Goal: Task Accomplishment & Management: Manage account settings

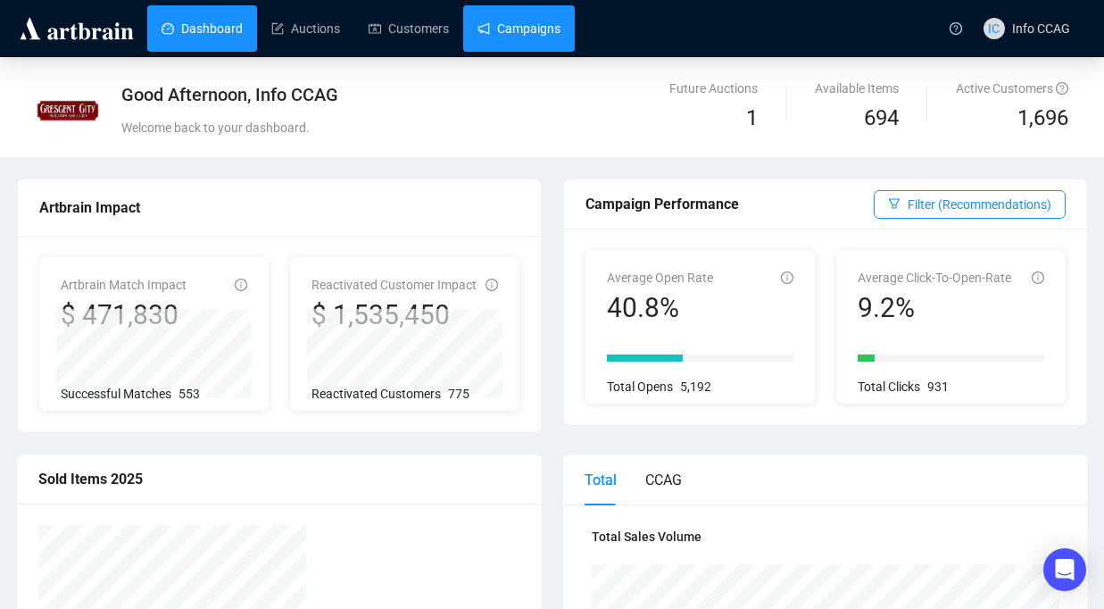
click at [517, 21] on link "Campaigns" at bounding box center [519, 28] width 83 height 46
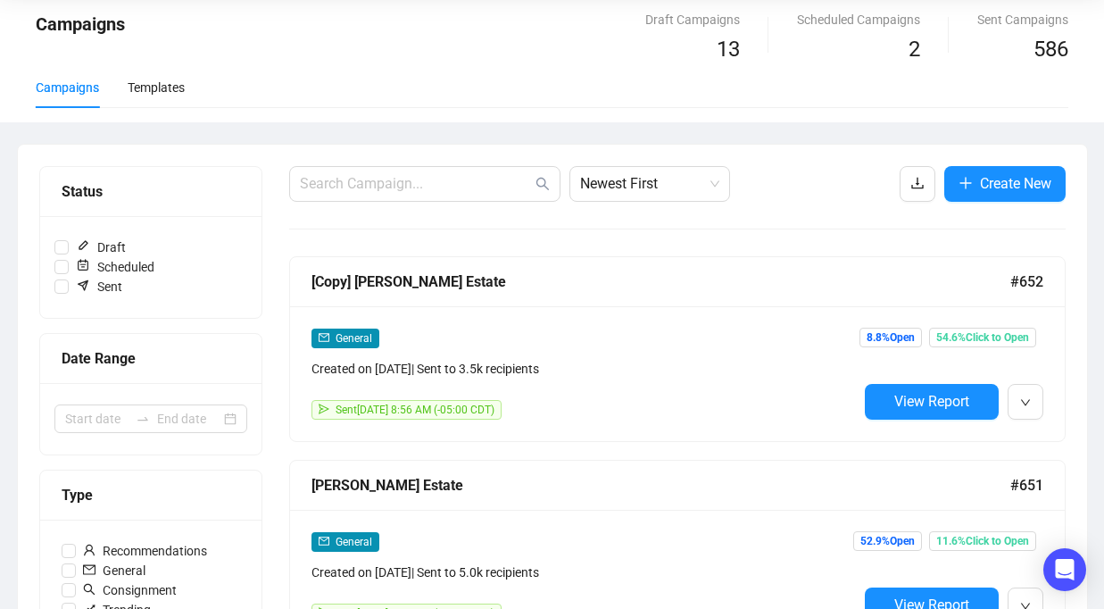
scroll to position [193, 0]
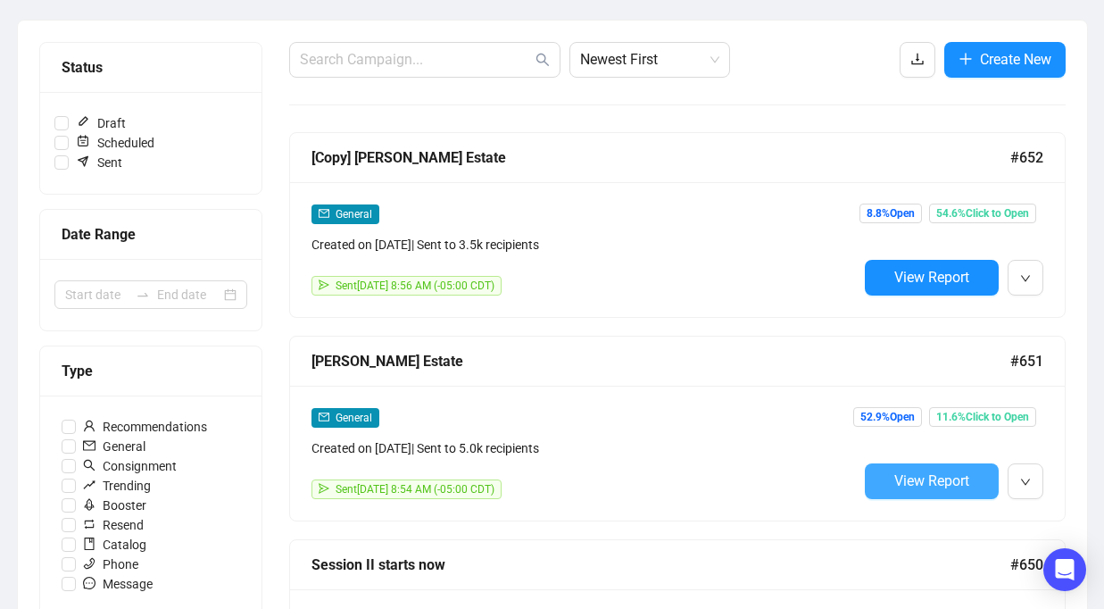
click at [912, 479] on span "View Report" at bounding box center [932, 480] width 75 height 17
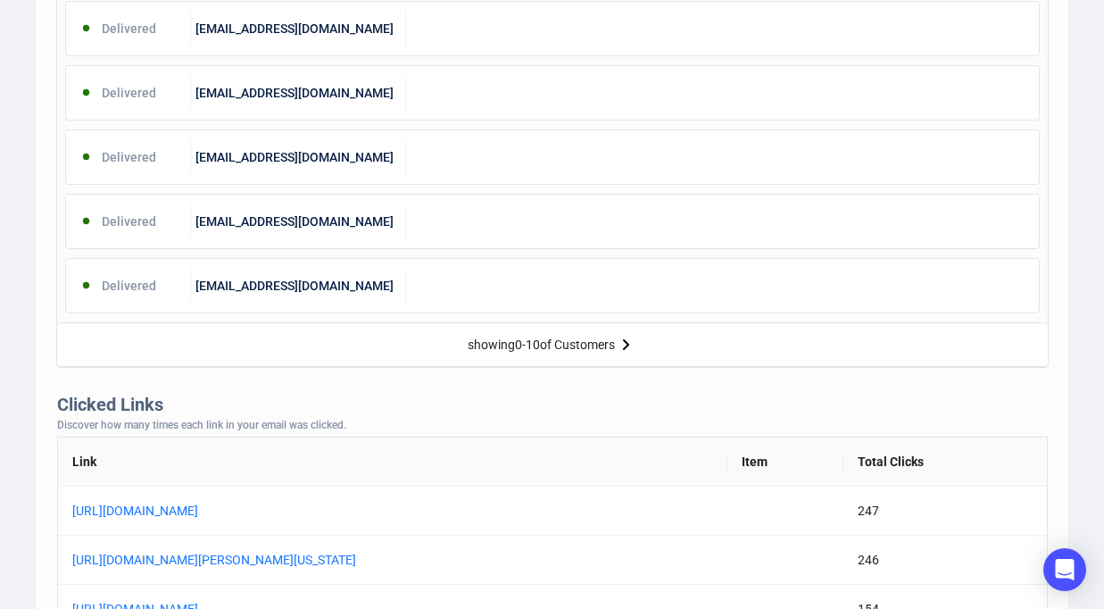
scroll to position [1052, 0]
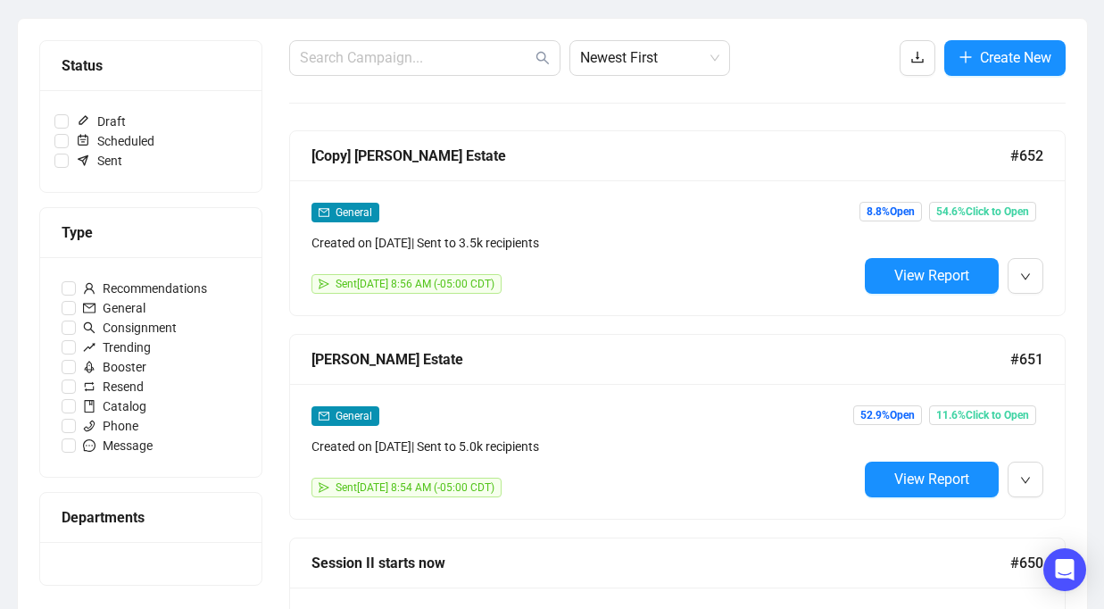
scroll to position [194, 0]
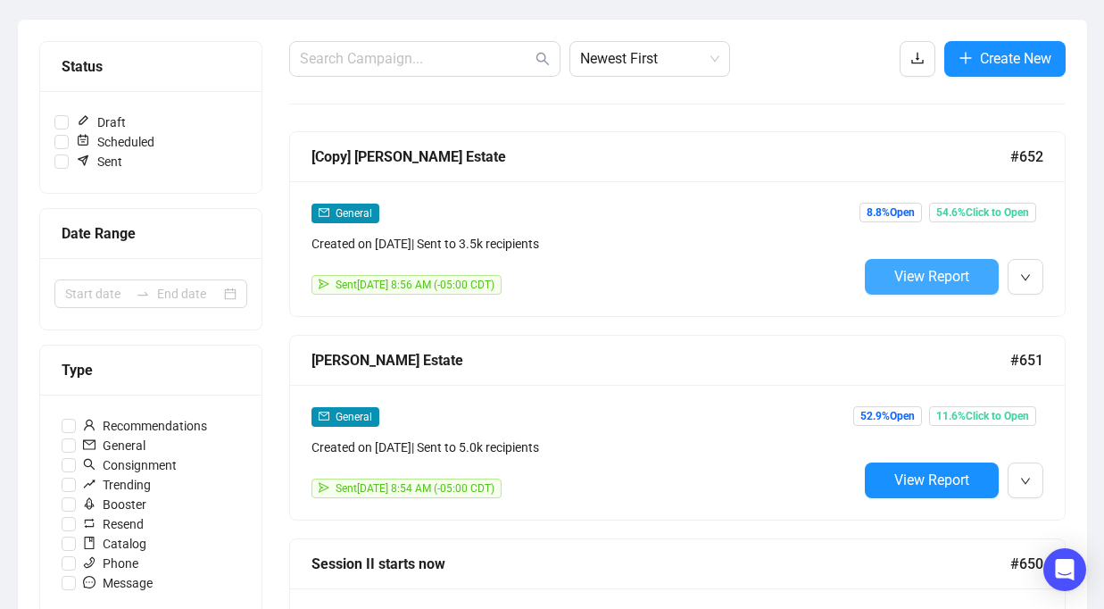
click at [897, 274] on span "View Report" at bounding box center [932, 276] width 75 height 17
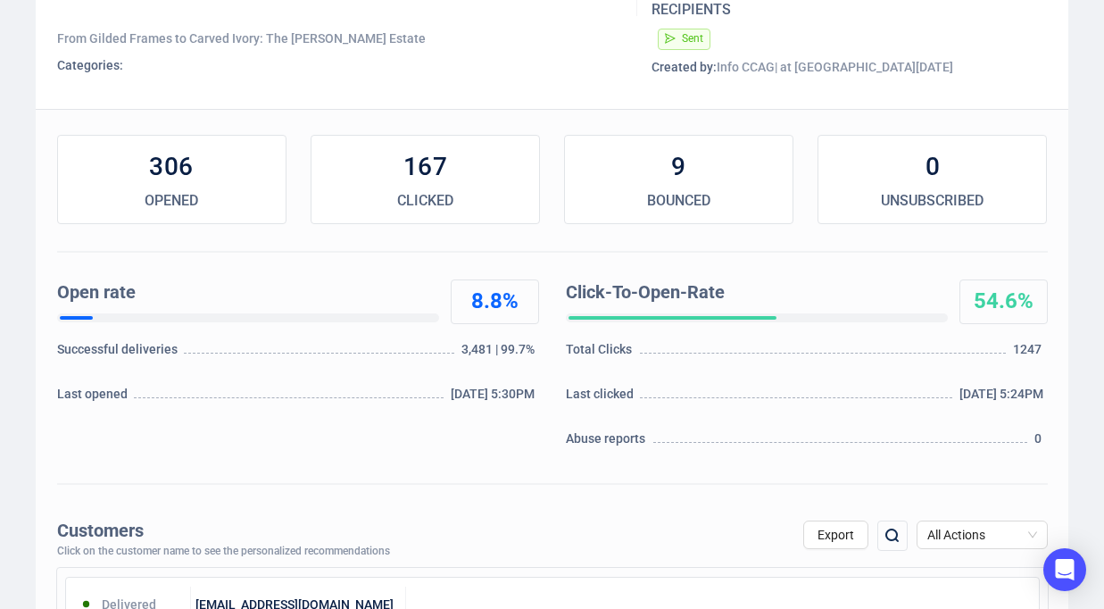
scroll to position [355, 0]
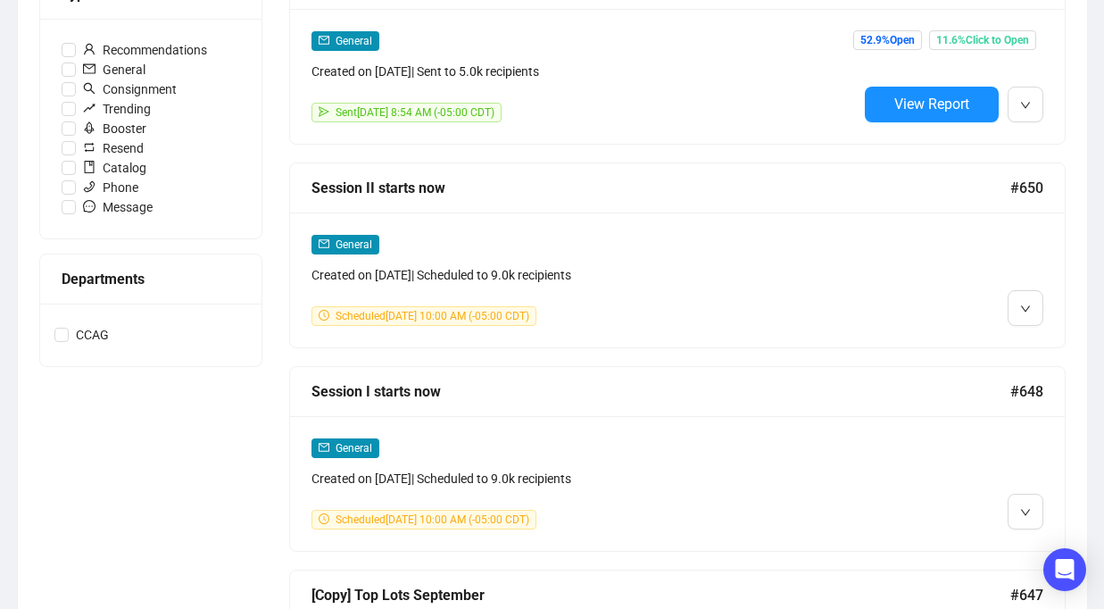
scroll to position [681, 0]
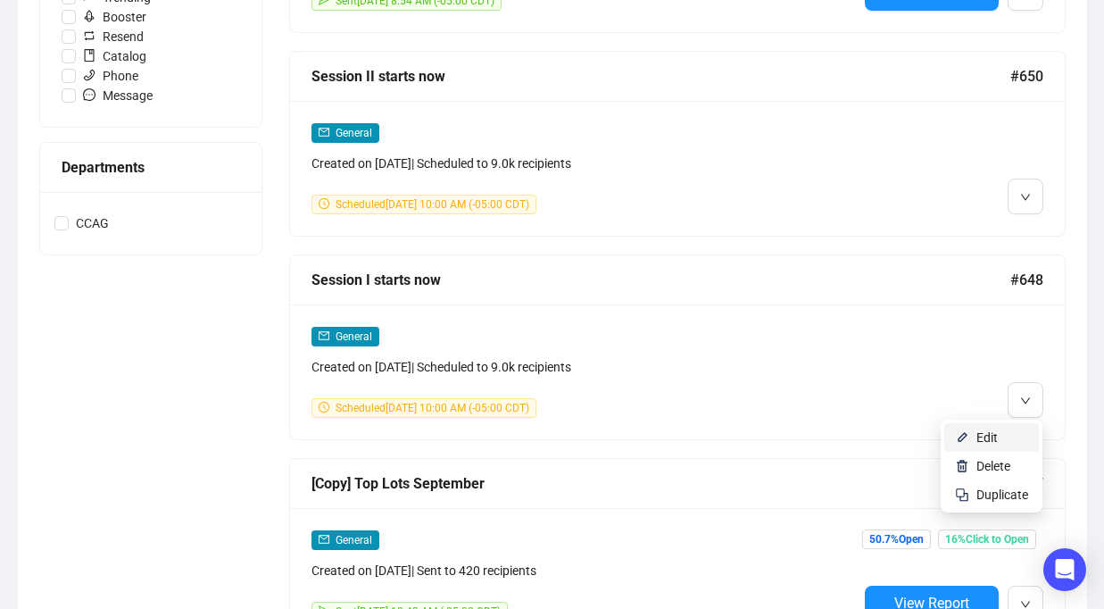
click at [995, 430] on span "Edit" at bounding box center [987, 437] width 21 height 14
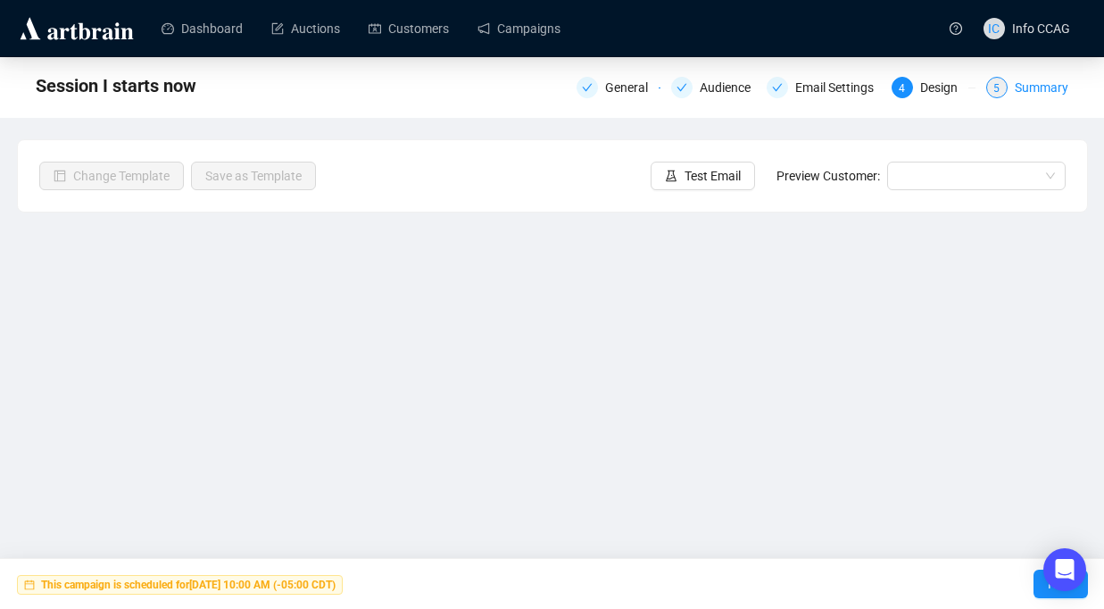
click at [1001, 86] on div "5" at bounding box center [996, 87] width 21 height 21
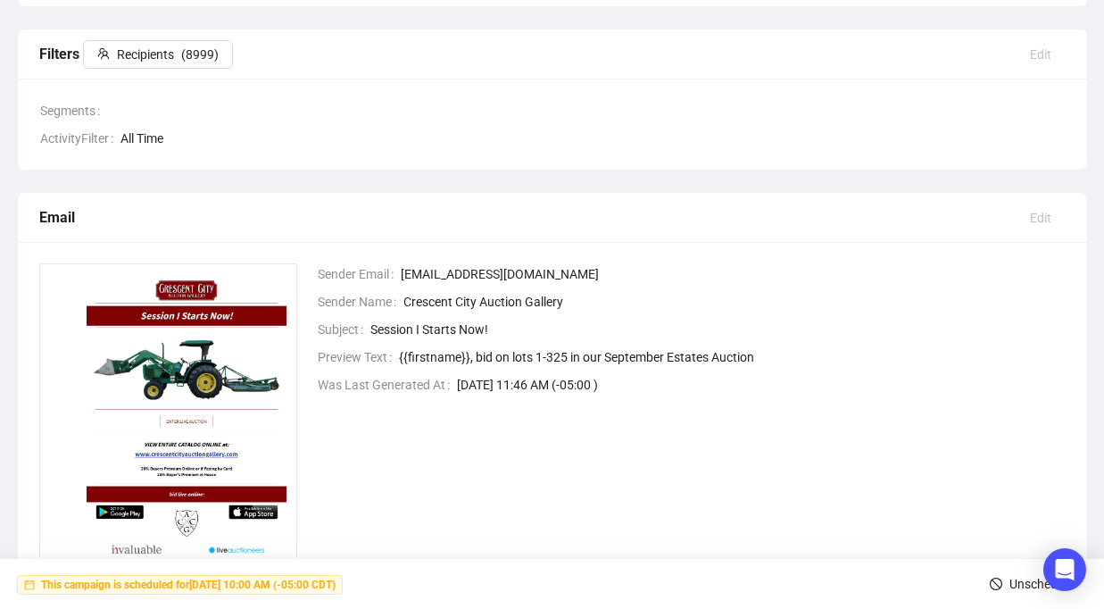
scroll to position [371, 0]
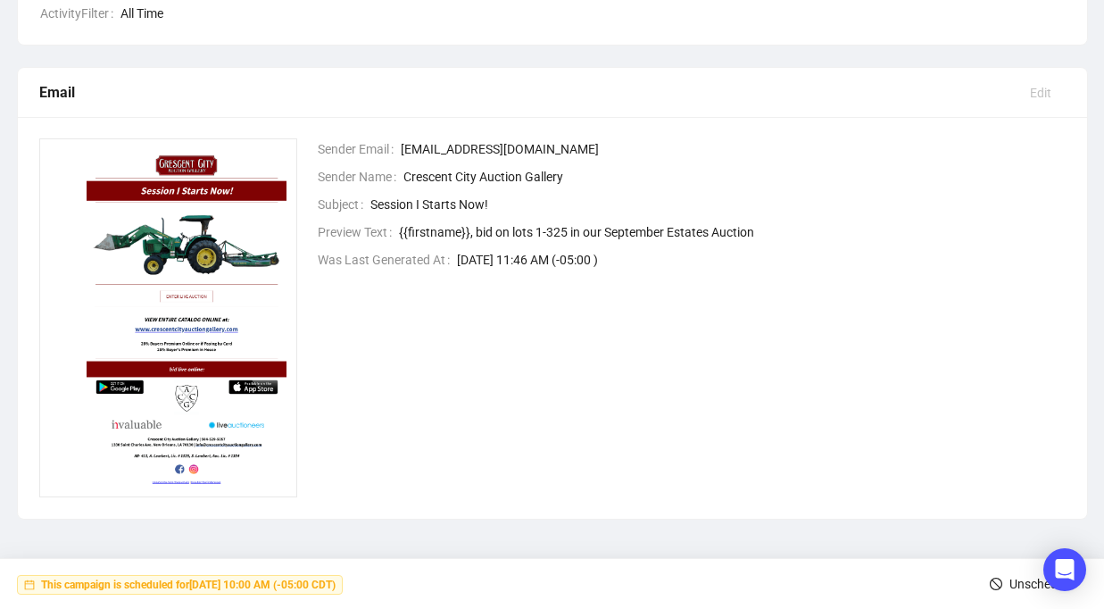
click at [992, 581] on icon "stop" at bounding box center [996, 584] width 12 height 12
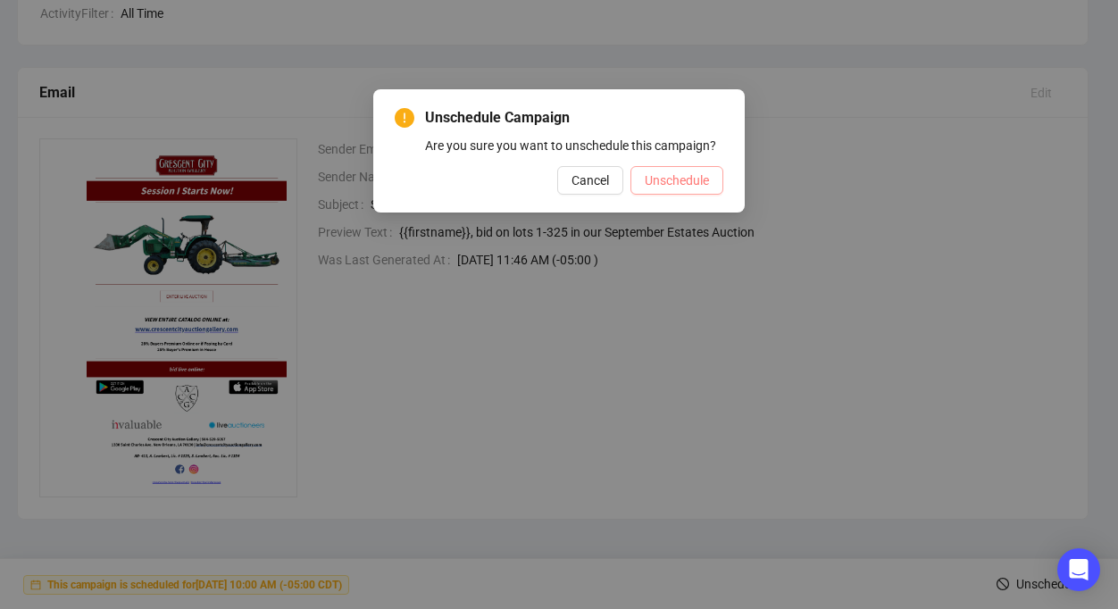
click at [670, 190] on span "Unschedule" at bounding box center [677, 181] width 64 height 20
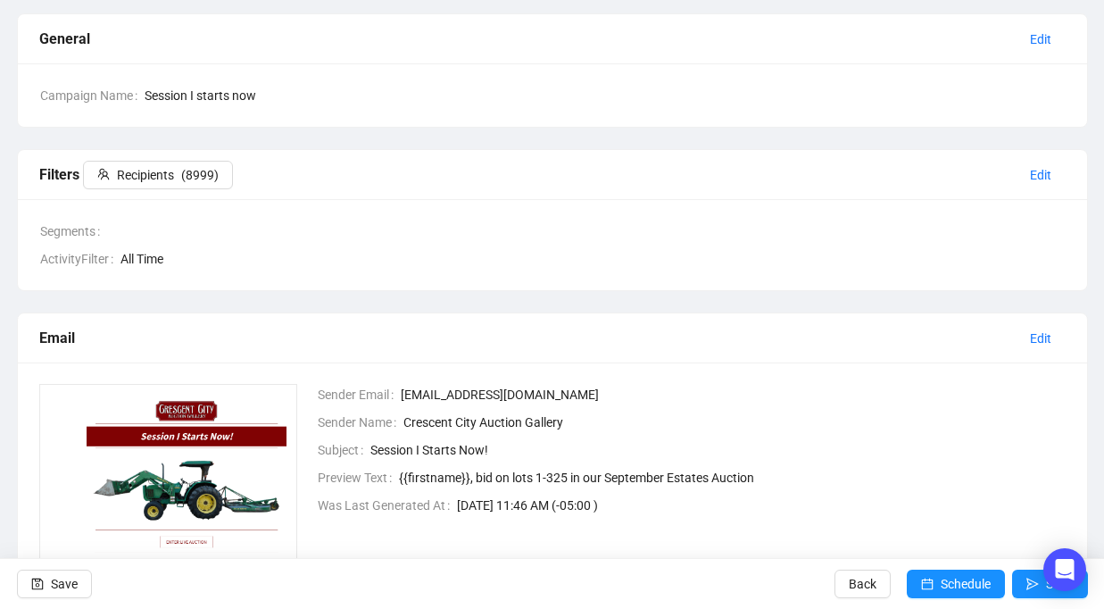
scroll to position [0, 0]
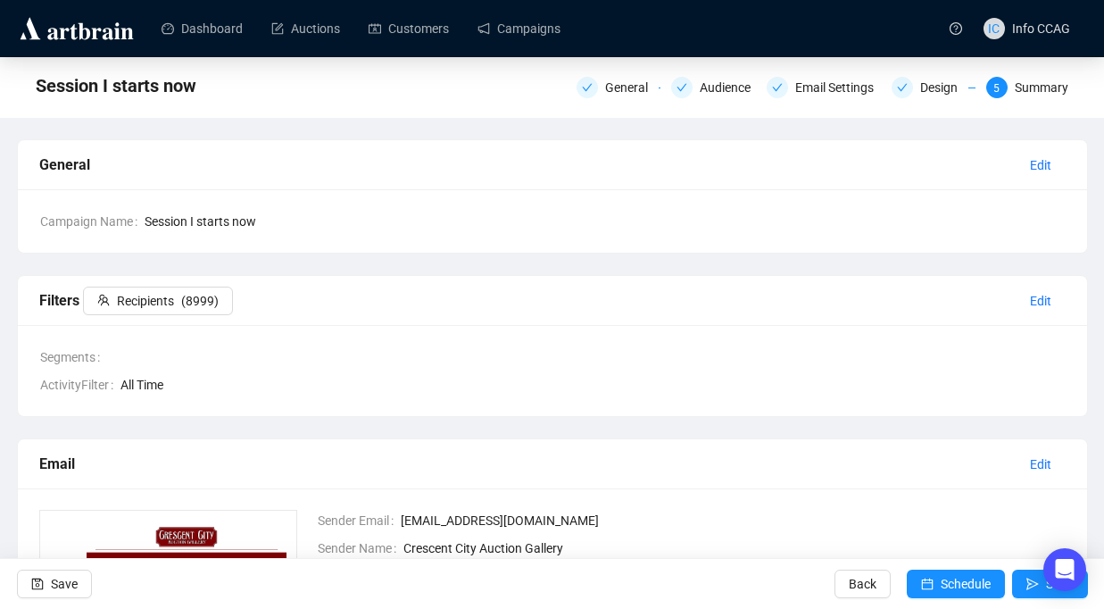
click at [712, 76] on div "General Audience Email Settings Design 5 Summary" at bounding box center [823, 85] width 492 height 25
click at [707, 87] on div "Audience" at bounding box center [731, 87] width 62 height 21
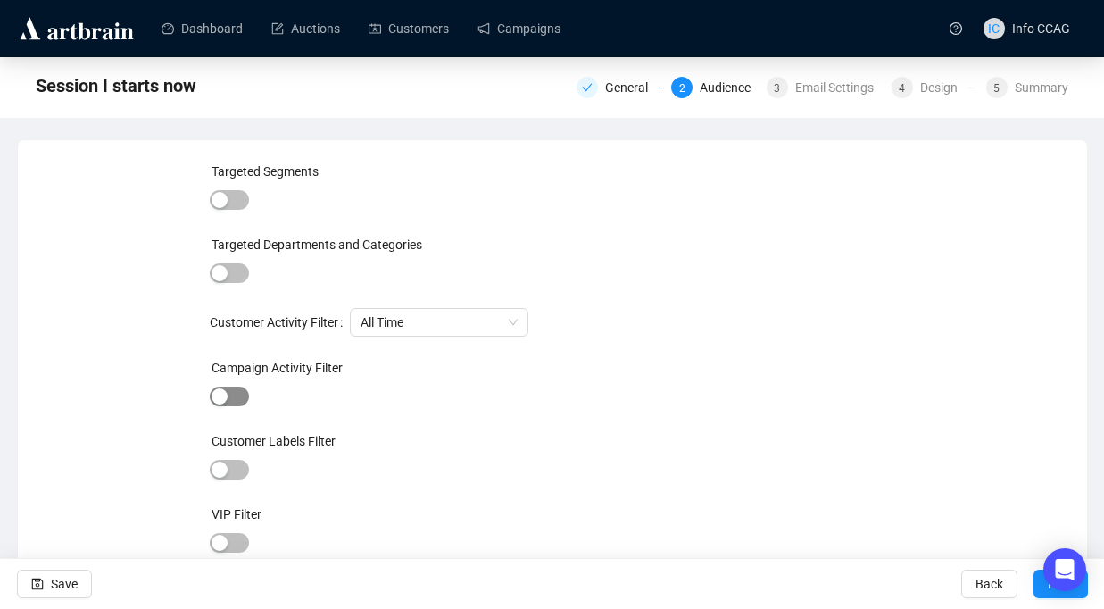
click at [233, 393] on span "button" at bounding box center [229, 397] width 39 height 20
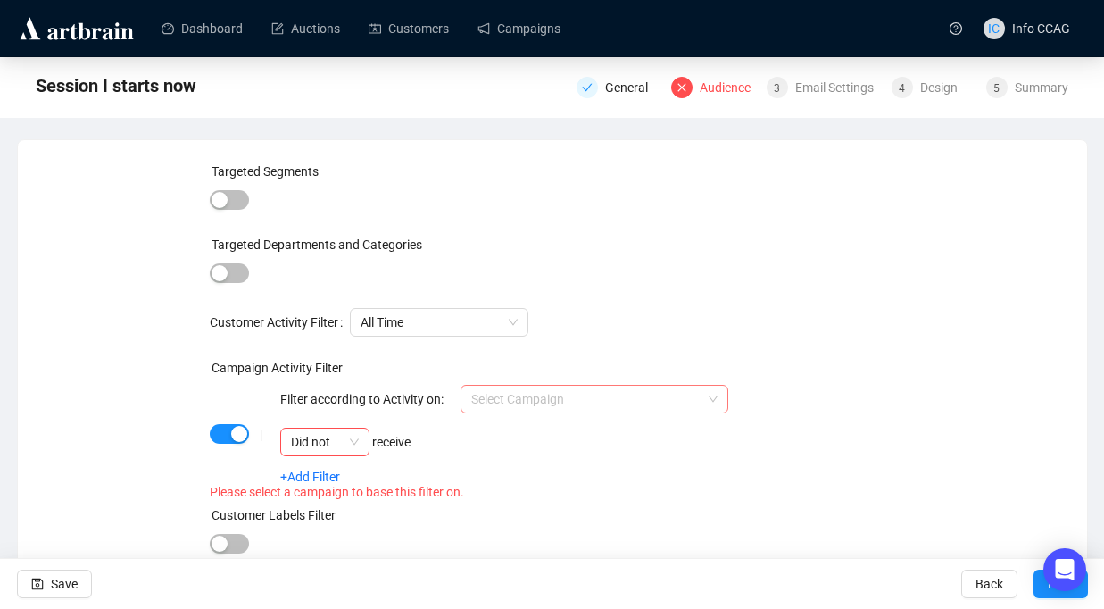
click at [521, 395] on input "search" at bounding box center [586, 399] width 230 height 27
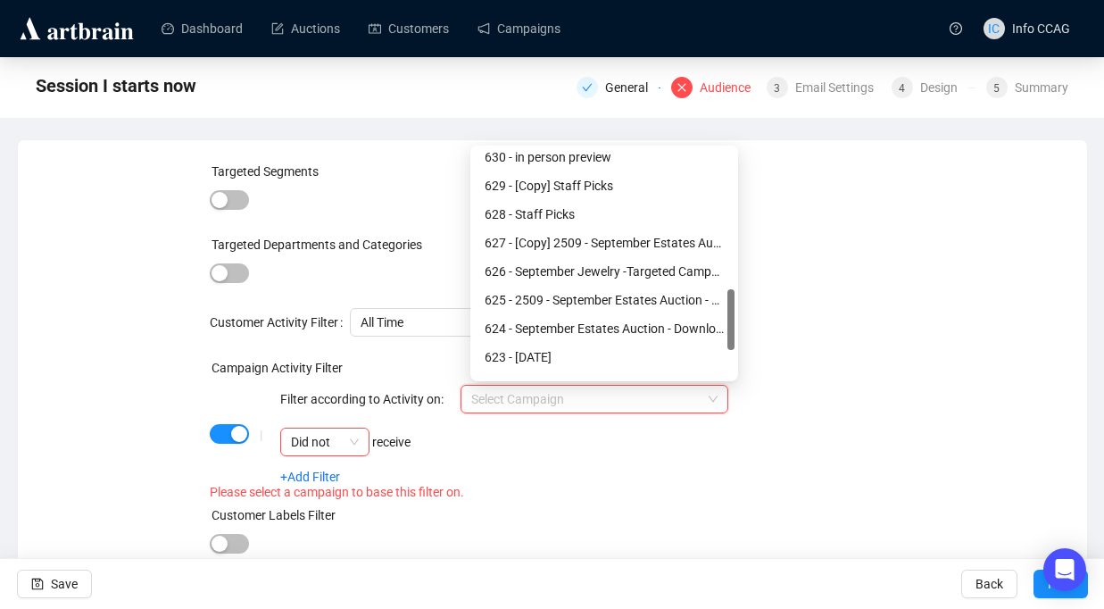
scroll to position [570, 0]
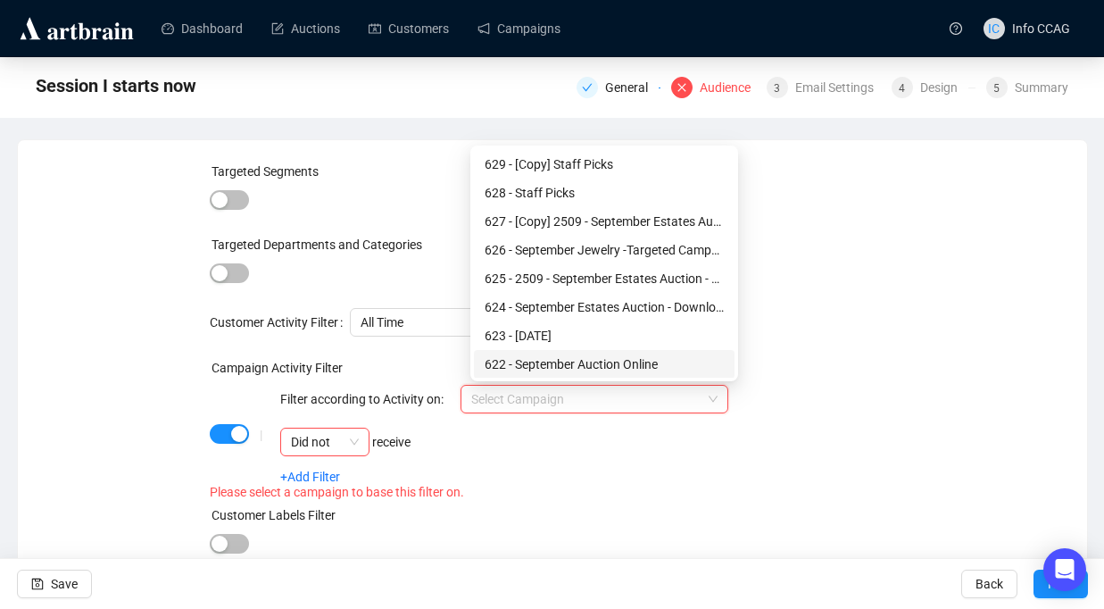
click at [578, 366] on div "622 - September Auction Online" at bounding box center [604, 364] width 239 height 20
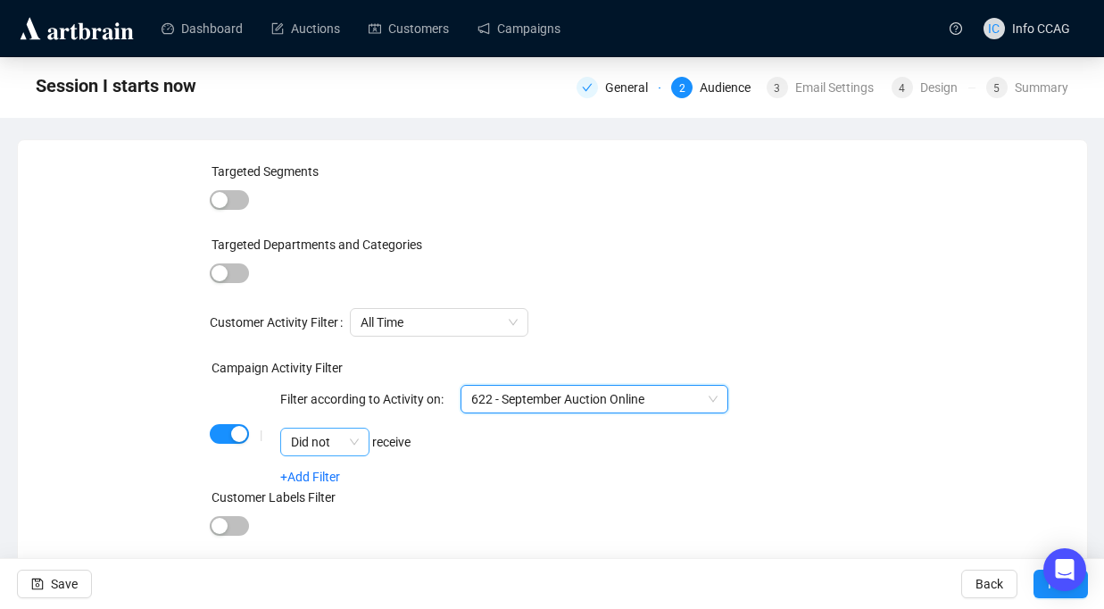
click at [339, 445] on span "Did not" at bounding box center [325, 442] width 68 height 27
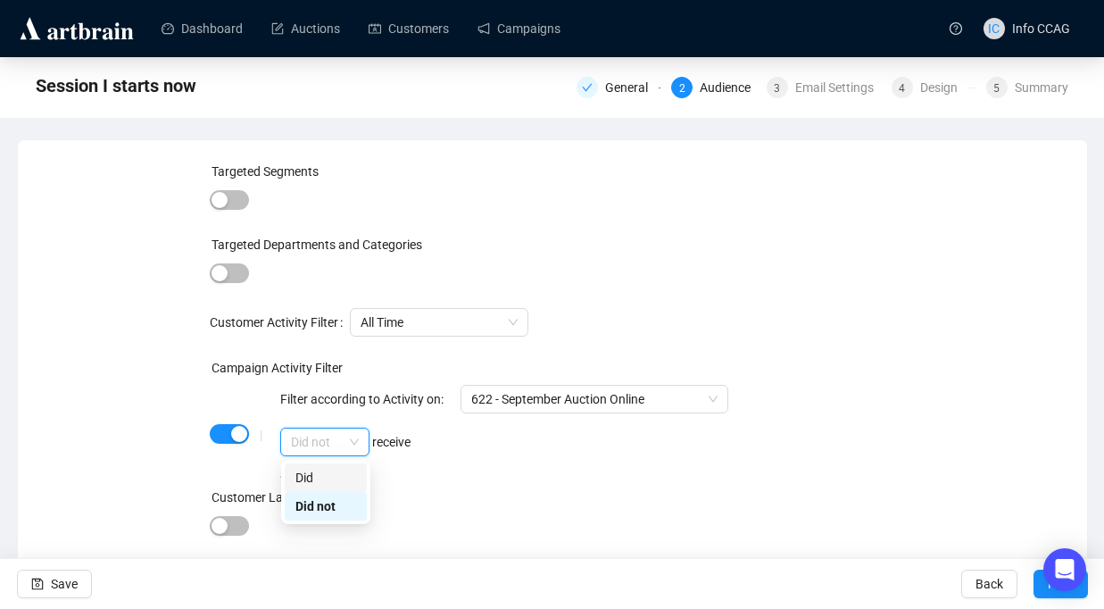
click at [331, 473] on div "Did" at bounding box center [325, 478] width 61 height 20
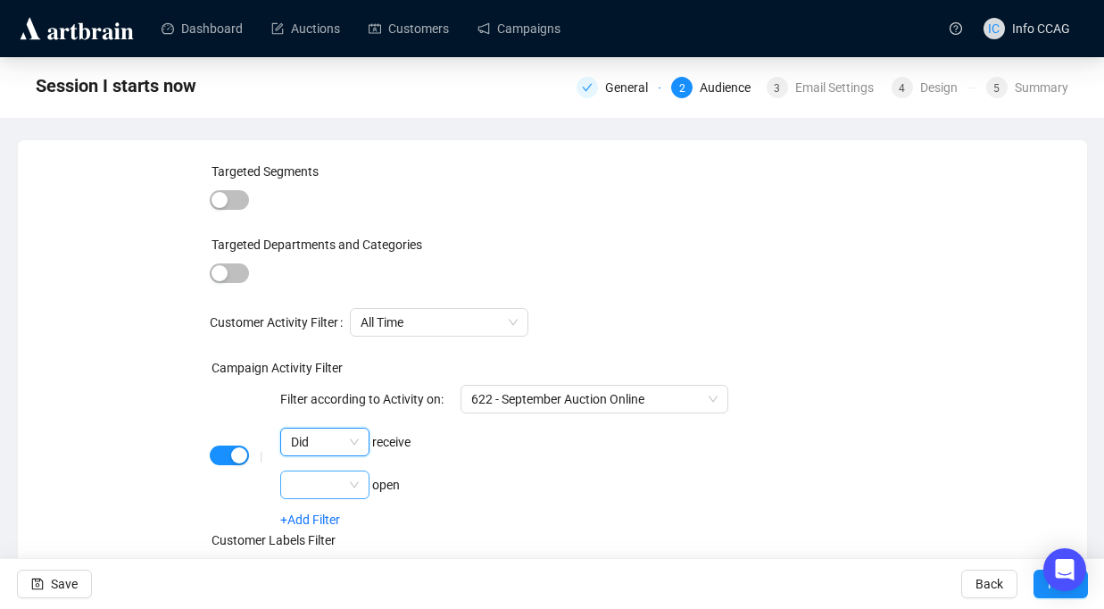
click at [331, 488] on input "search" at bounding box center [317, 484] width 52 height 27
click at [323, 522] on div "Did" at bounding box center [325, 521] width 61 height 20
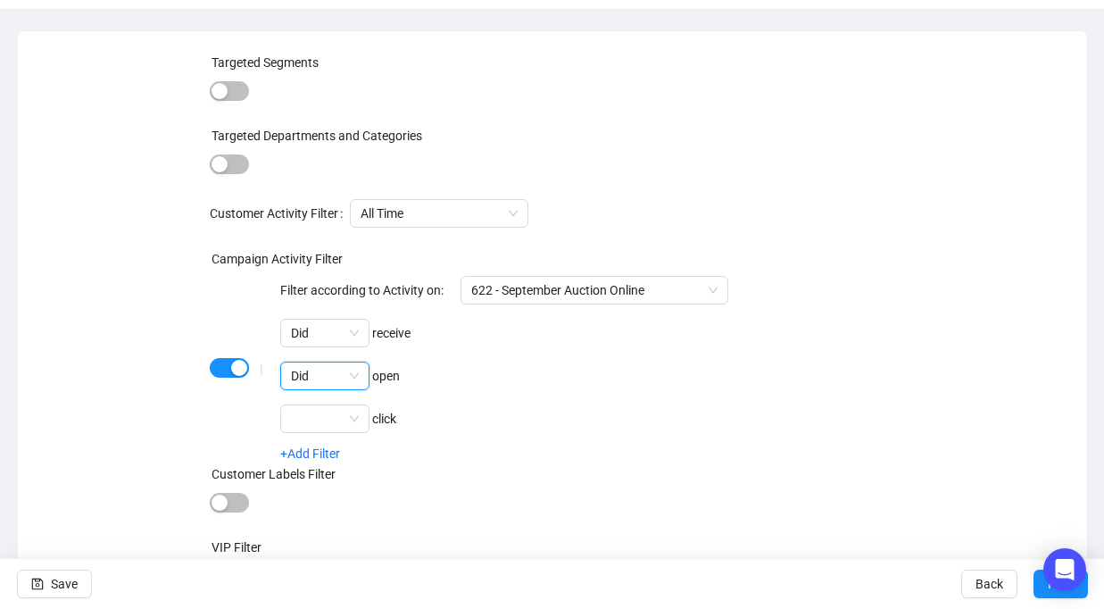
scroll to position [206, 0]
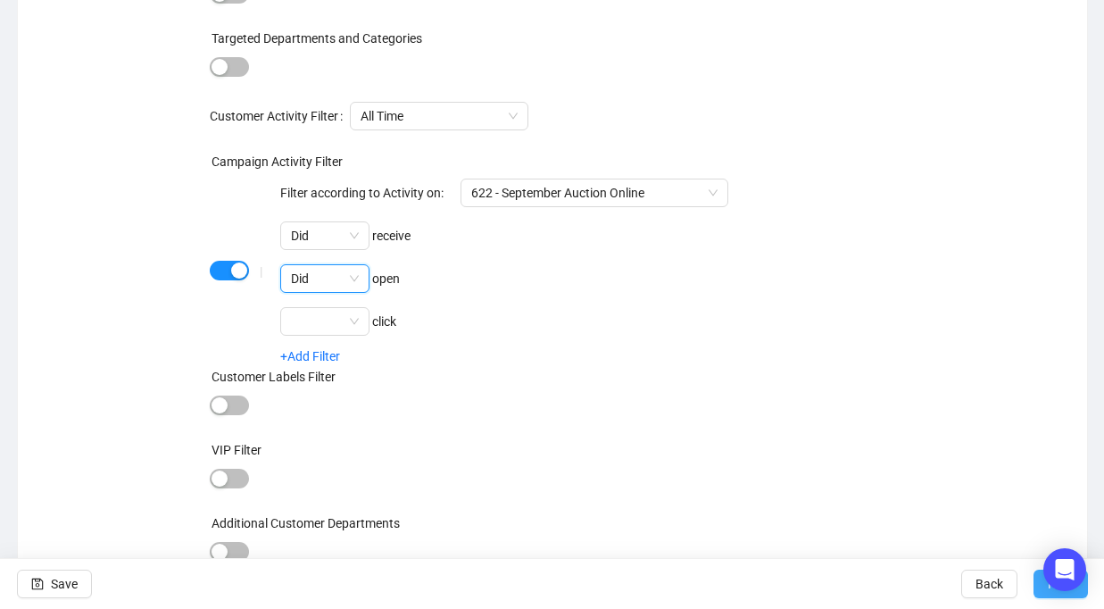
click at [1036, 590] on button "Next" at bounding box center [1061, 584] width 54 height 29
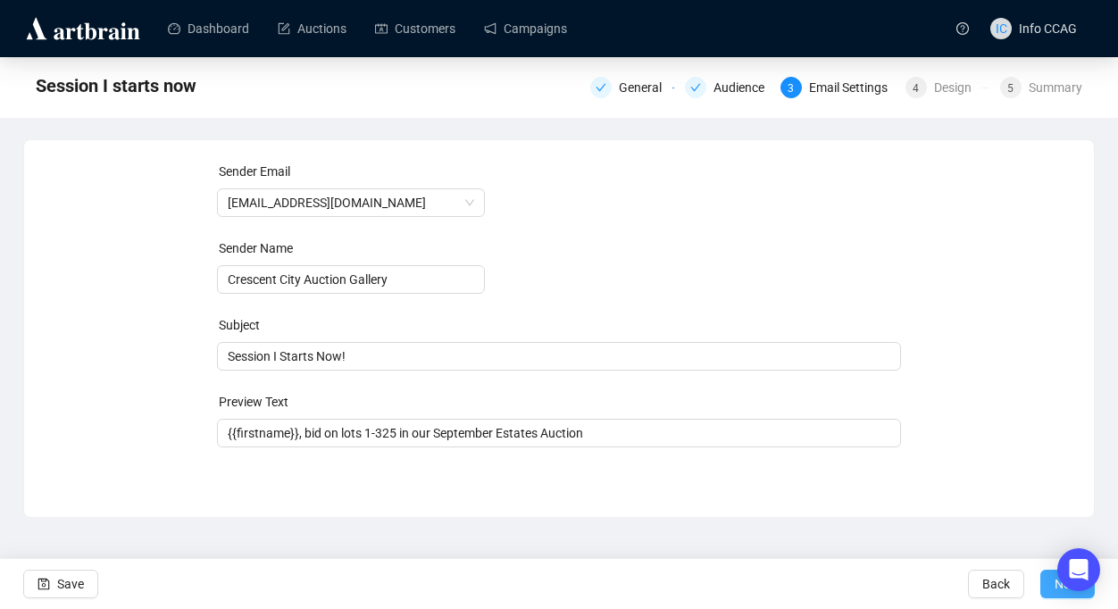
click at [1044, 587] on button "Next" at bounding box center [1067, 584] width 54 height 29
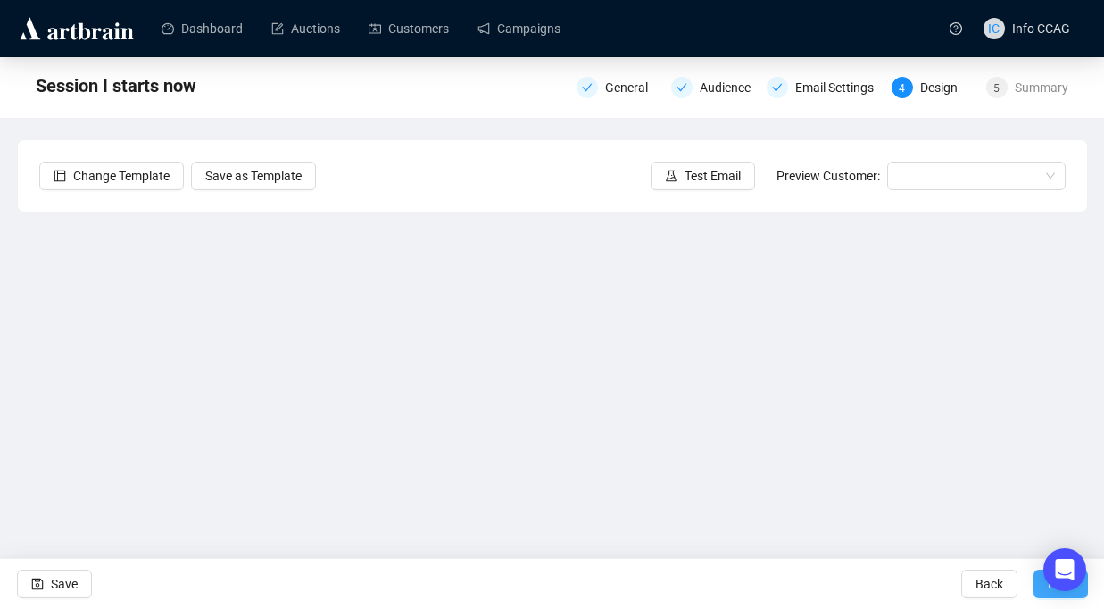
click at [1040, 593] on button "Next" at bounding box center [1061, 584] width 54 height 29
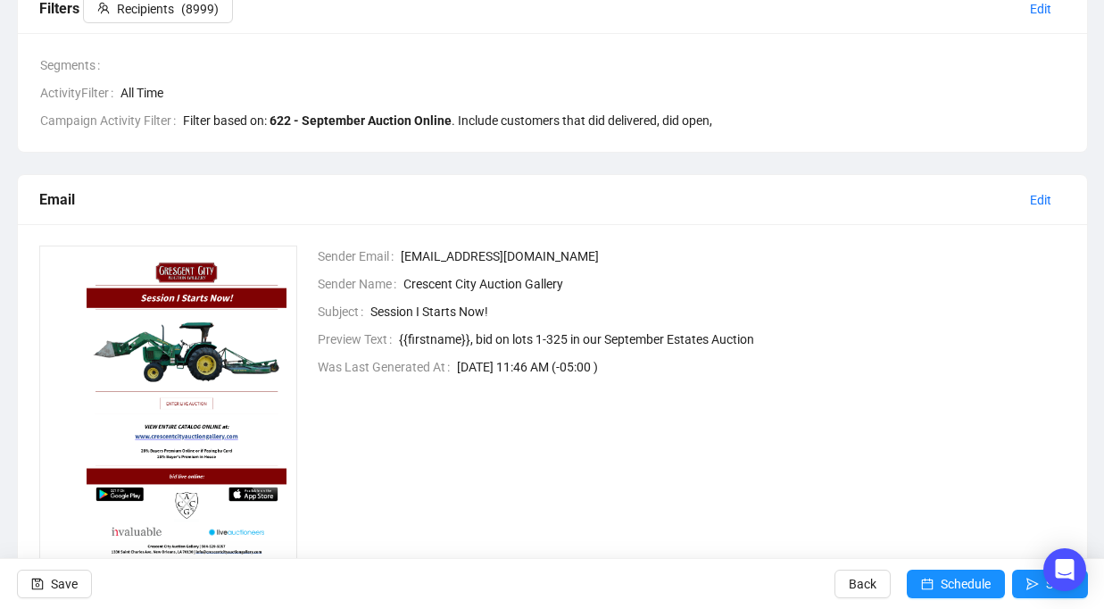
scroll to position [399, 0]
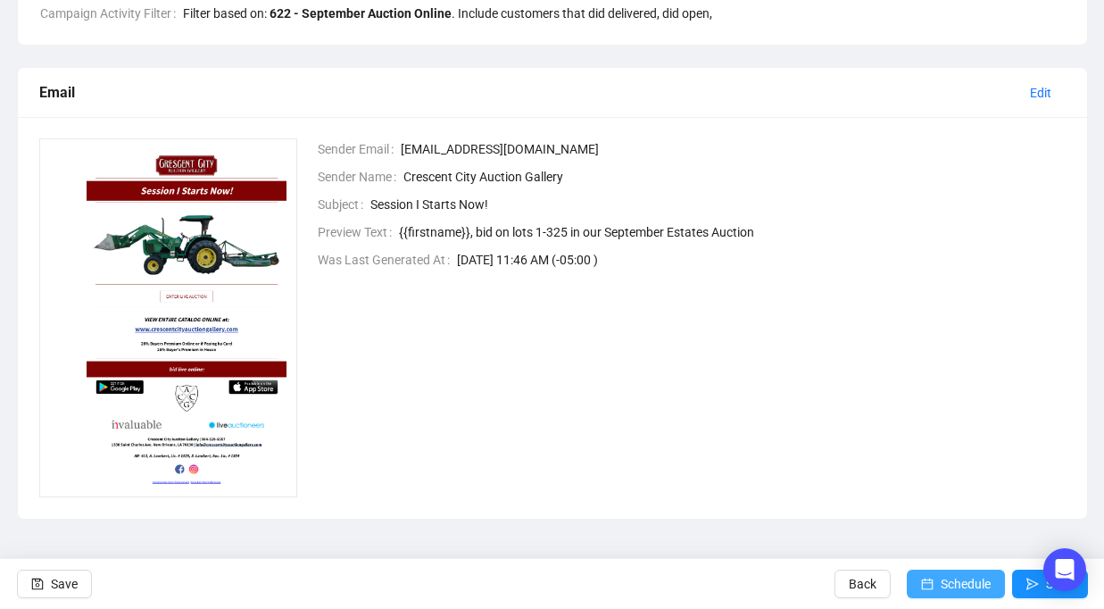
click at [953, 585] on span "Schedule" at bounding box center [966, 584] width 50 height 50
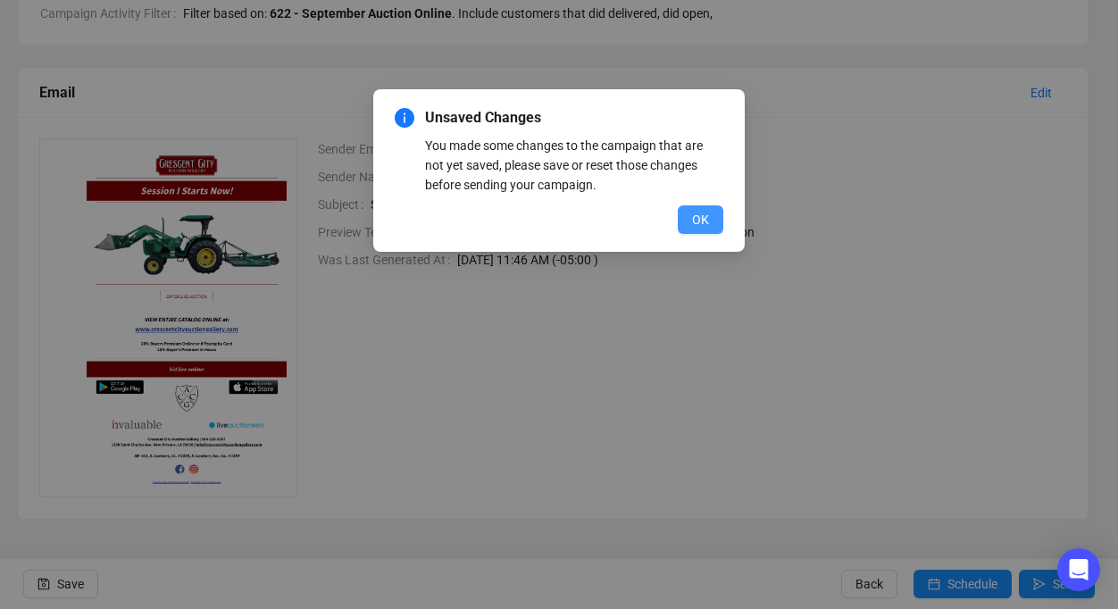
click at [700, 215] on span "OK" at bounding box center [700, 220] width 17 height 20
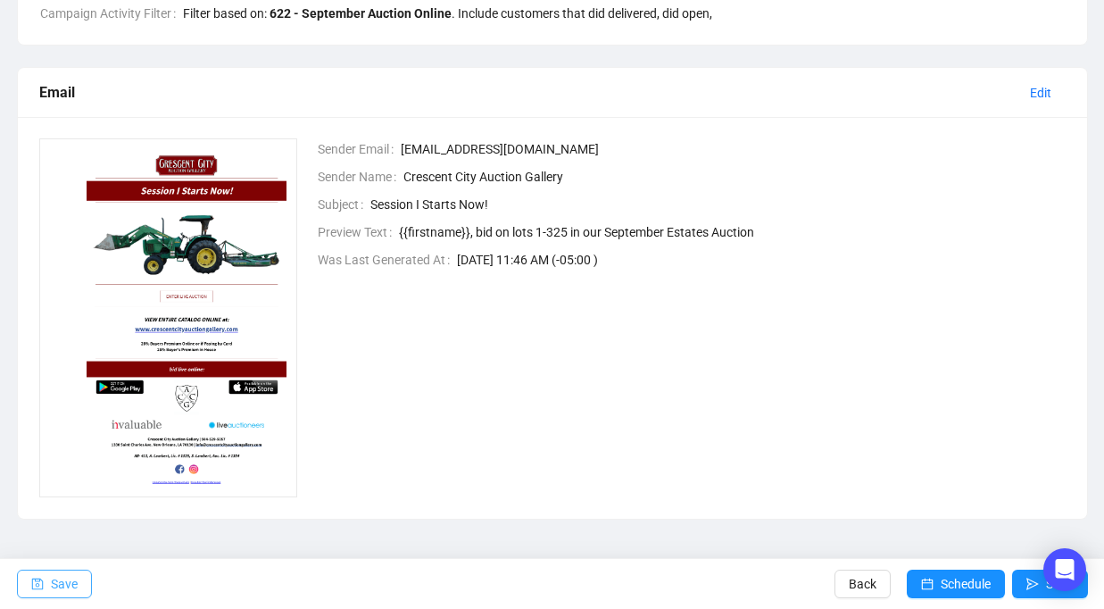
click at [52, 585] on span "Save" at bounding box center [64, 584] width 27 height 50
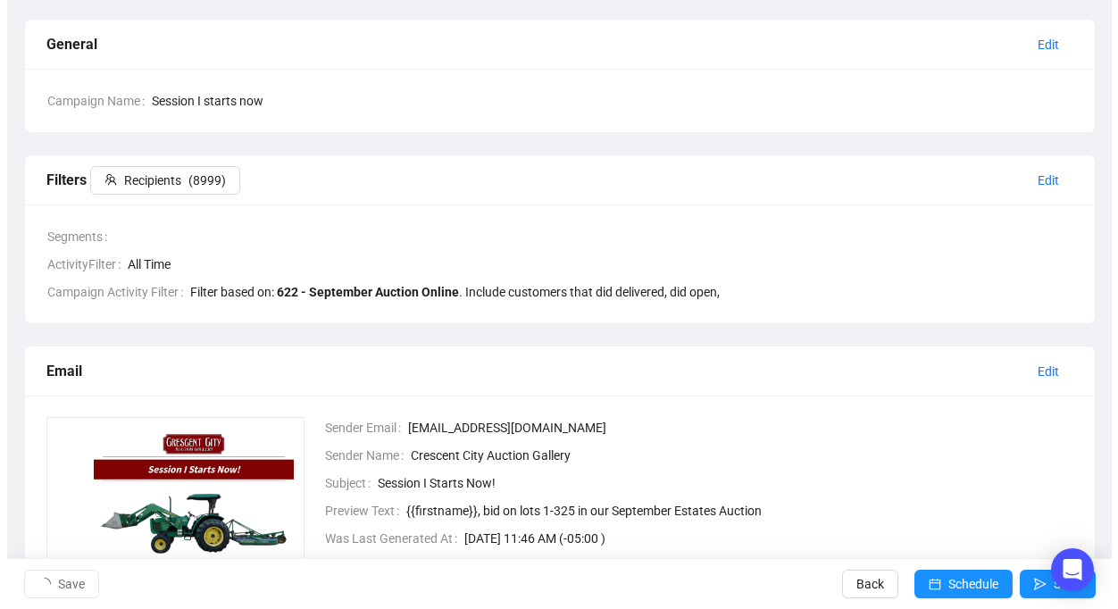
scroll to position [0, 0]
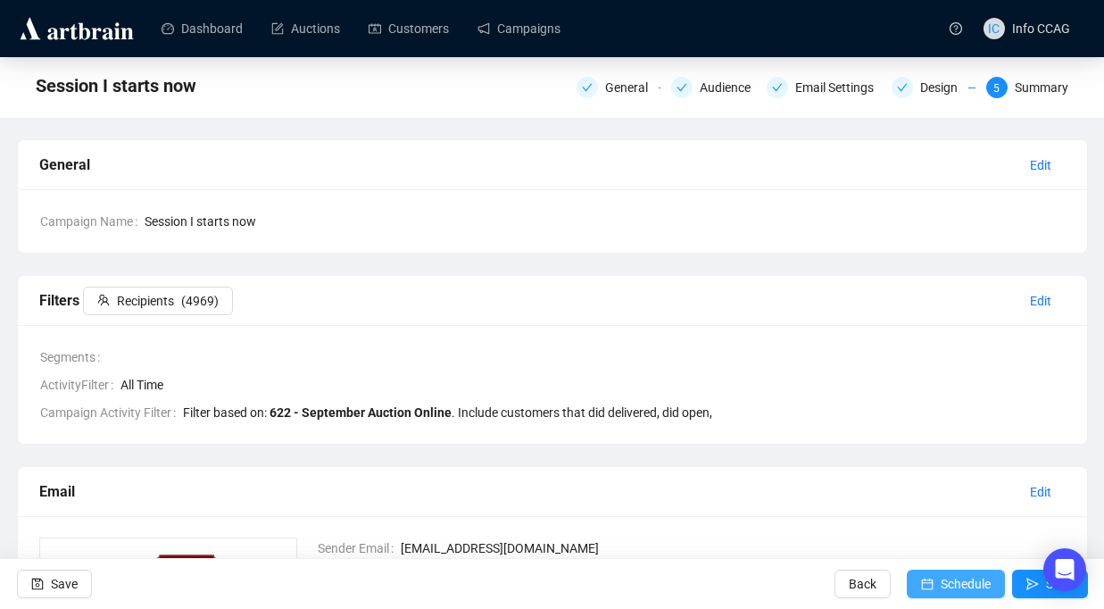
click at [949, 592] on span "Schedule" at bounding box center [966, 584] width 50 height 50
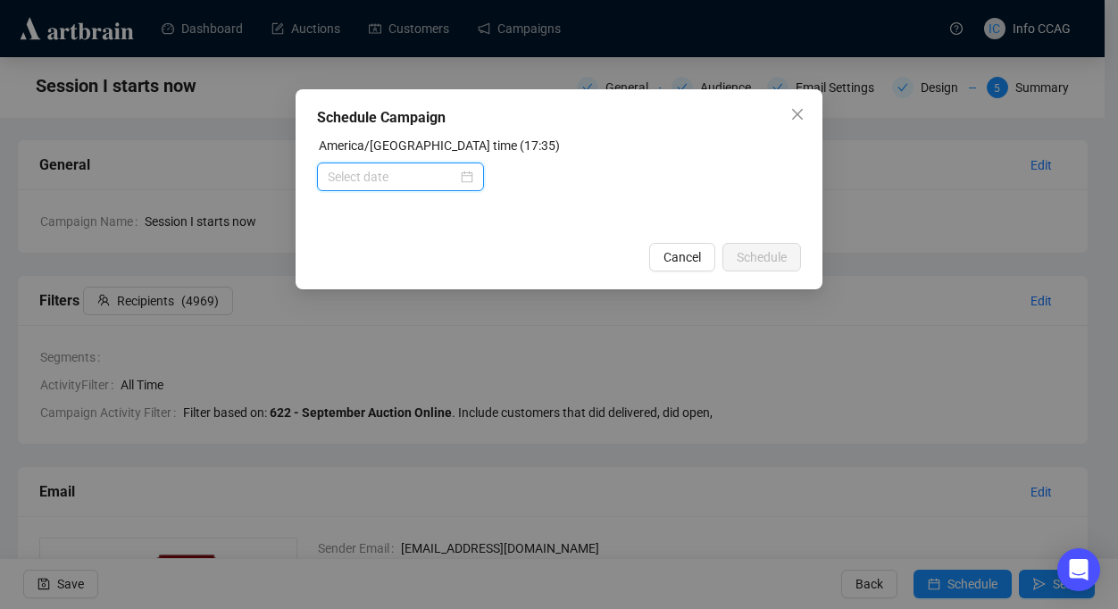
click at [405, 182] on input at bounding box center [392, 177] width 129 height 20
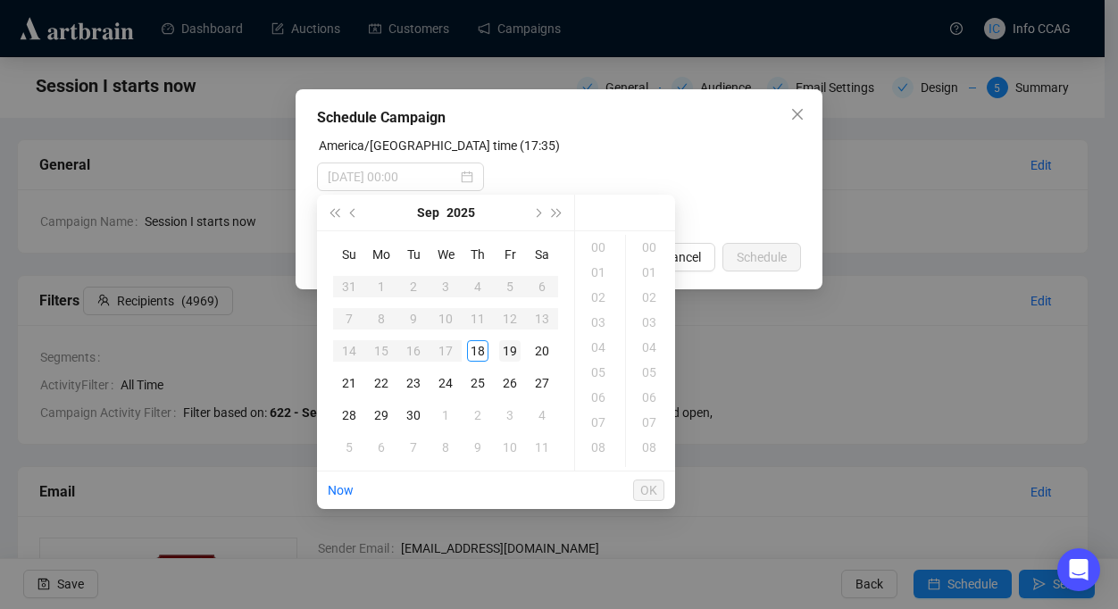
click at [506, 350] on div "19" at bounding box center [509, 350] width 21 height 21
click at [597, 379] on div "10" at bounding box center [599, 378] width 43 height 25
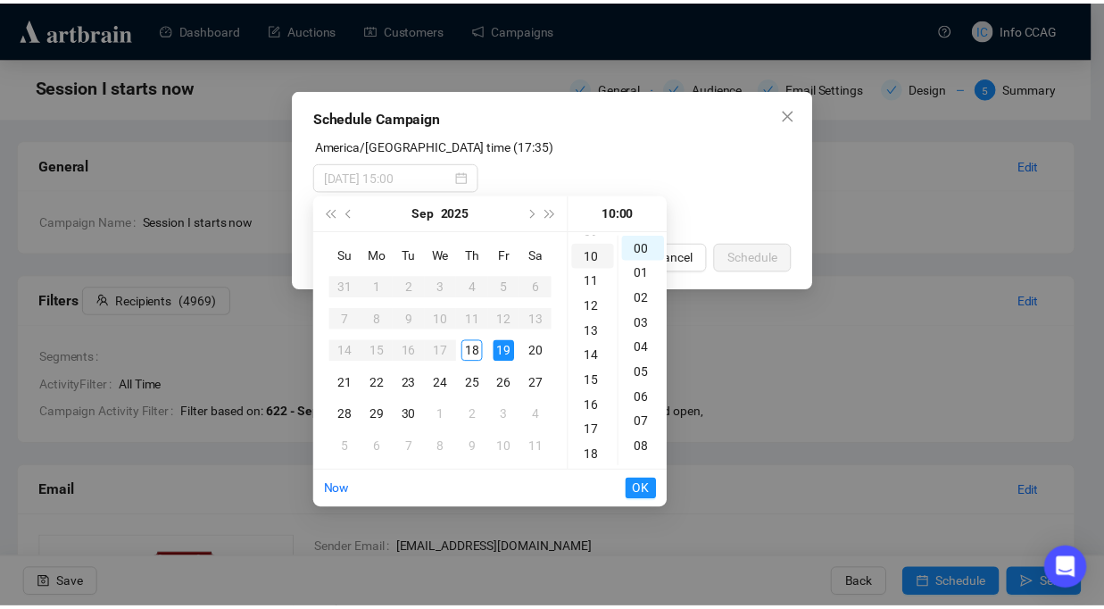
scroll to position [250, 0]
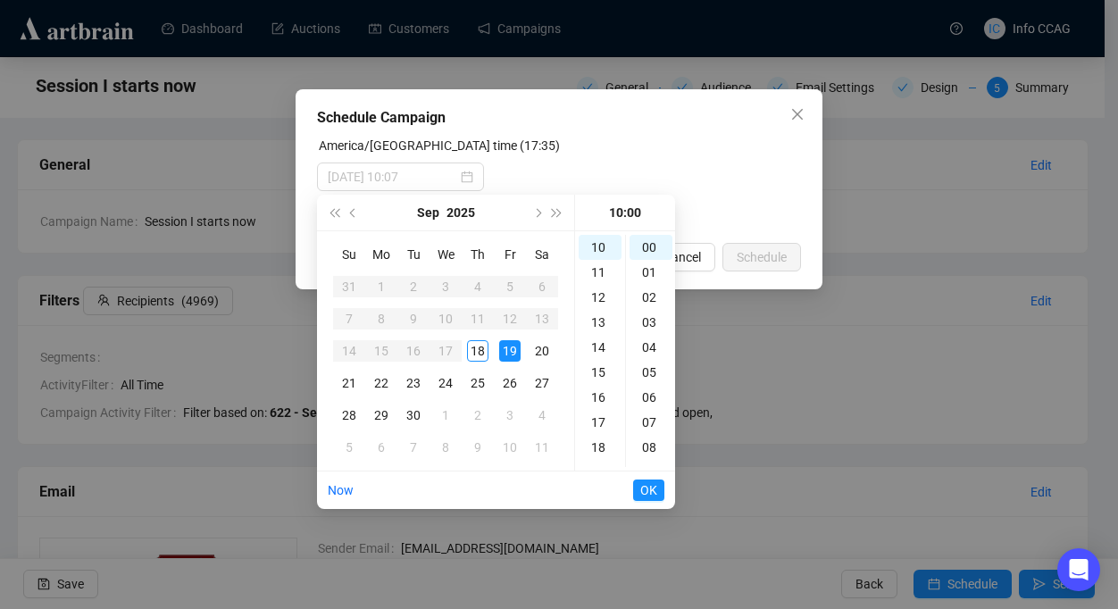
type input "[DATE] 10:00"
click at [649, 487] on span "OK" at bounding box center [648, 490] width 17 height 34
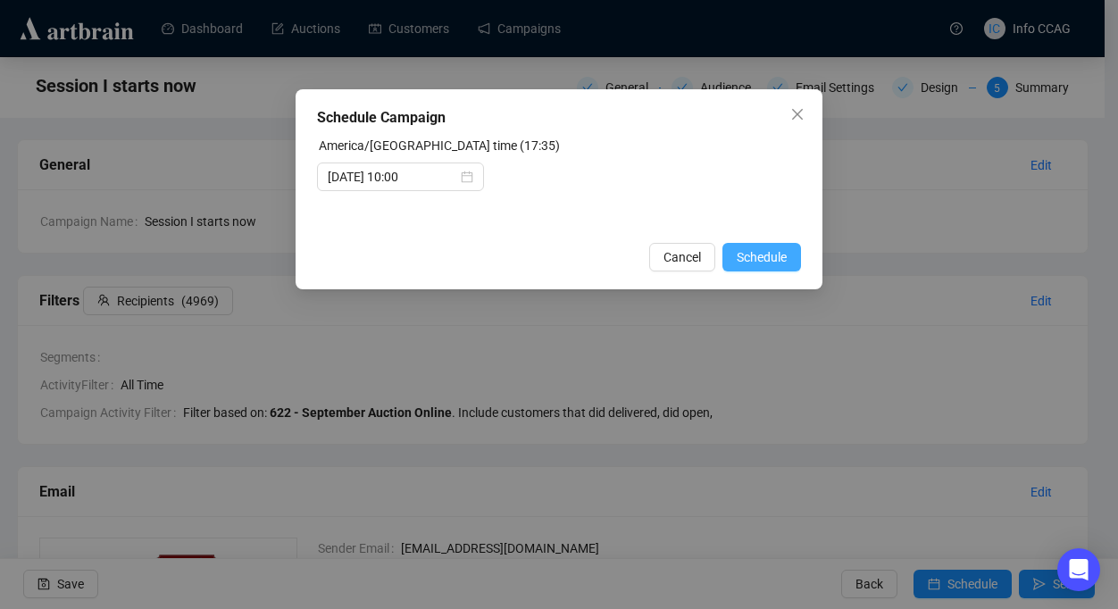
click at [757, 256] on span "Schedule" at bounding box center [762, 257] width 50 height 20
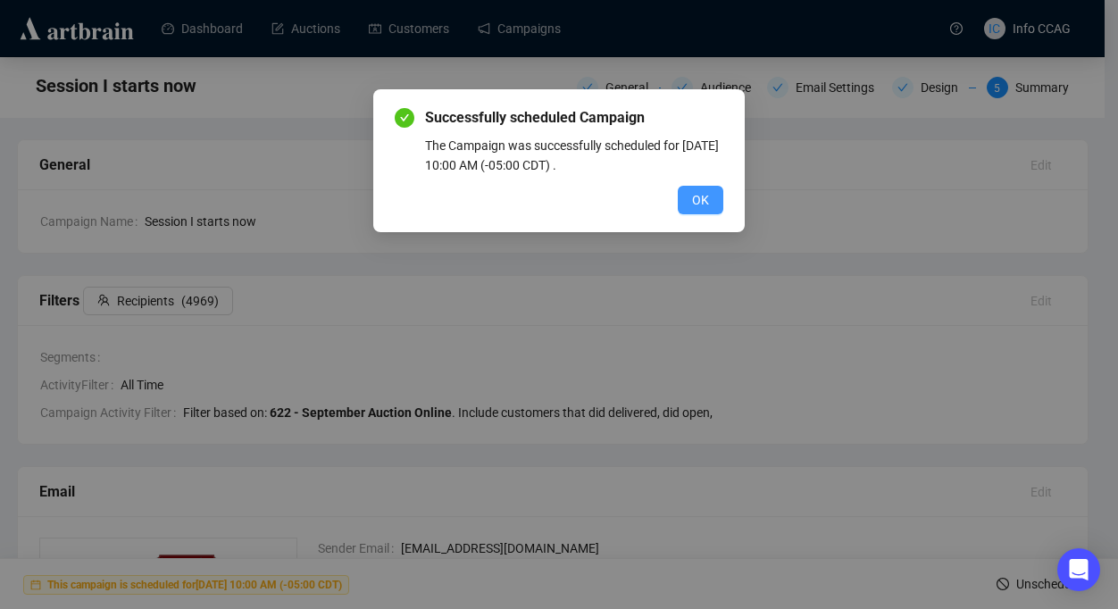
click at [698, 203] on span "OK" at bounding box center [700, 200] width 17 height 20
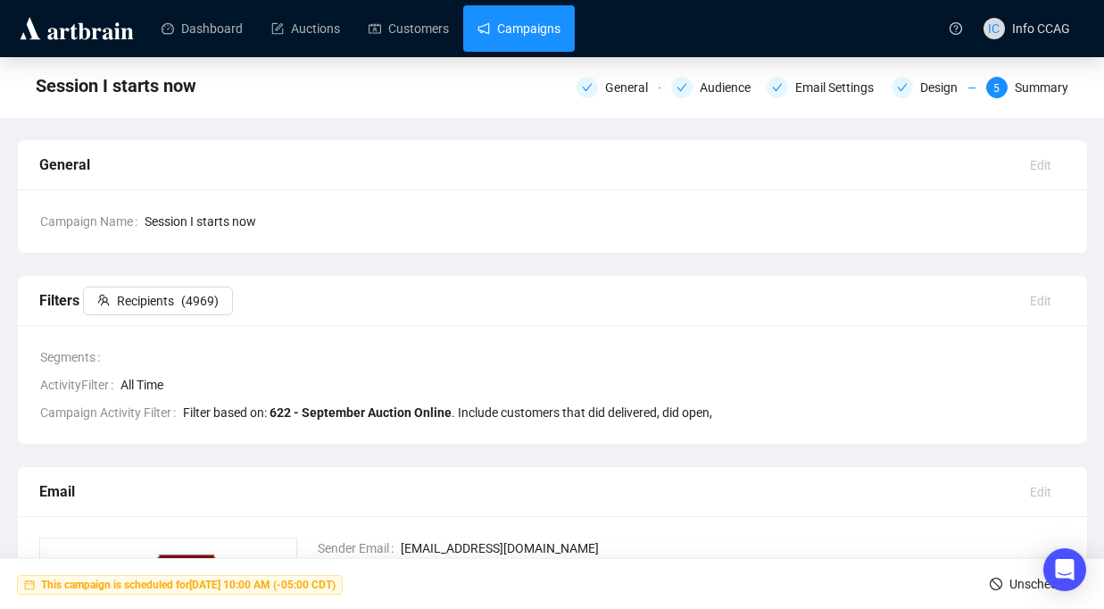
click at [536, 26] on link "Campaigns" at bounding box center [519, 28] width 83 height 46
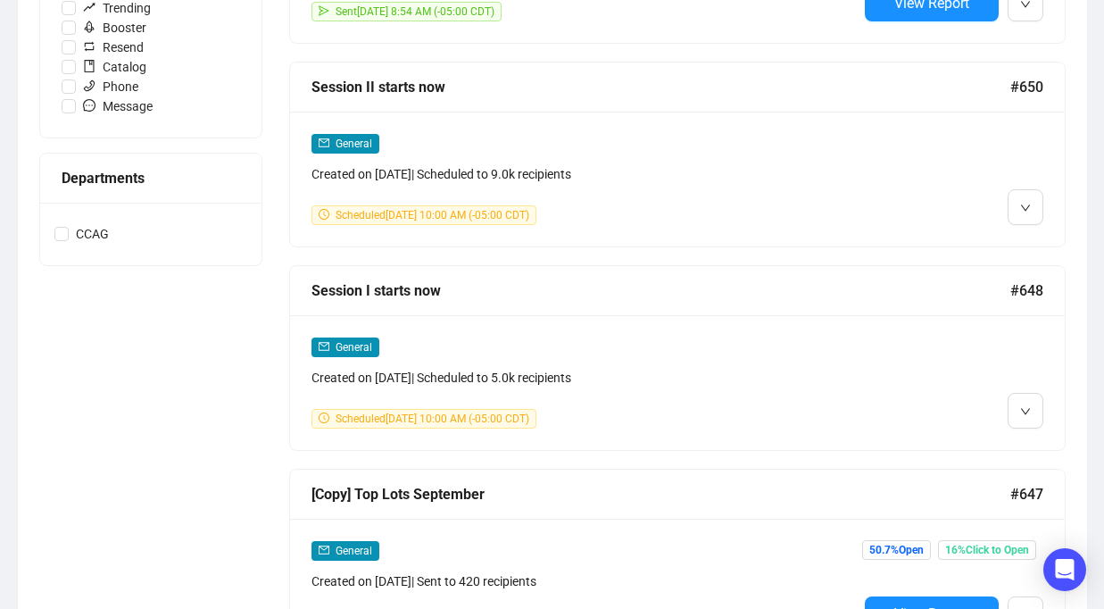
scroll to position [672, 0]
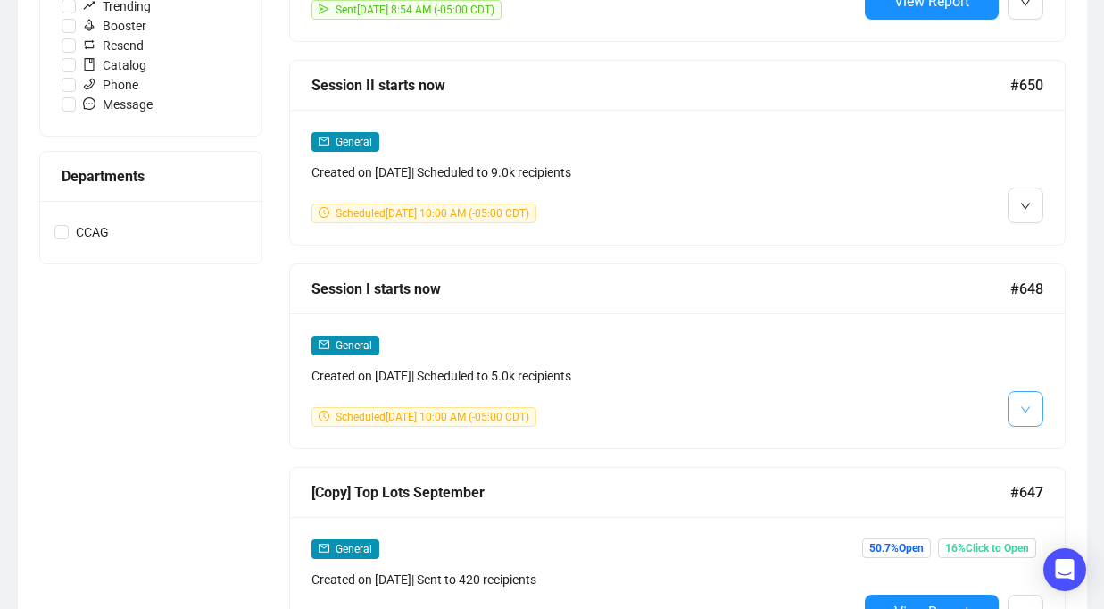
click at [1032, 399] on button "button" at bounding box center [1026, 409] width 36 height 36
click at [988, 504] on span "Duplicate" at bounding box center [1003, 503] width 52 height 14
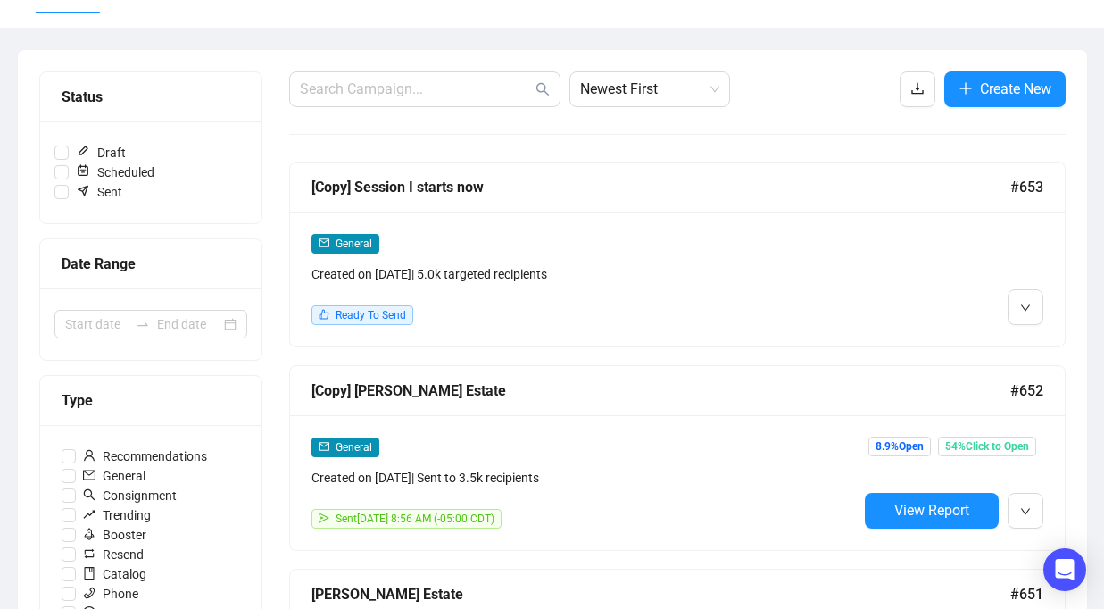
scroll to position [58, 0]
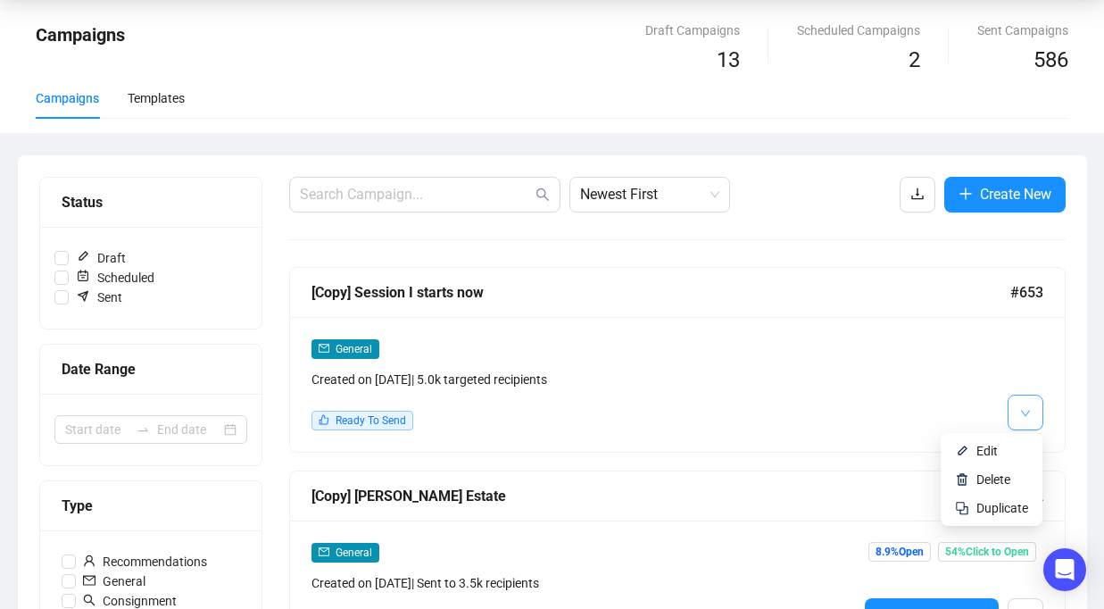
click at [1028, 403] on span "button" at bounding box center [1025, 412] width 11 height 22
click at [1000, 438] on li "Edit" at bounding box center [992, 451] width 95 height 29
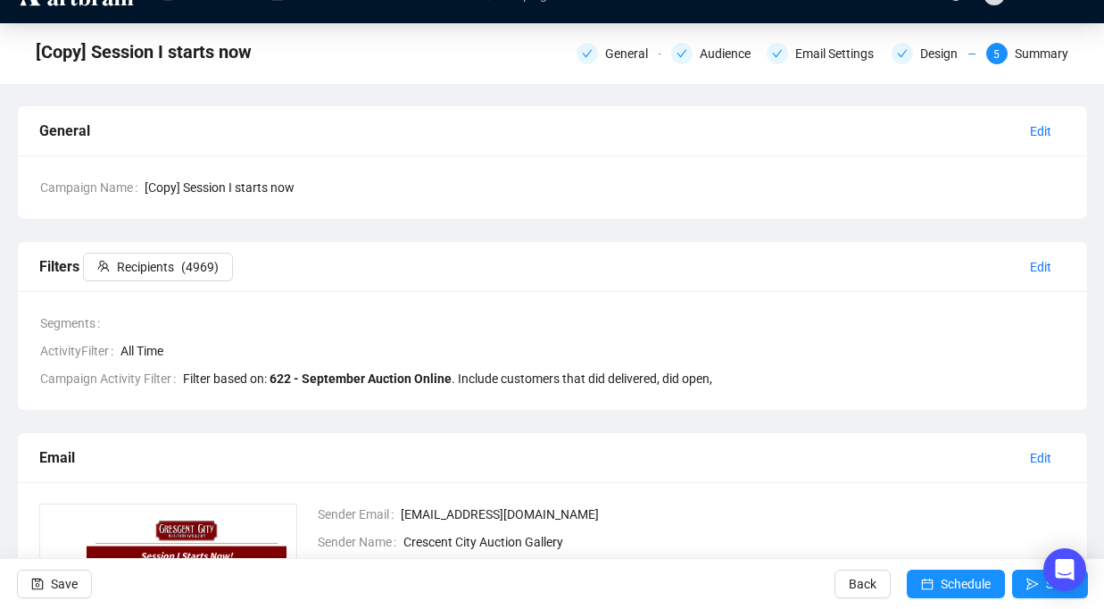
scroll to position [23, 0]
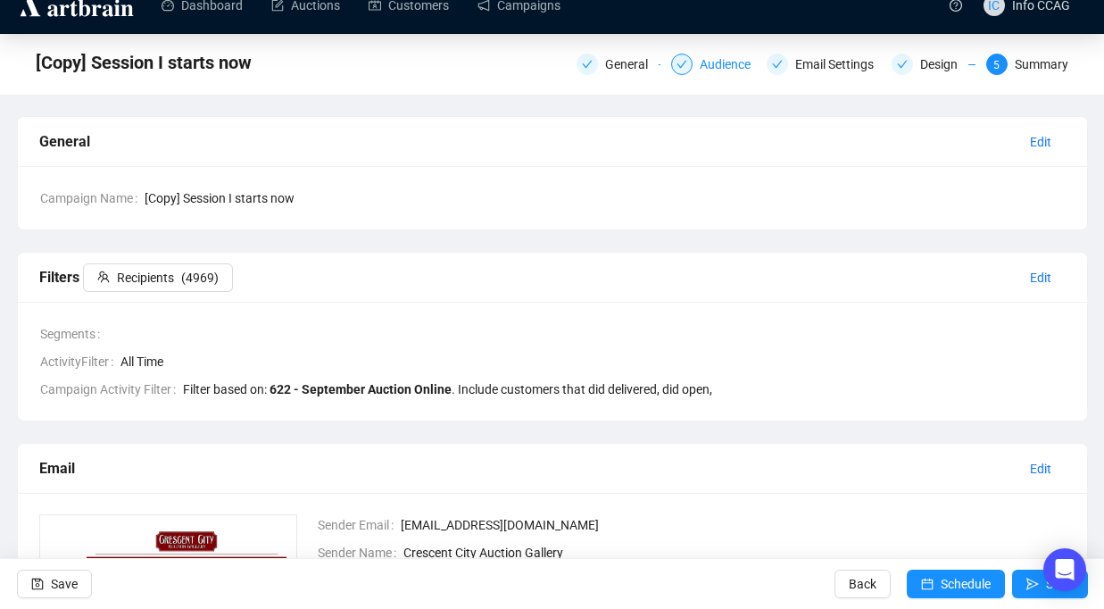
click at [707, 58] on div "Audience" at bounding box center [731, 64] width 62 height 21
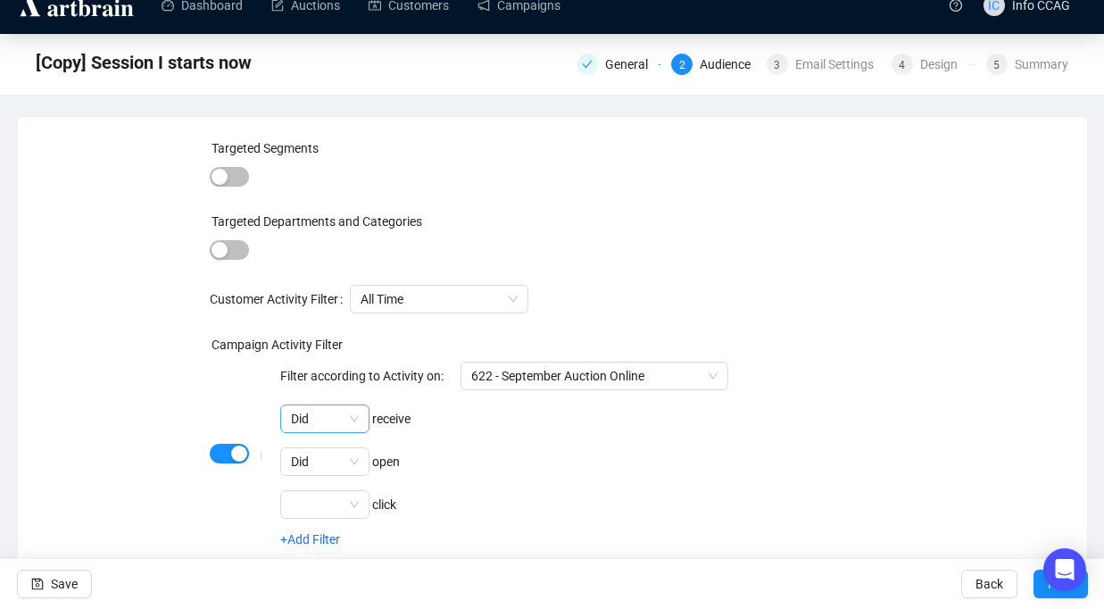
click at [349, 417] on span "Did" at bounding box center [325, 418] width 68 height 27
click at [344, 455] on span "Did" at bounding box center [325, 461] width 68 height 27
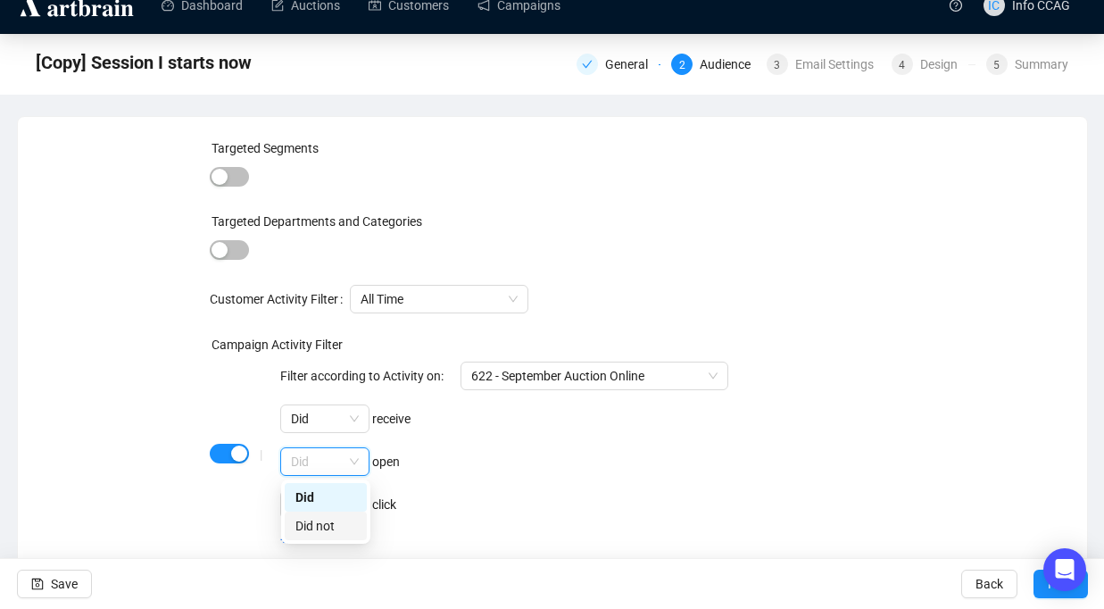
click at [329, 523] on div "Did not" at bounding box center [325, 526] width 61 height 20
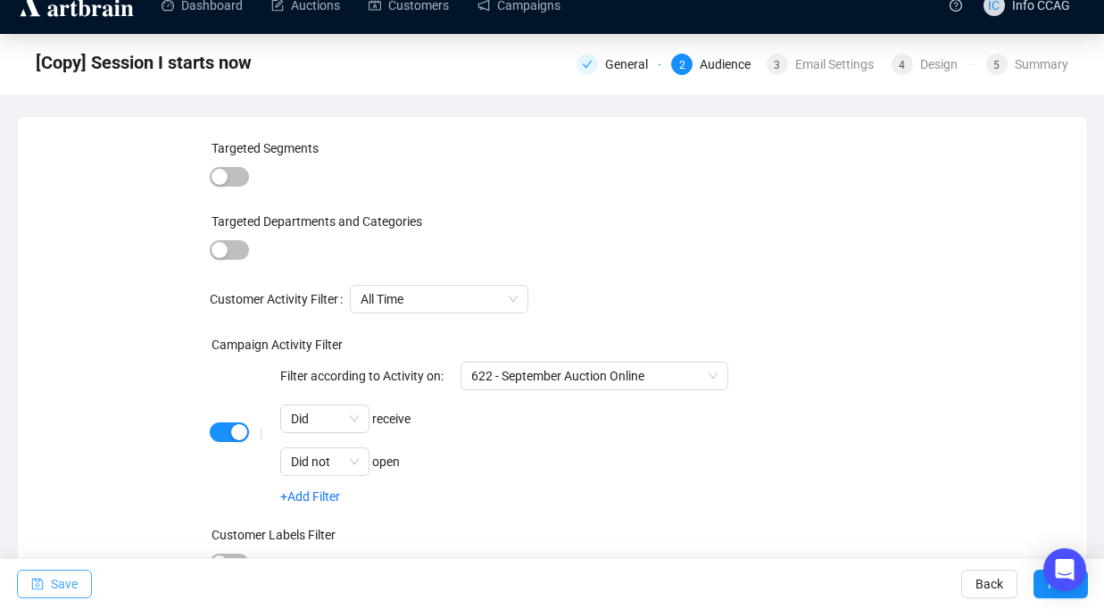
click at [47, 580] on button "Save" at bounding box center [54, 584] width 75 height 29
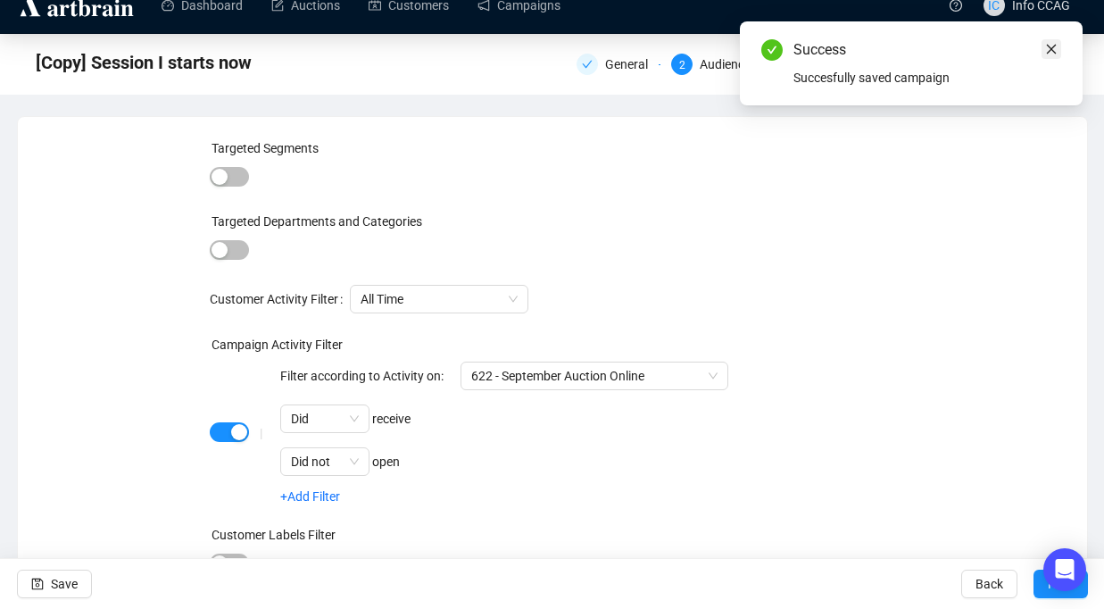
click at [1053, 44] on icon "close" at bounding box center [1051, 49] width 12 height 12
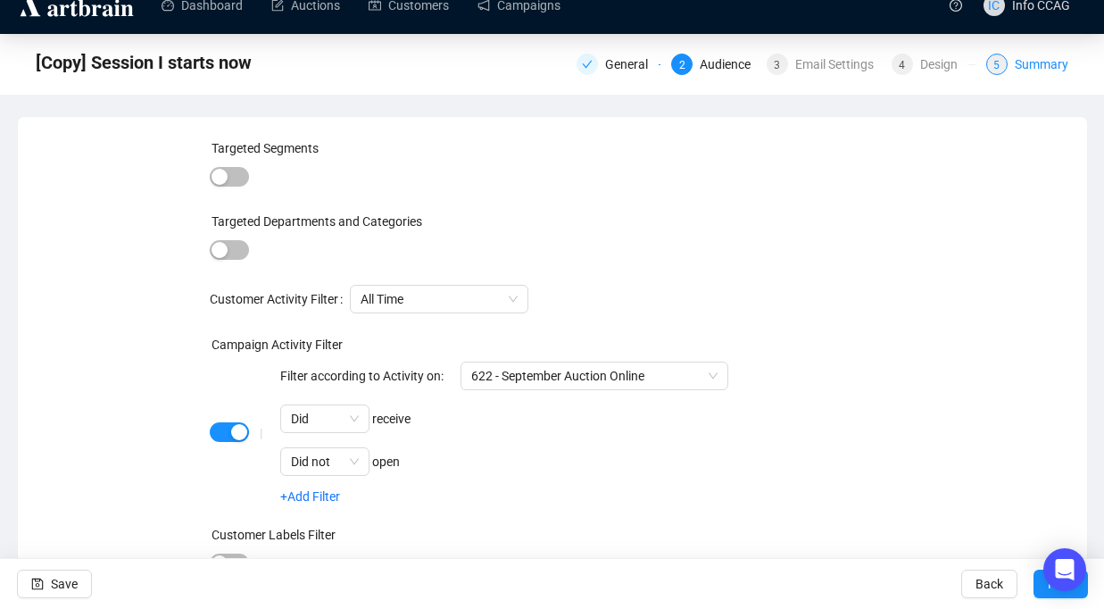
click at [1017, 69] on div "Summary" at bounding box center [1042, 64] width 54 height 21
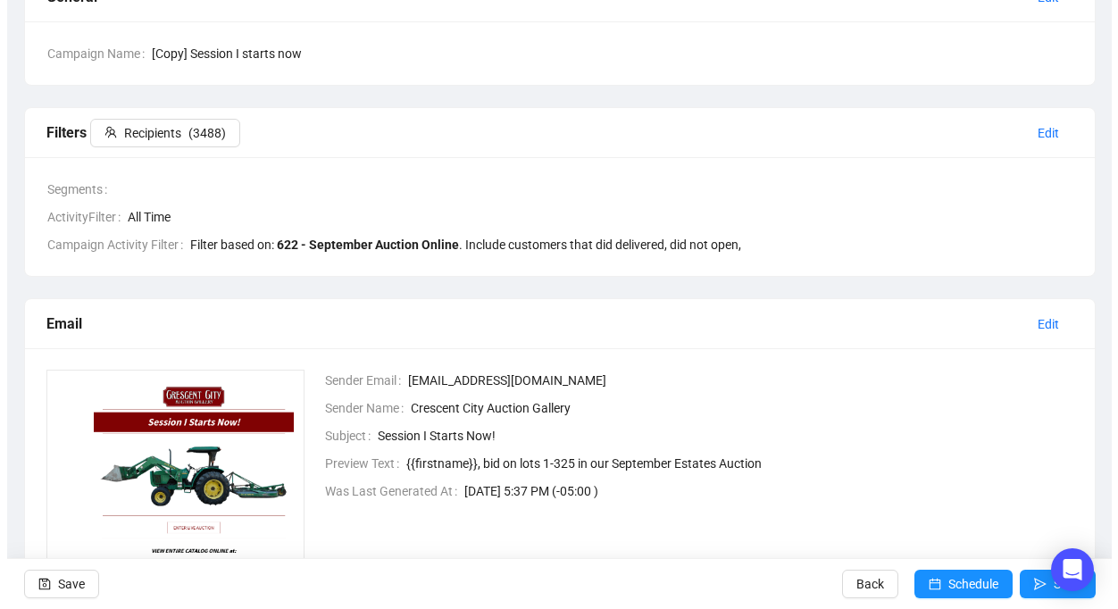
scroll to position [171, 0]
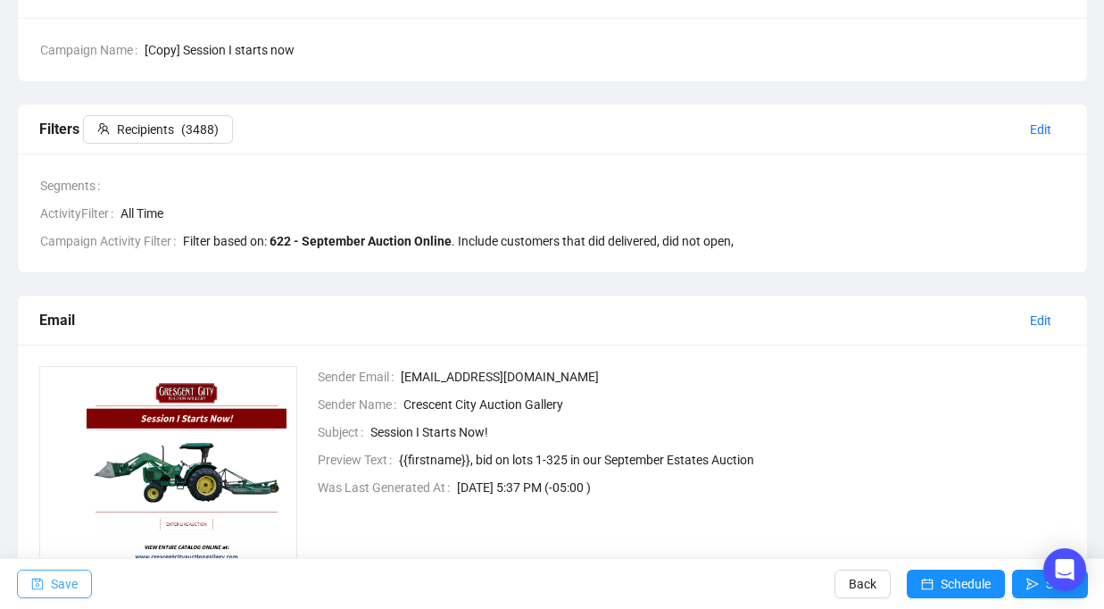
click at [64, 578] on span "Save" at bounding box center [64, 584] width 27 height 50
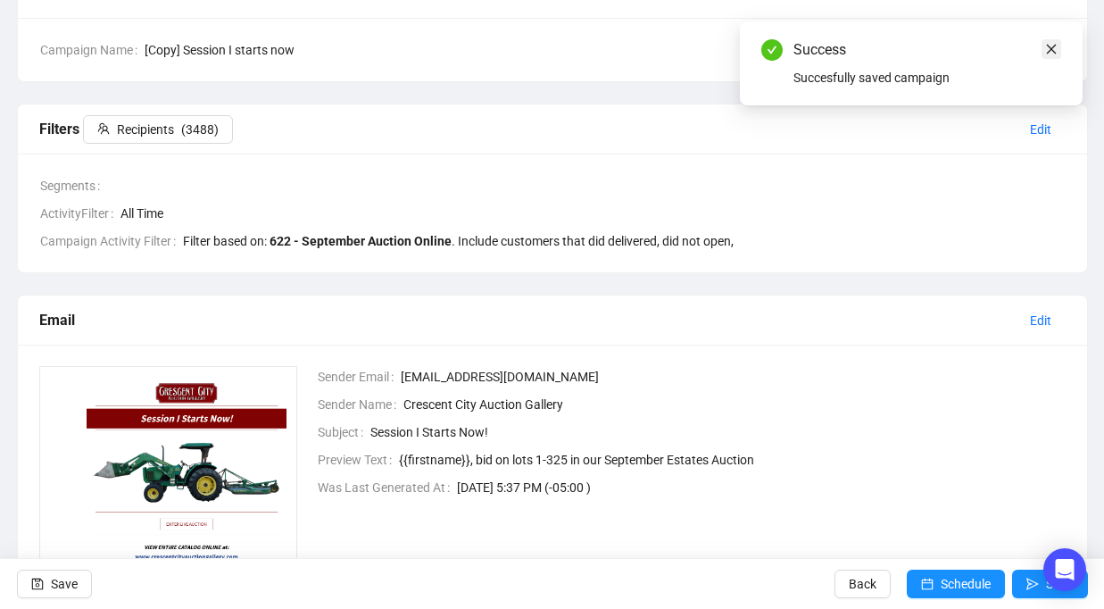
click at [1055, 47] on icon "close" at bounding box center [1051, 49] width 12 height 12
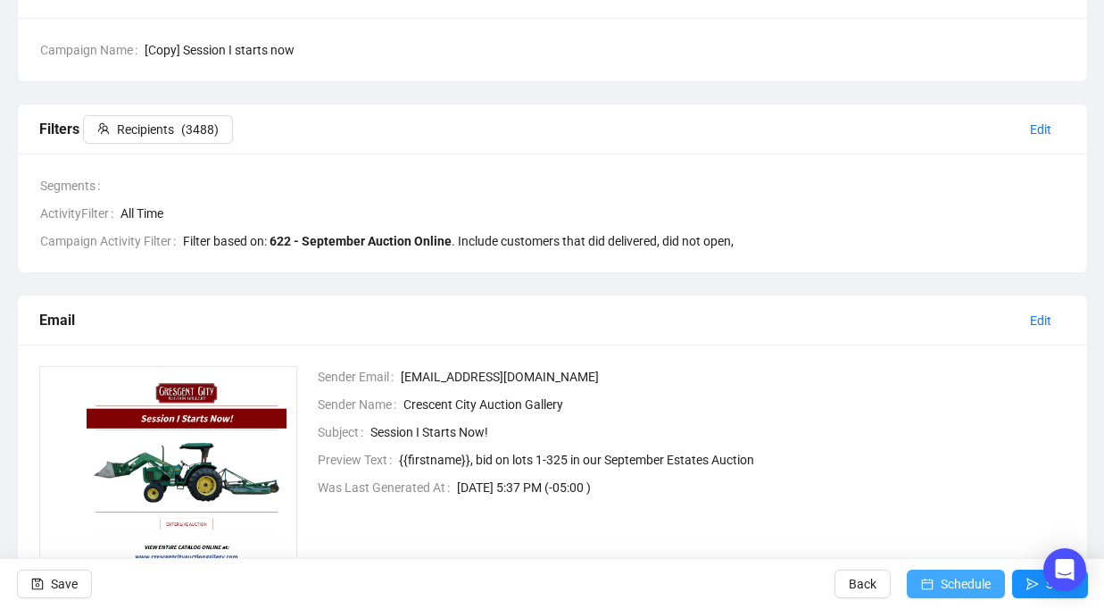
click at [914, 586] on button "Schedule" at bounding box center [956, 584] width 98 height 29
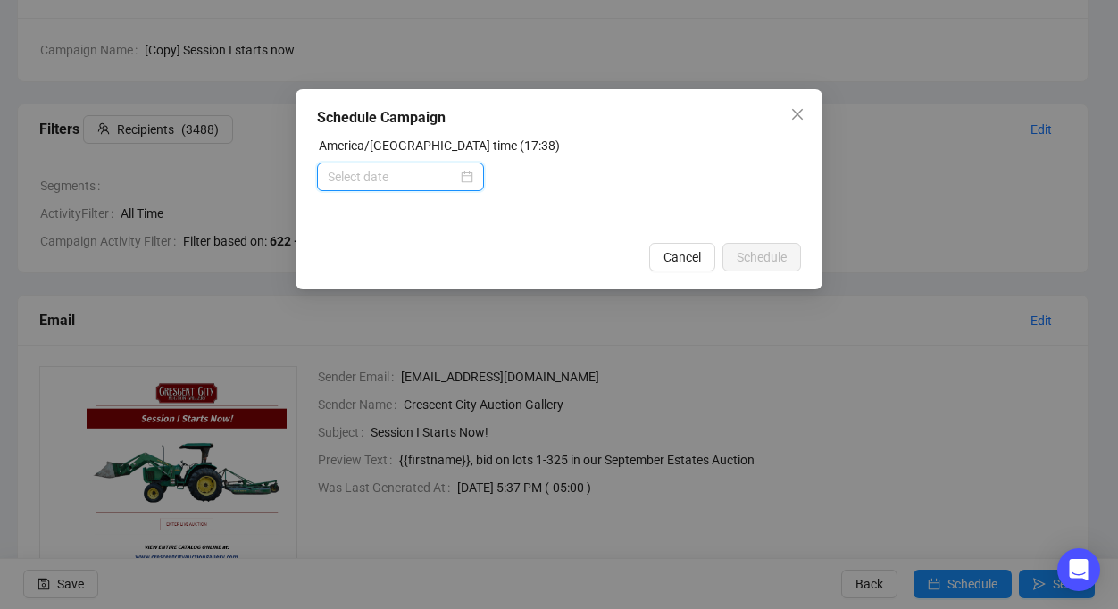
click at [403, 178] on input at bounding box center [392, 177] width 129 height 20
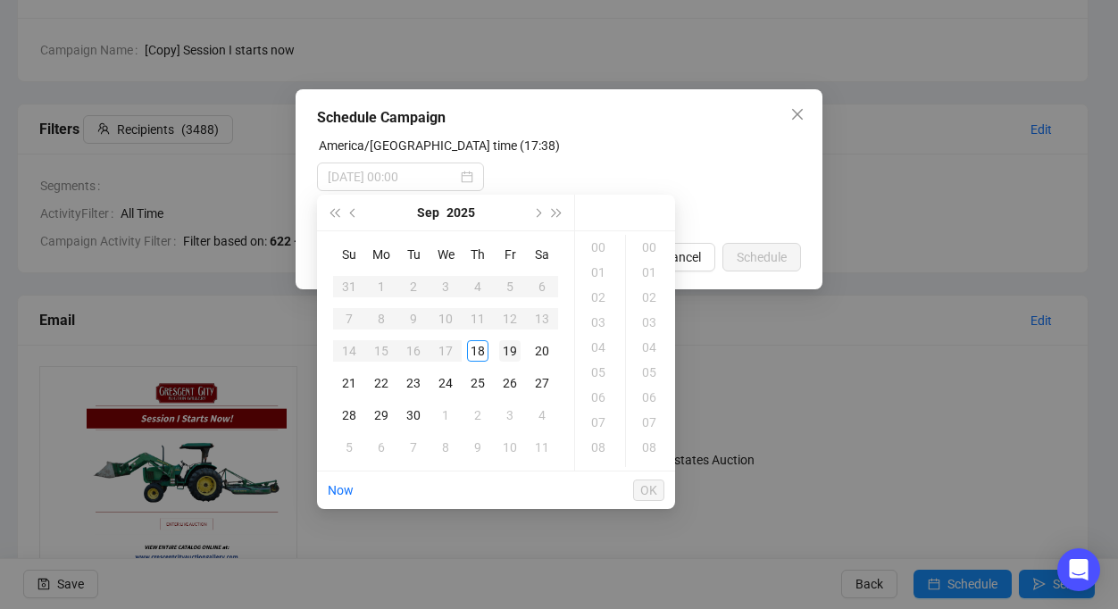
click at [510, 348] on div "19" at bounding box center [509, 350] width 21 height 21
click at [601, 385] on div "10" at bounding box center [599, 390] width 43 height 25
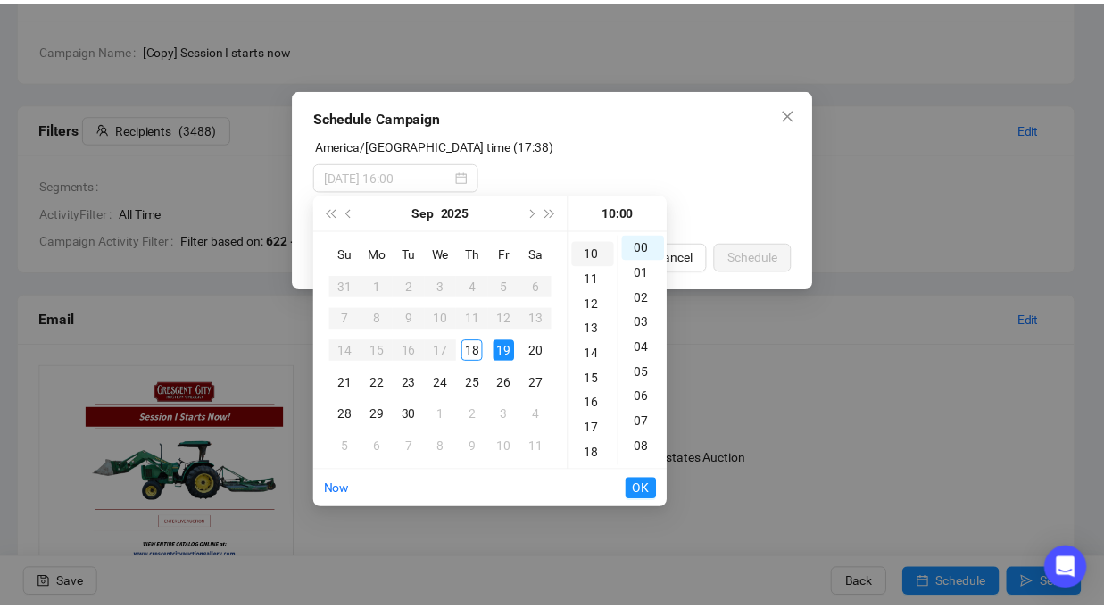
scroll to position [250, 0]
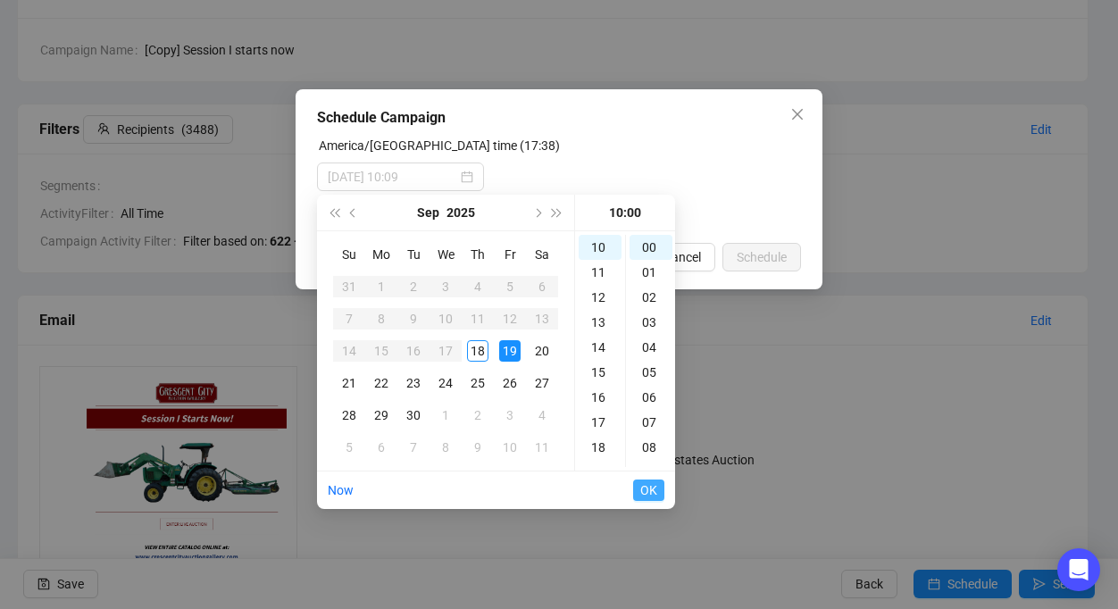
type input "[DATE] 10:00"
click at [650, 495] on span "OK" at bounding box center [648, 490] width 17 height 34
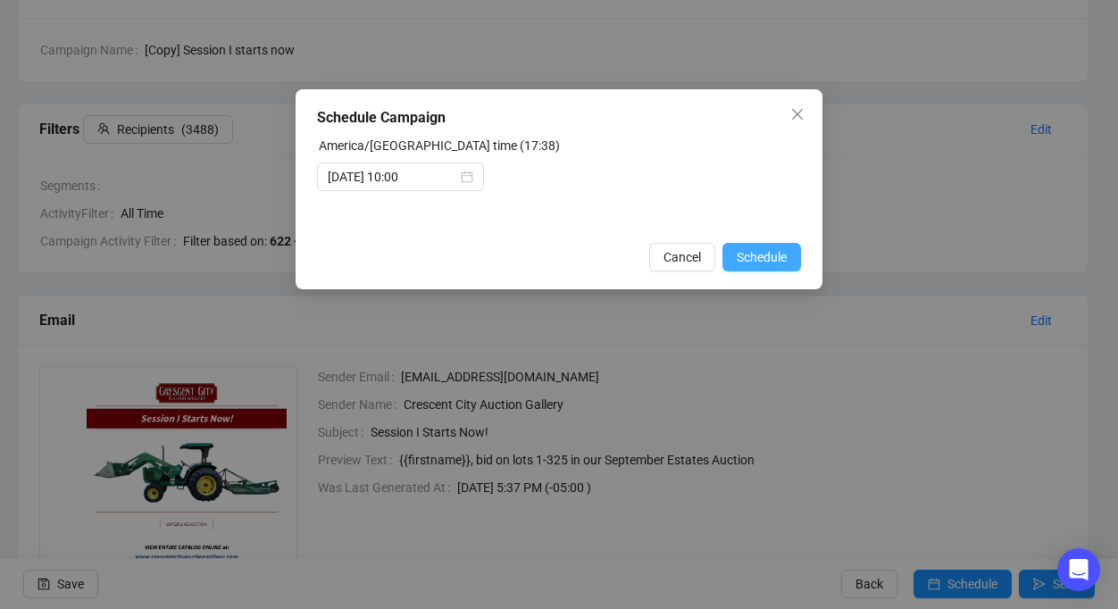
click at [759, 257] on span "Schedule" at bounding box center [762, 257] width 50 height 20
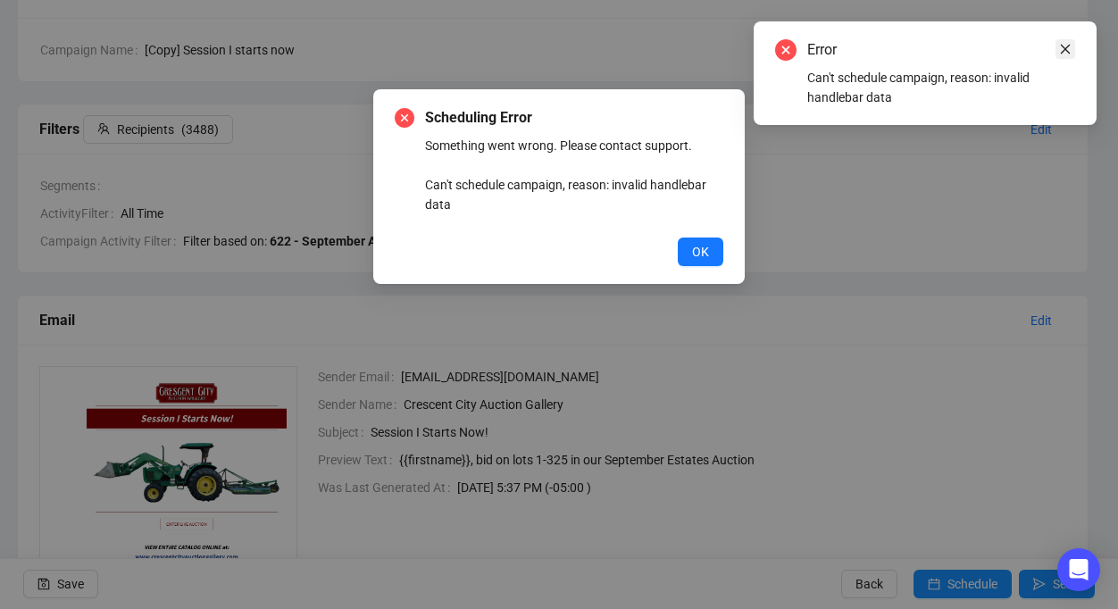
click at [1069, 46] on icon "close" at bounding box center [1065, 49] width 12 height 12
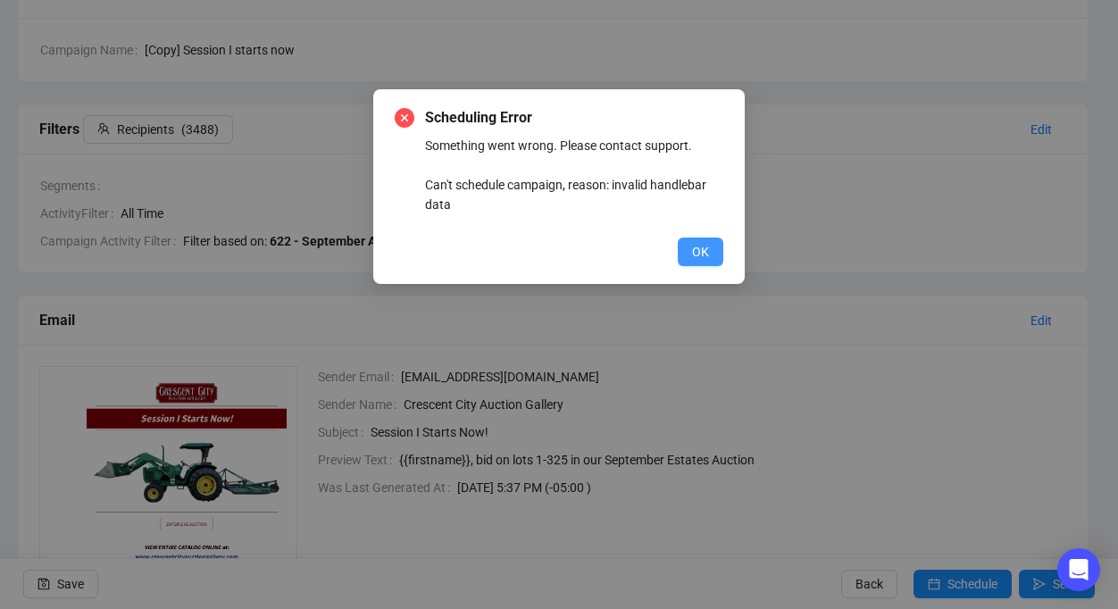
click at [706, 248] on span "OK" at bounding box center [700, 252] width 17 height 20
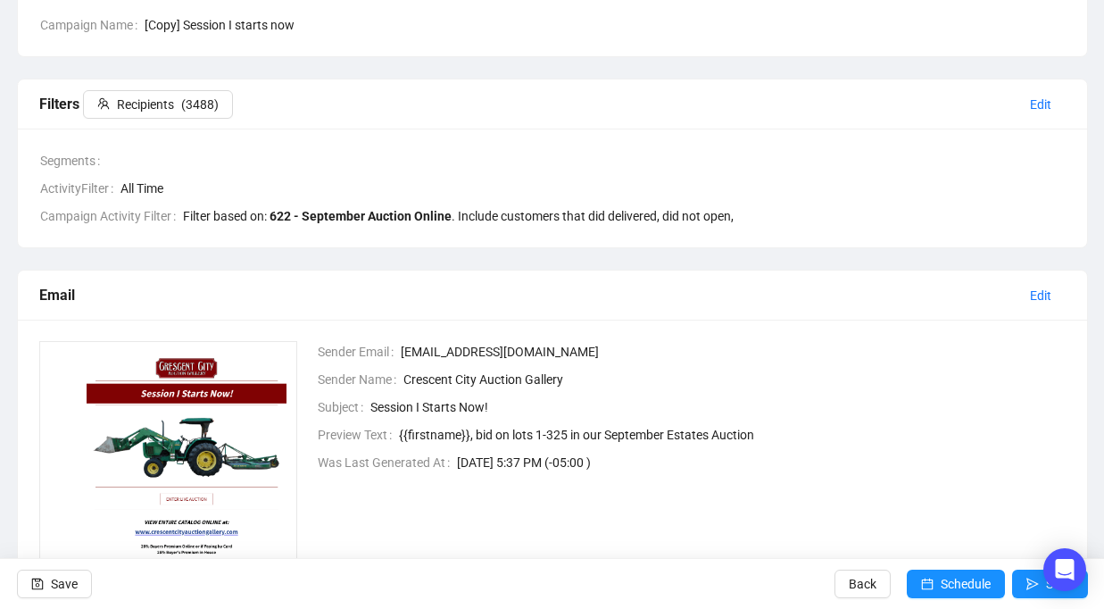
scroll to position [0, 0]
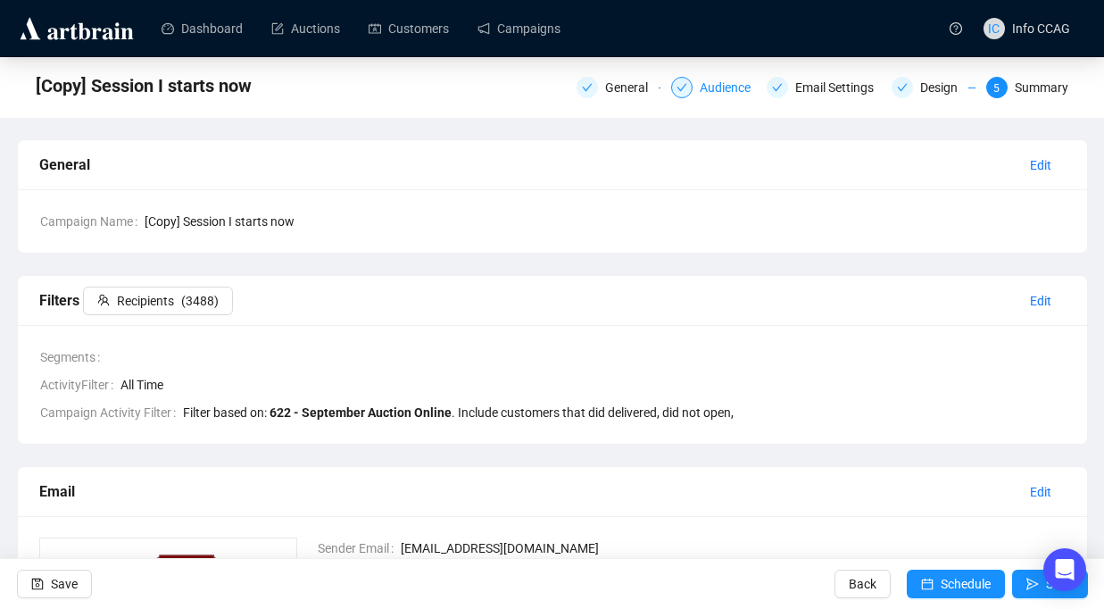
click at [700, 86] on div "Audience" at bounding box center [731, 87] width 62 height 21
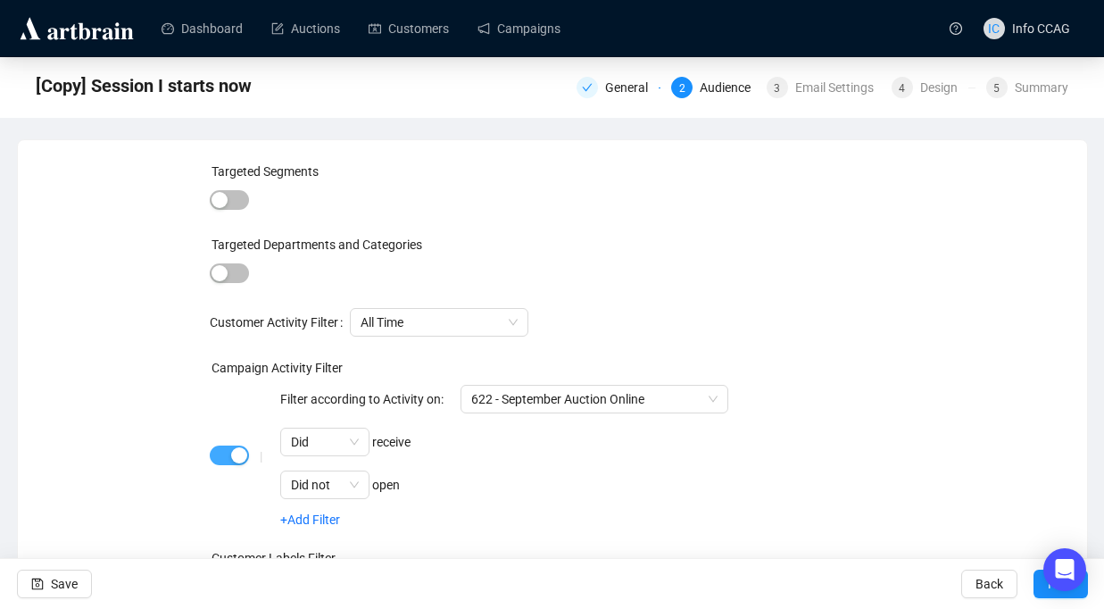
click at [226, 450] on span "button" at bounding box center [229, 455] width 39 height 20
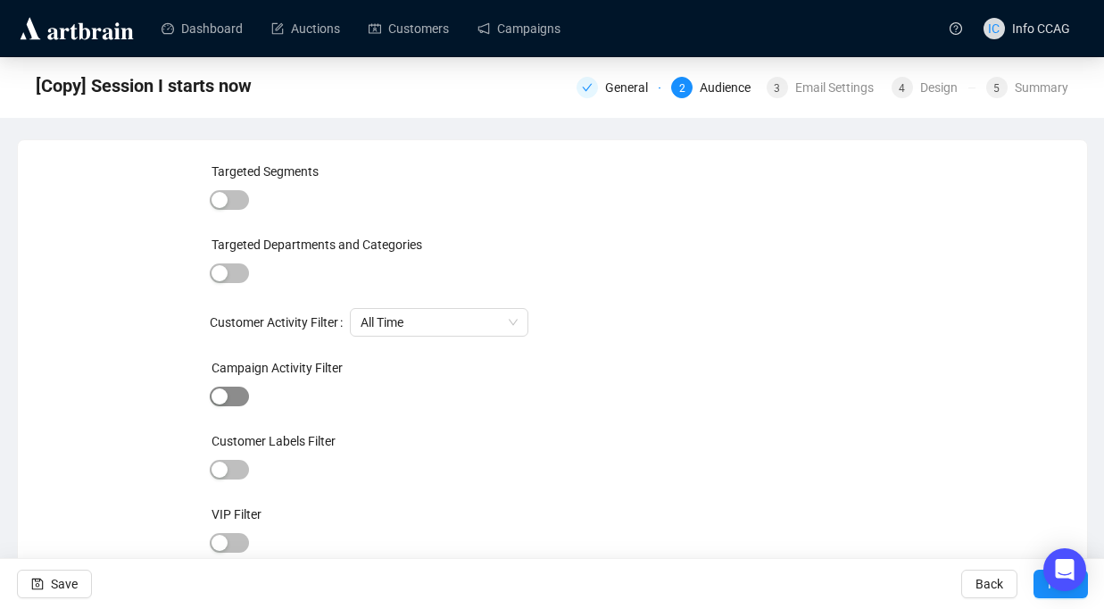
click at [237, 392] on span "button" at bounding box center [229, 397] width 39 height 20
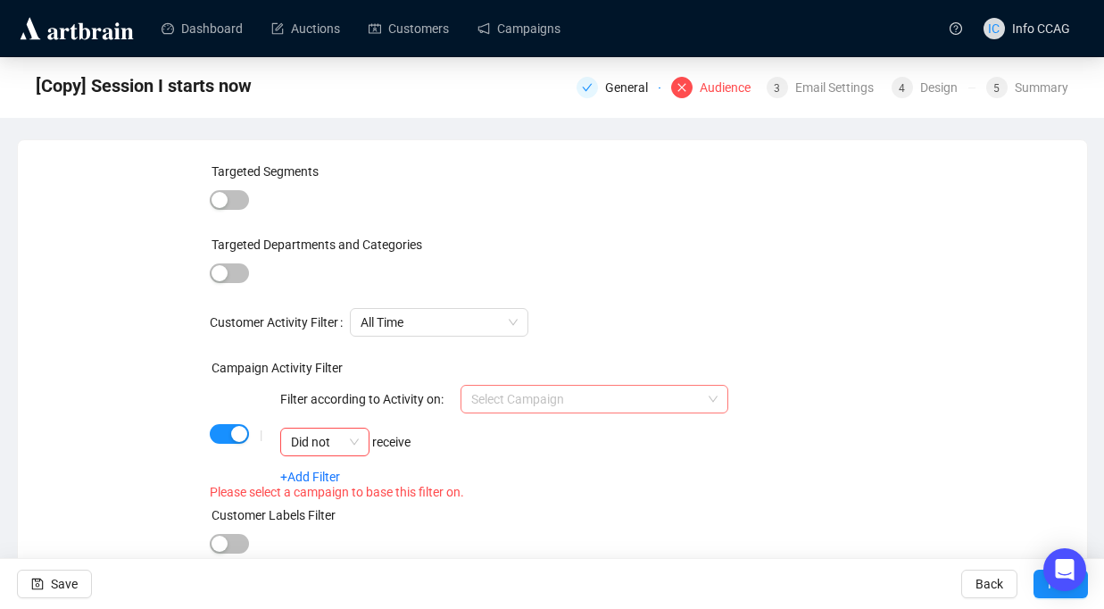
click at [662, 392] on input "search" at bounding box center [586, 399] width 230 height 27
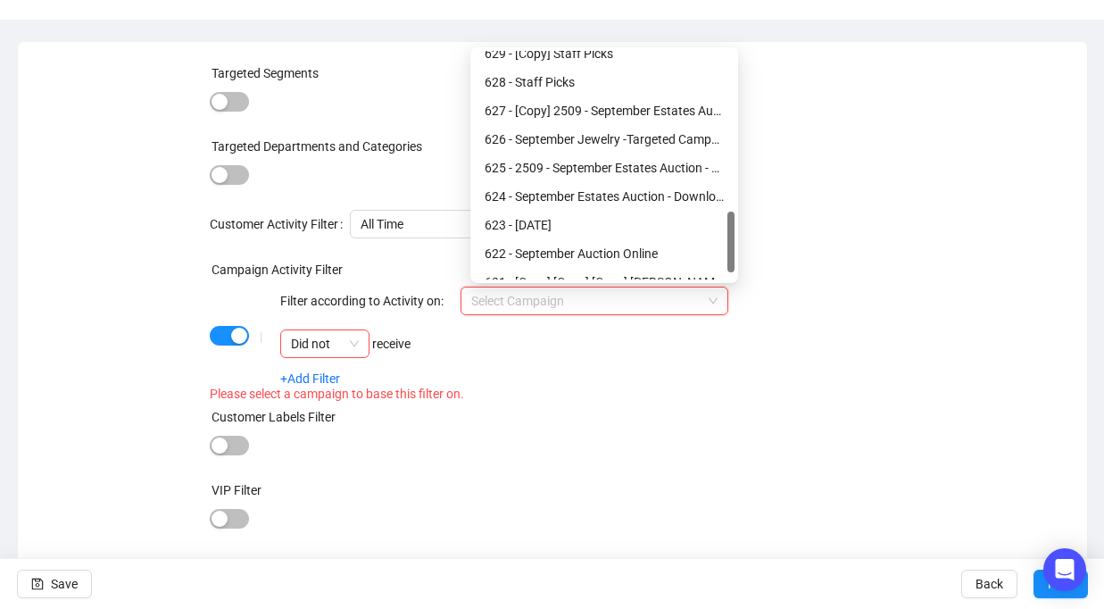
scroll to position [617, 0]
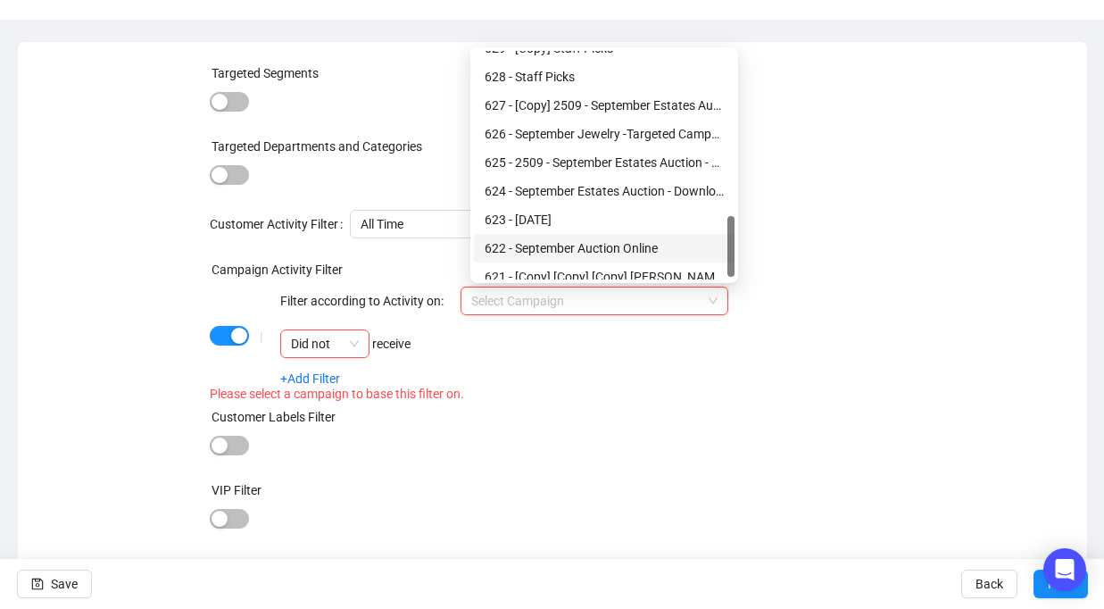
click at [645, 250] on div "622 - September Auction Online" at bounding box center [604, 248] width 239 height 20
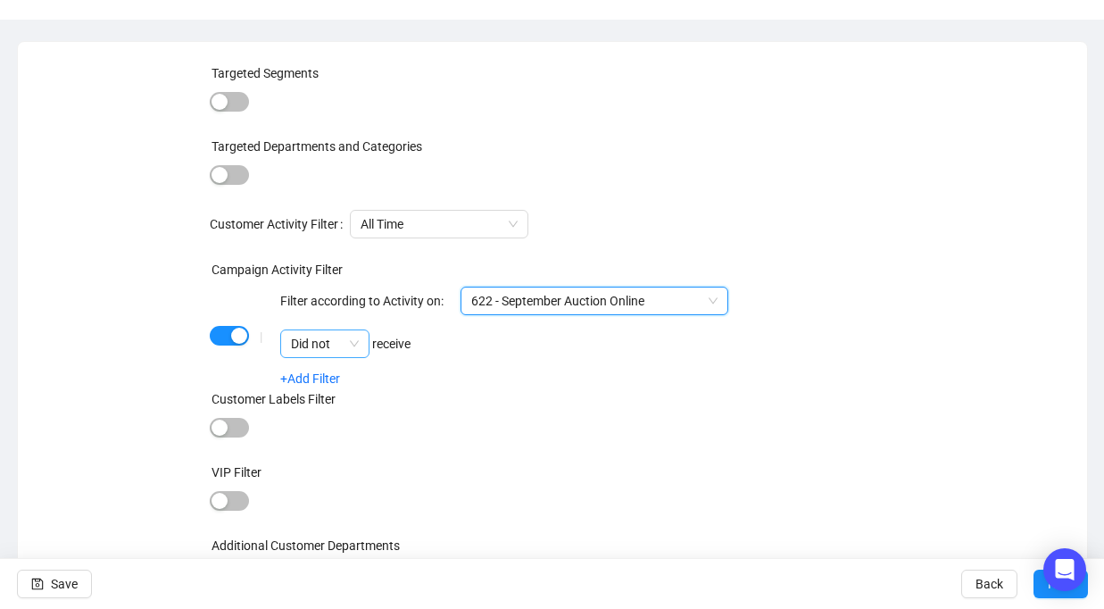
click at [352, 341] on span "Did not" at bounding box center [325, 343] width 68 height 27
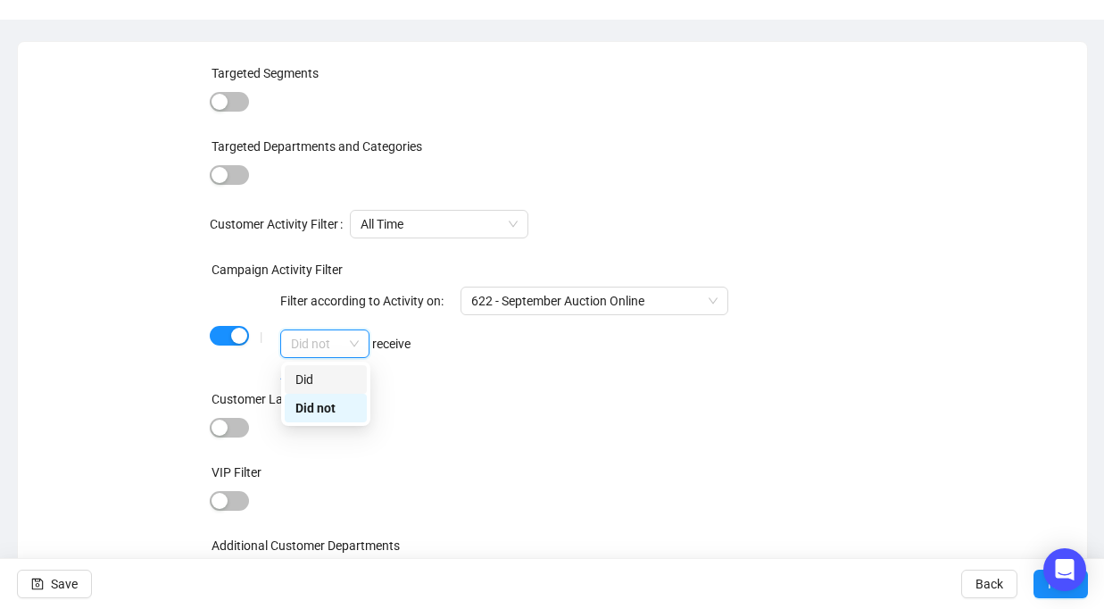
click at [337, 379] on div "Did" at bounding box center [325, 380] width 61 height 20
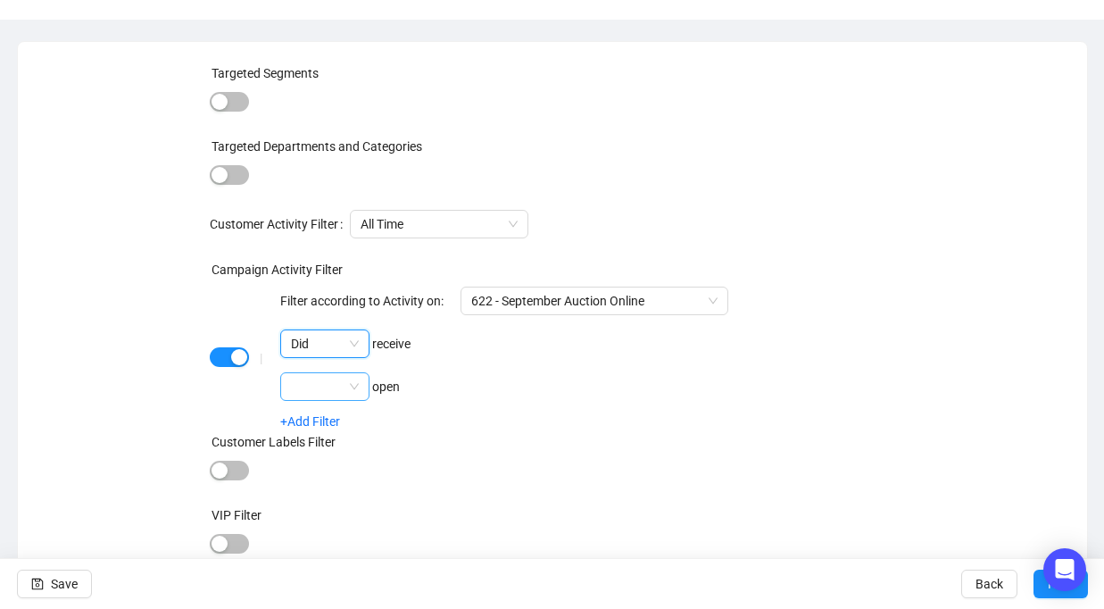
click at [353, 389] on span at bounding box center [325, 386] width 68 height 27
click at [337, 451] on div "Did not" at bounding box center [325, 451] width 61 height 20
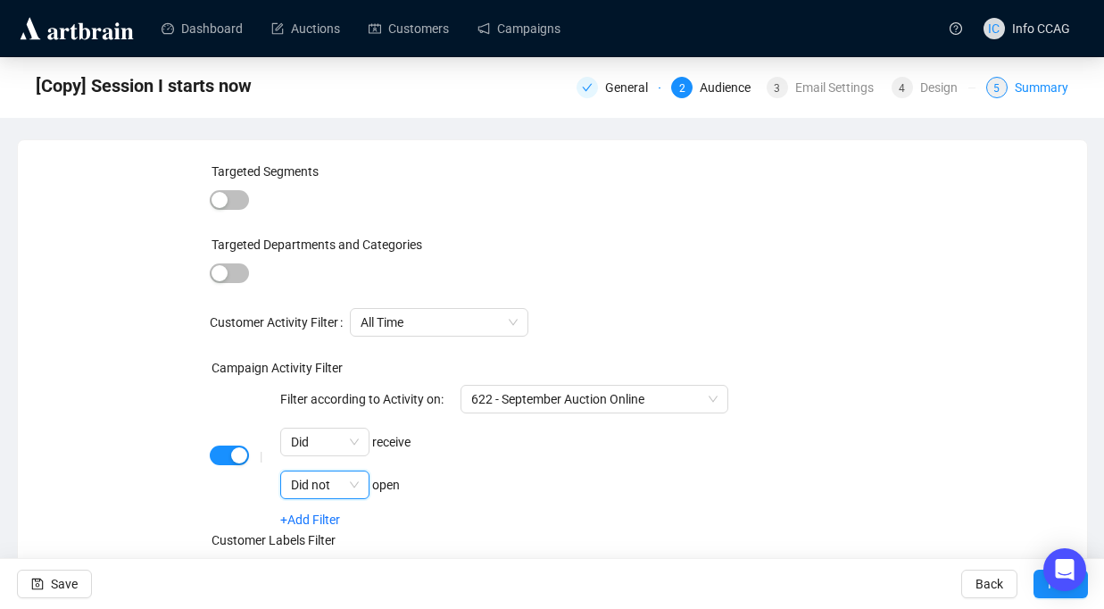
click at [1003, 92] on div "5" at bounding box center [996, 87] width 21 height 21
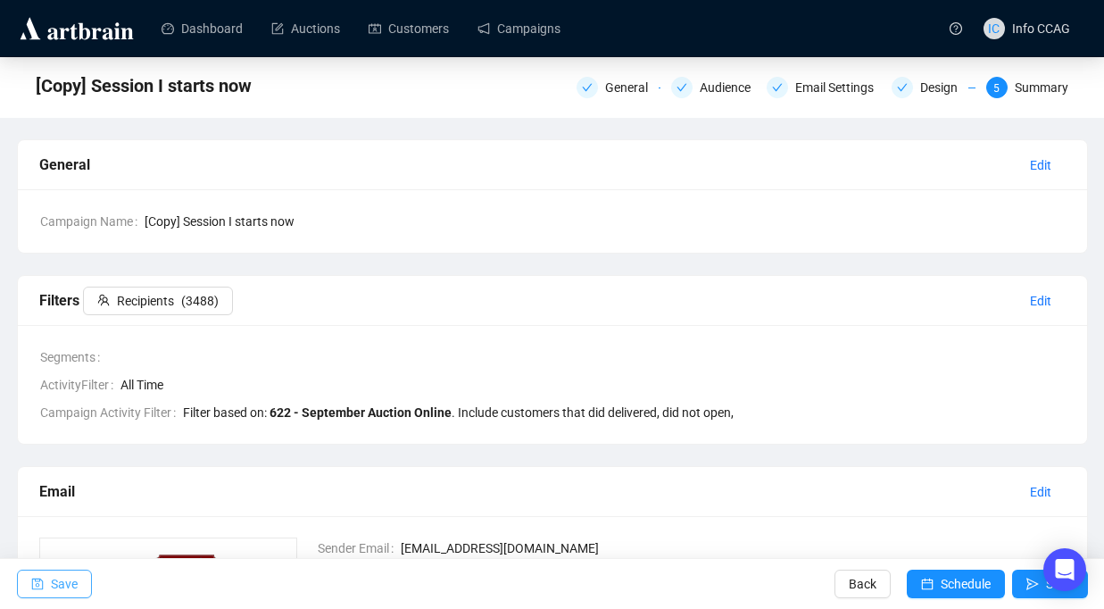
click at [70, 577] on span "Save" at bounding box center [64, 584] width 27 height 50
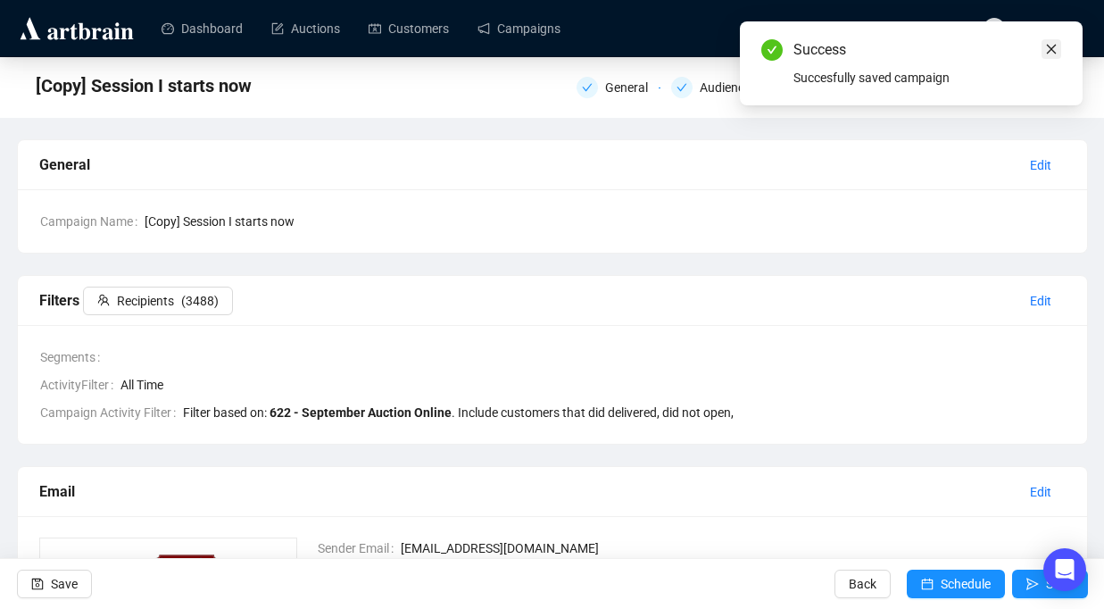
click at [1052, 47] on icon "close" at bounding box center [1052, 50] width 10 height 10
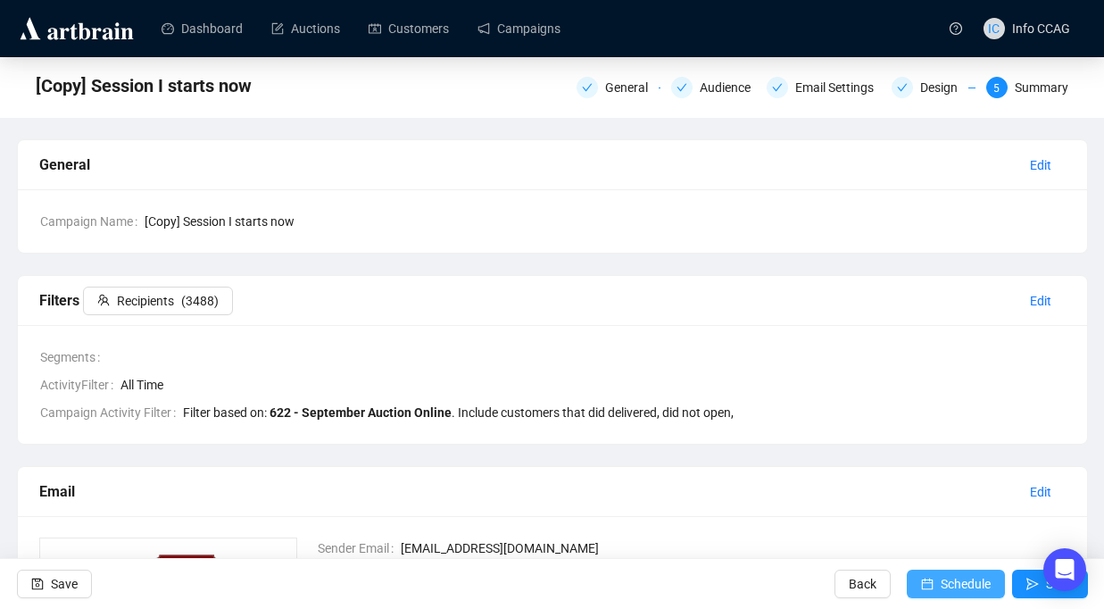
click at [945, 577] on span "Schedule" at bounding box center [966, 584] width 50 height 50
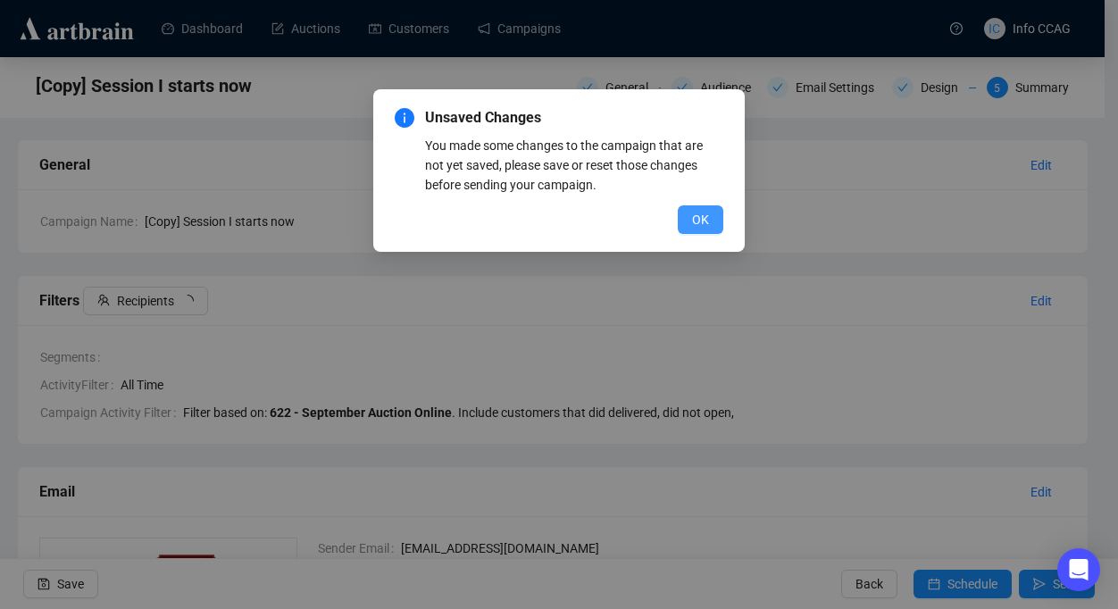
click at [698, 217] on span "OK" at bounding box center [700, 220] width 17 height 20
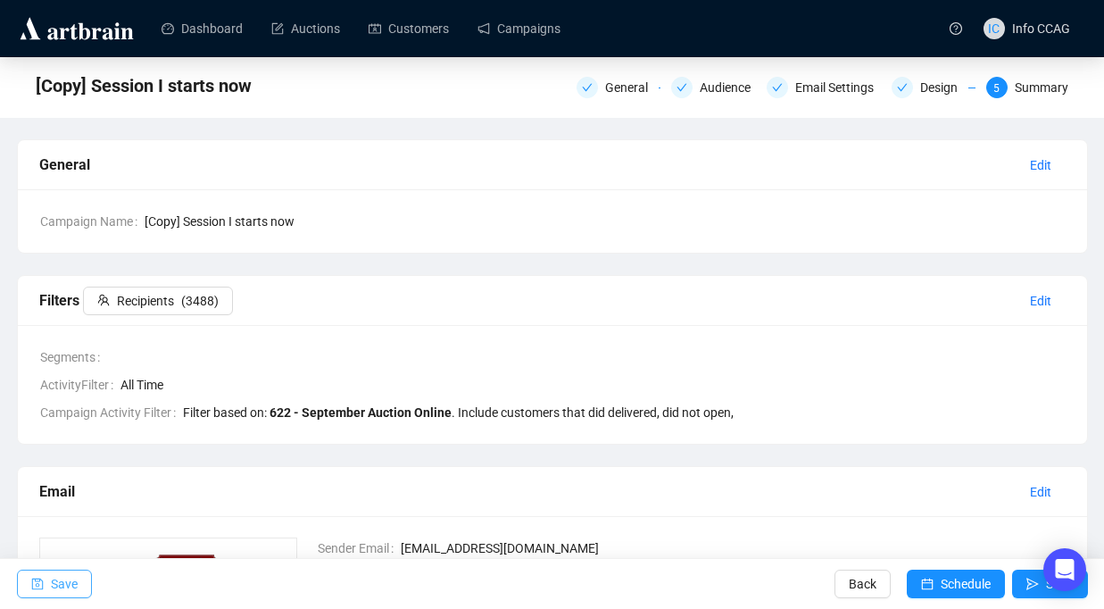
click at [60, 580] on span "Save" at bounding box center [64, 584] width 27 height 50
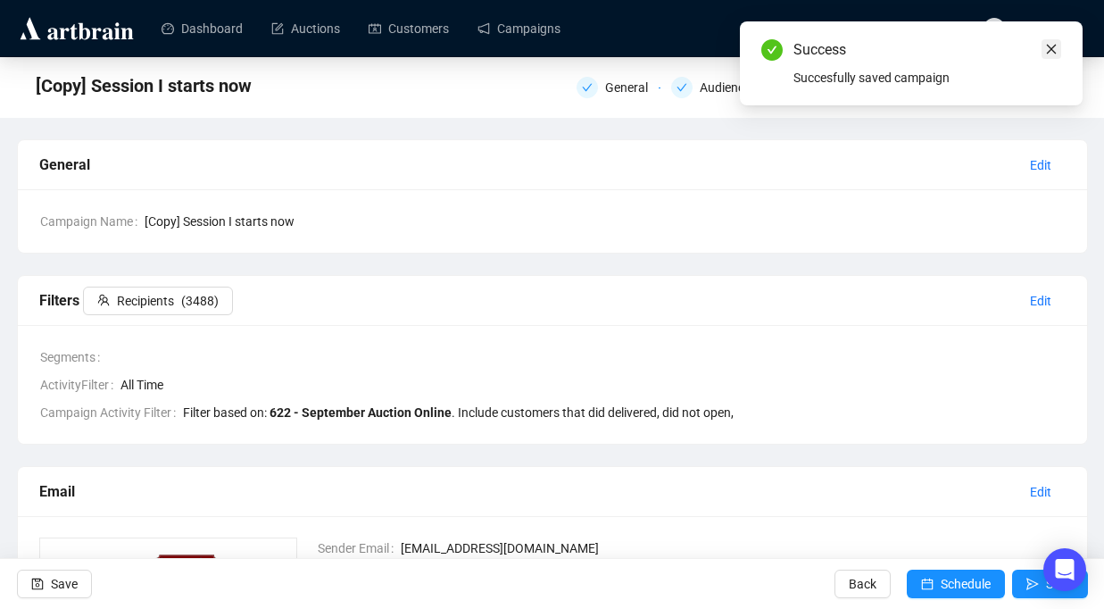
click at [1051, 54] on icon "close" at bounding box center [1051, 49] width 12 height 12
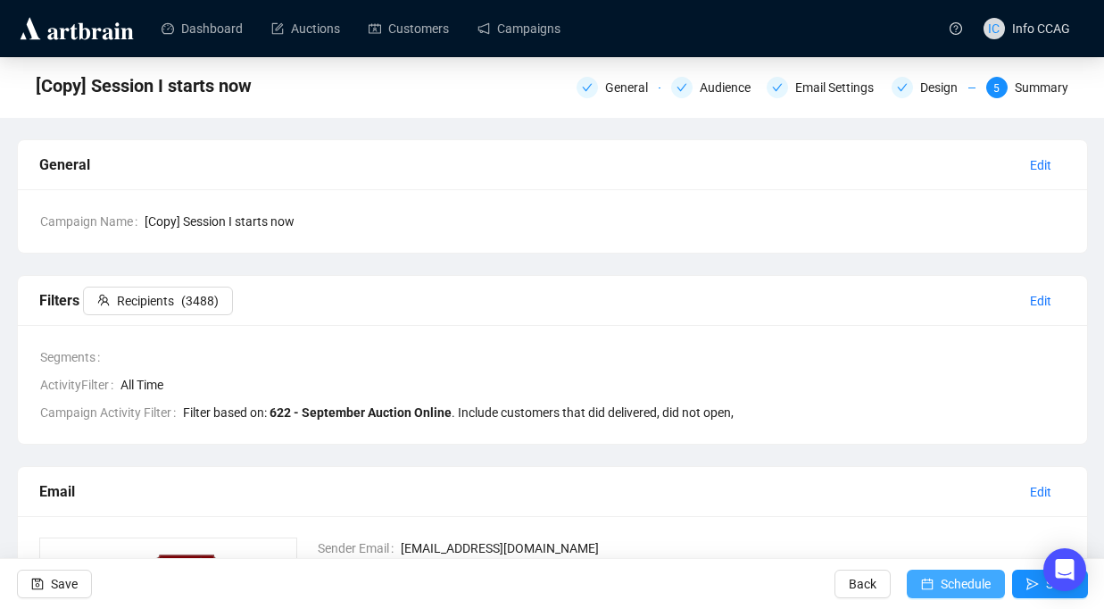
click at [945, 579] on span "Schedule" at bounding box center [966, 584] width 50 height 50
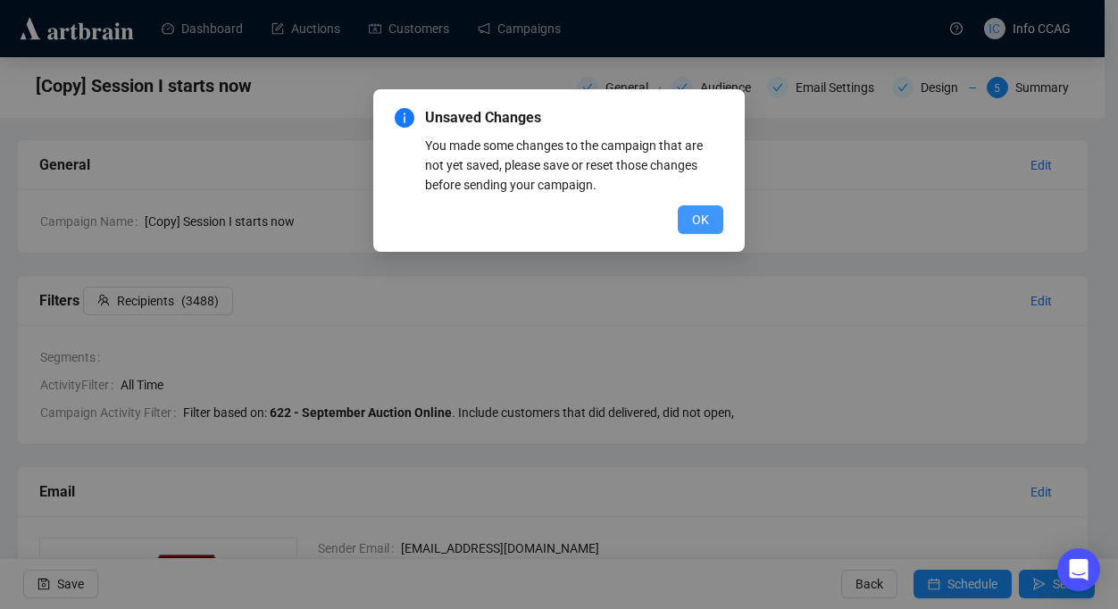
click at [694, 224] on span "OK" at bounding box center [700, 220] width 17 height 20
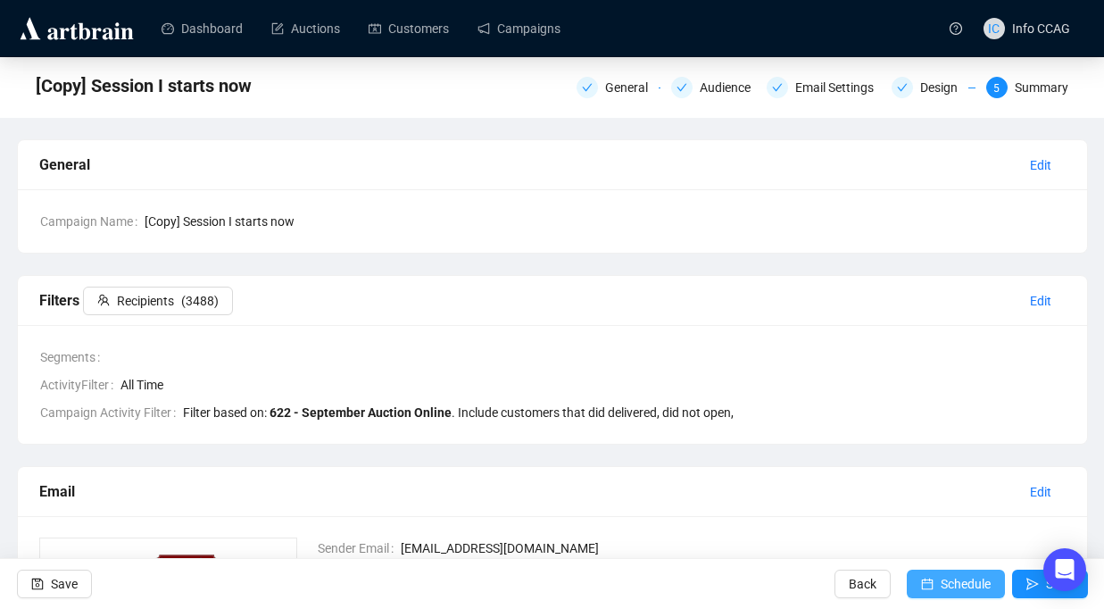
click at [921, 585] on icon "calendar" at bounding box center [927, 584] width 12 height 12
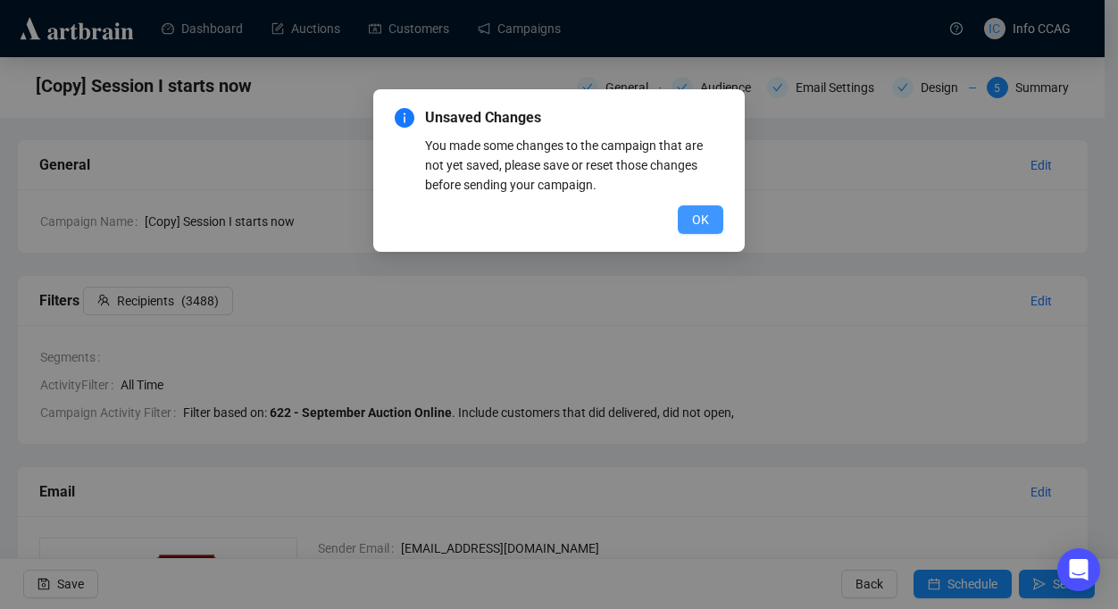
click at [690, 211] on button "OK" at bounding box center [701, 219] width 46 height 29
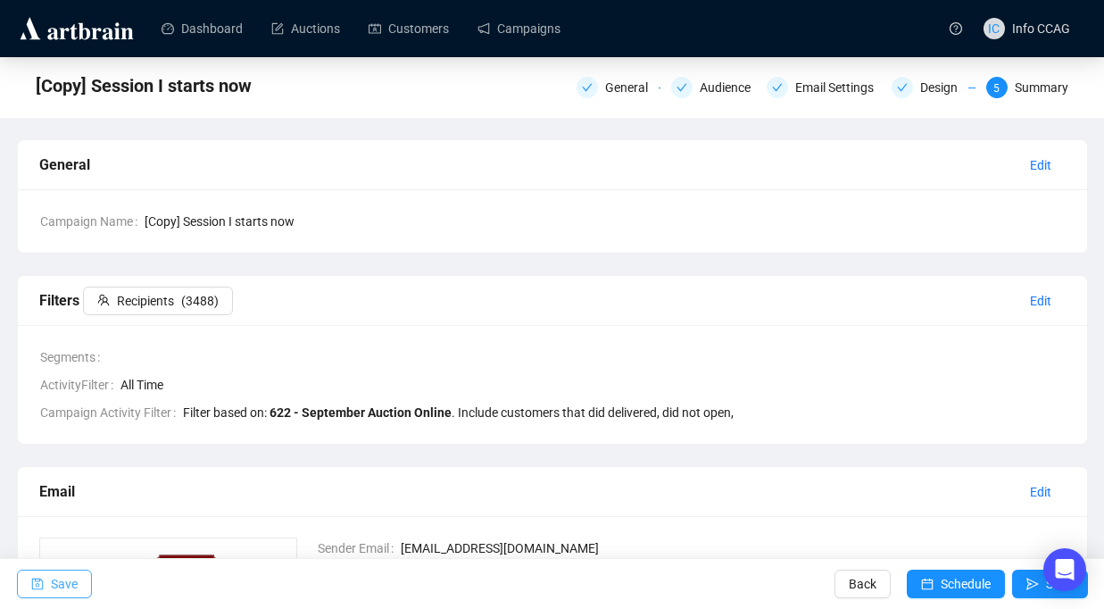
click at [58, 596] on span "Save" at bounding box center [64, 584] width 27 height 50
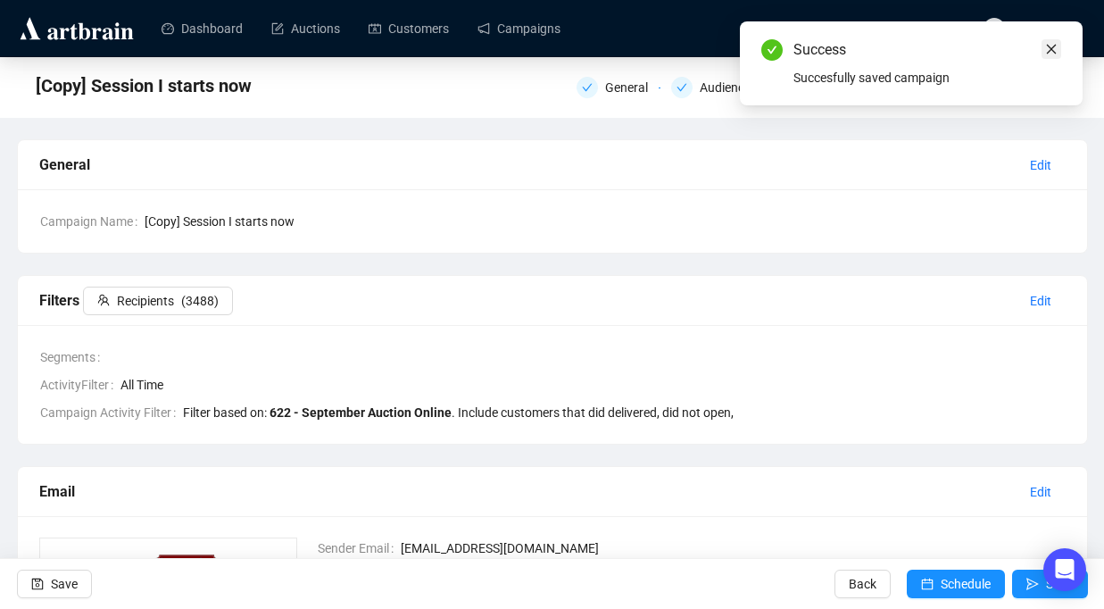
click at [1046, 45] on icon "close" at bounding box center [1051, 49] width 12 height 12
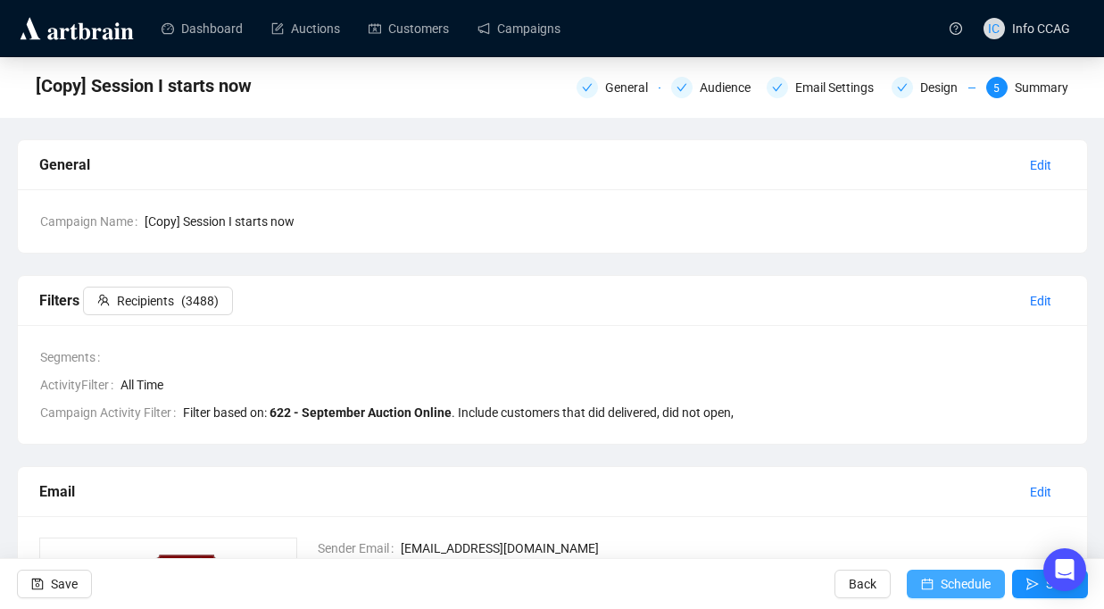
click at [971, 576] on span "Schedule" at bounding box center [966, 584] width 50 height 50
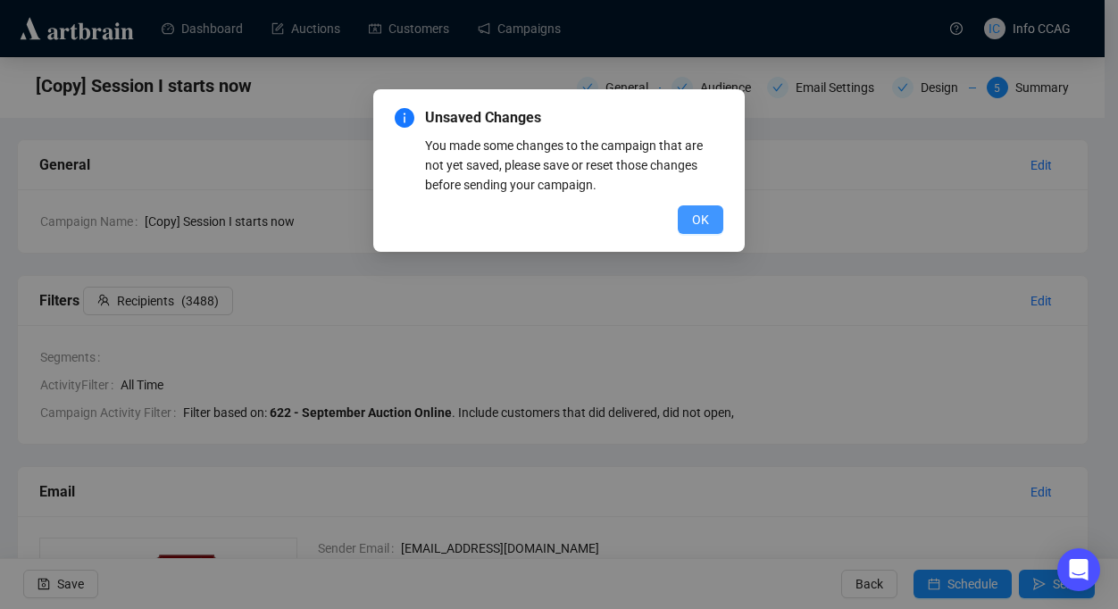
click at [686, 206] on button "OK" at bounding box center [701, 219] width 46 height 29
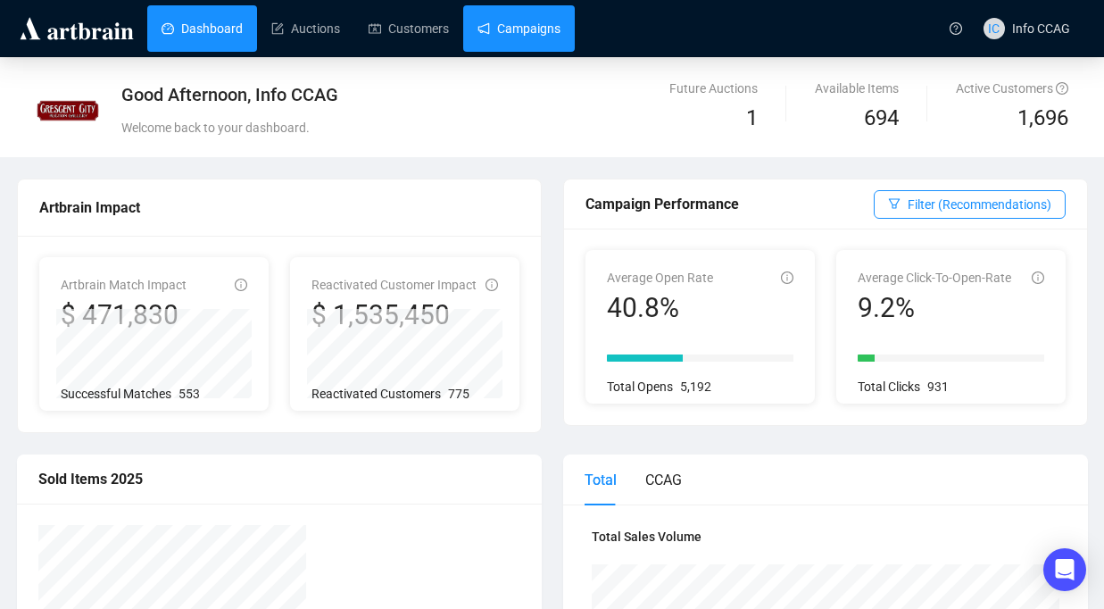
click at [555, 36] on link "Campaigns" at bounding box center [519, 28] width 83 height 46
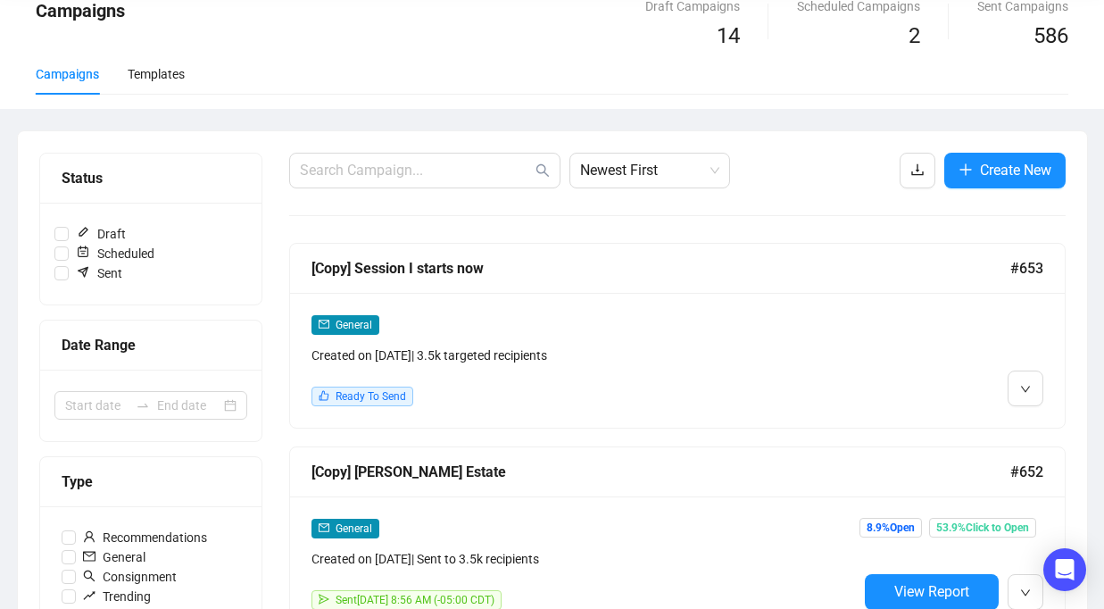
scroll to position [96, 0]
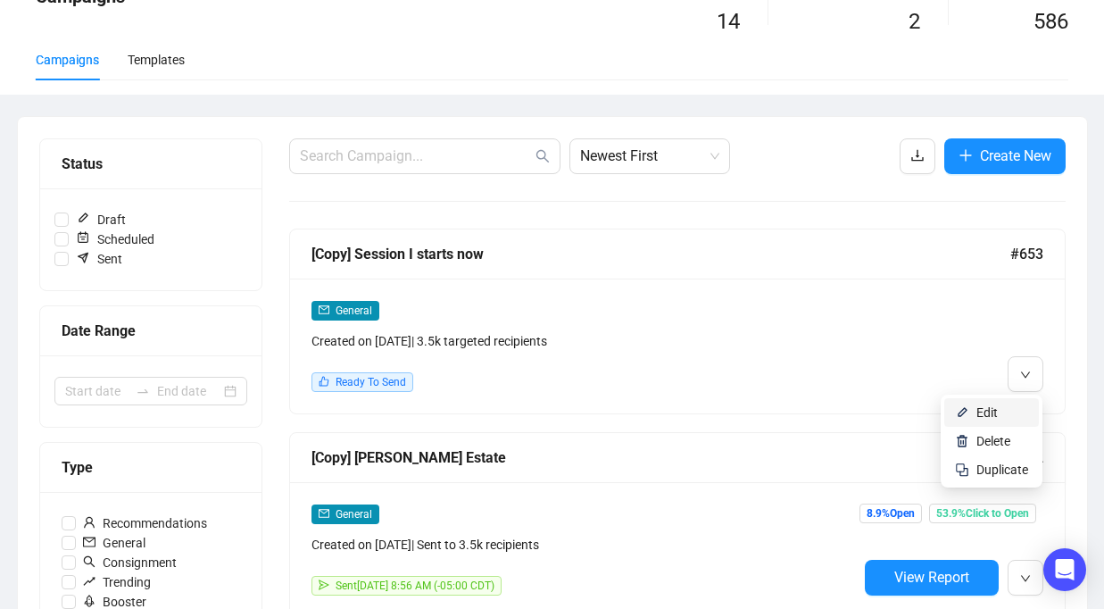
click at [986, 415] on span "Edit" at bounding box center [987, 412] width 21 height 14
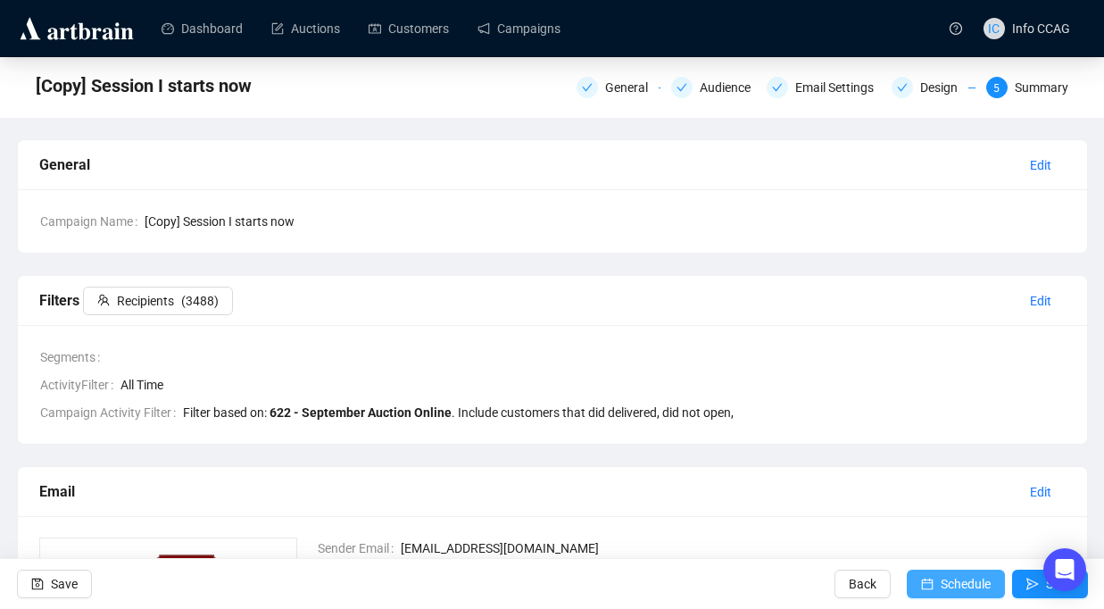
click at [926, 580] on icon "calendar" at bounding box center [927, 584] width 12 height 12
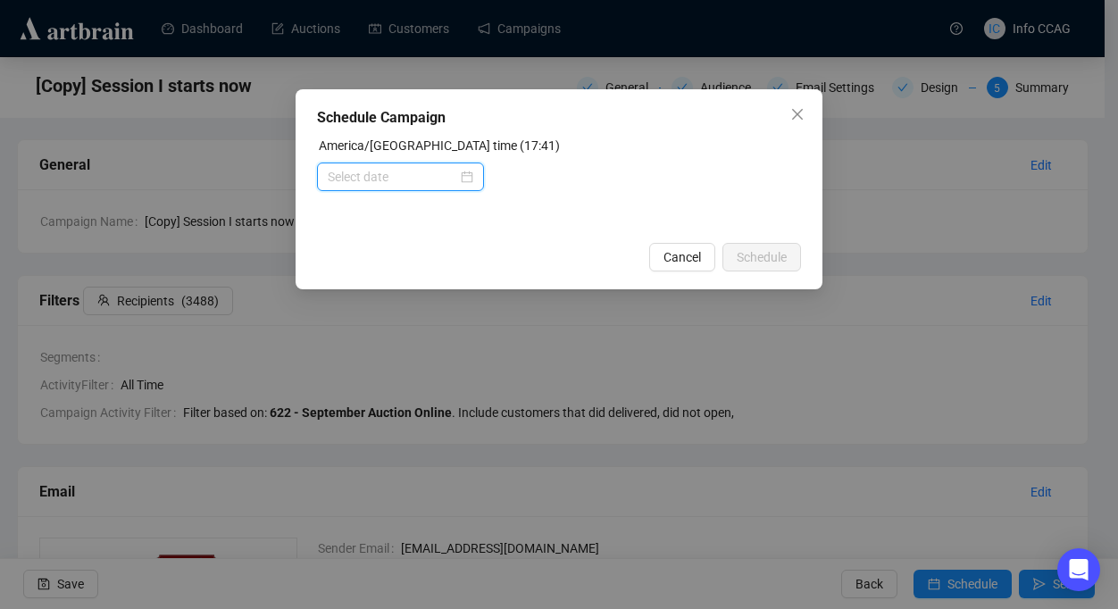
click at [414, 179] on input at bounding box center [392, 177] width 129 height 20
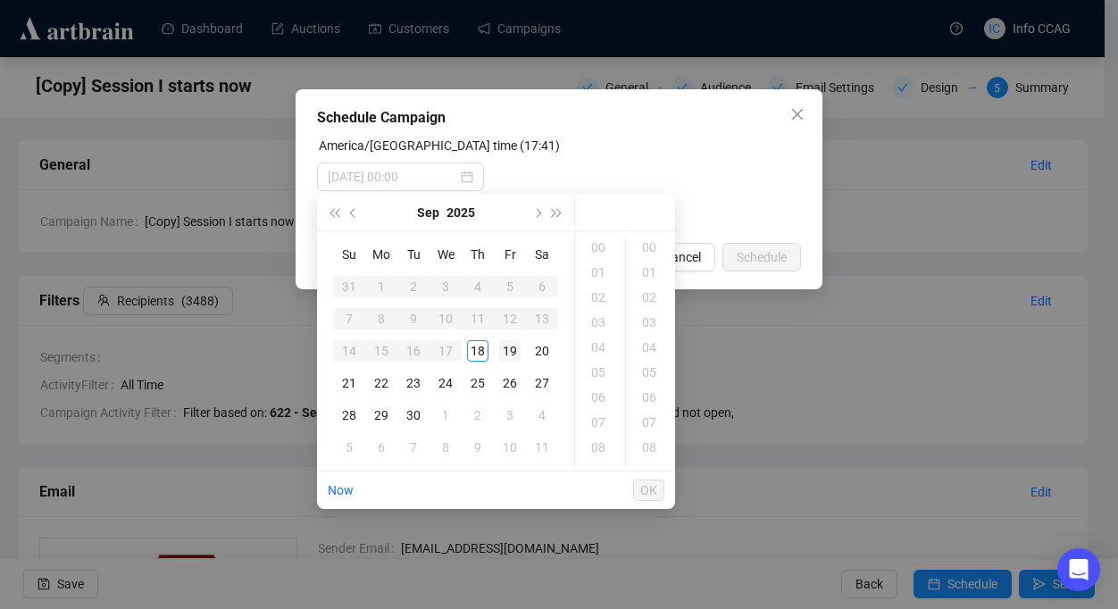
click at [513, 346] on div "19" at bounding box center [509, 350] width 21 height 21
click at [608, 347] on div "09" at bounding box center [599, 348] width 43 height 25
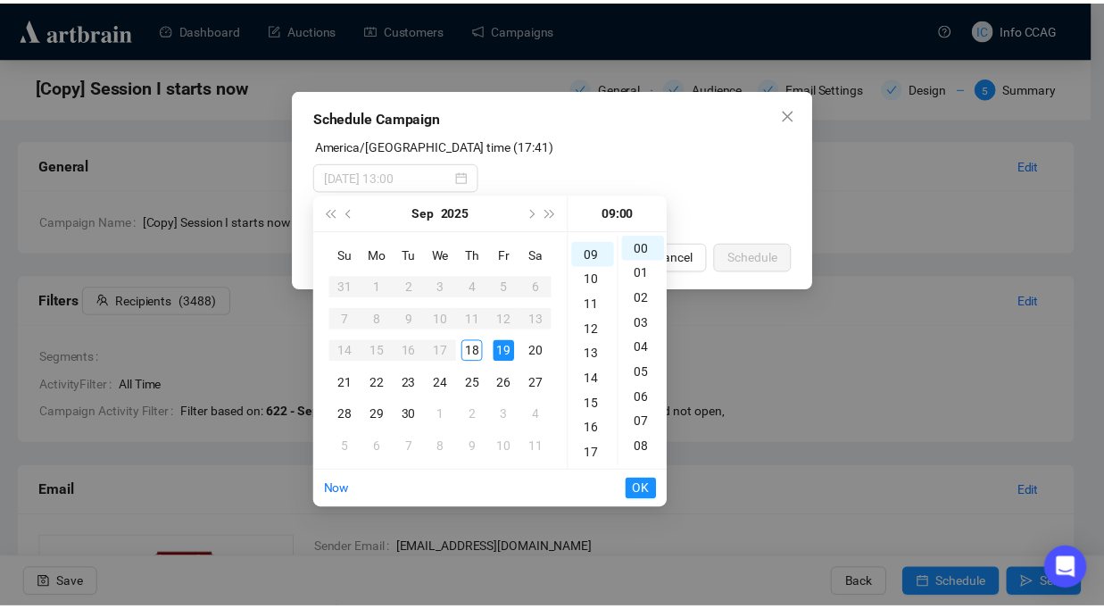
scroll to position [225, 0]
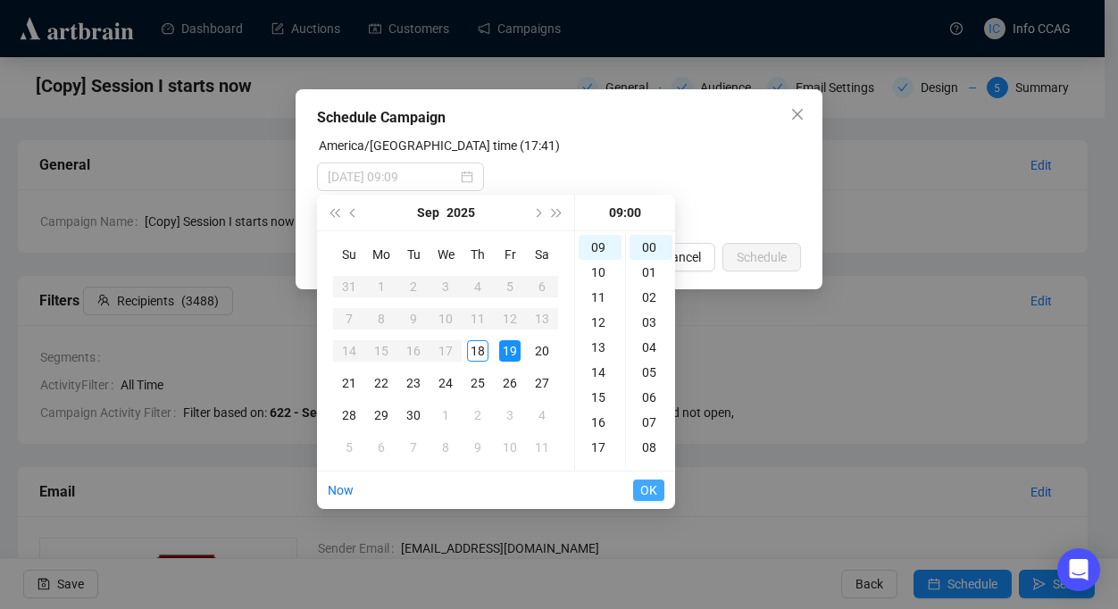
type input "[DATE] 09:00"
click at [645, 490] on span "OK" at bounding box center [648, 490] width 17 height 34
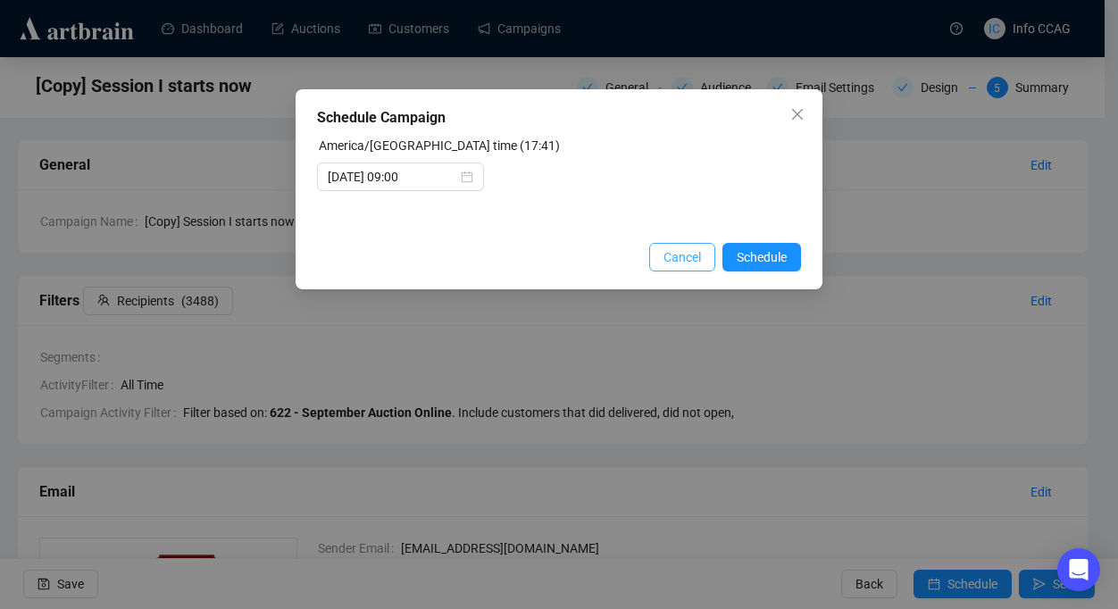
click at [690, 263] on span "Cancel" at bounding box center [681, 257] width 37 height 20
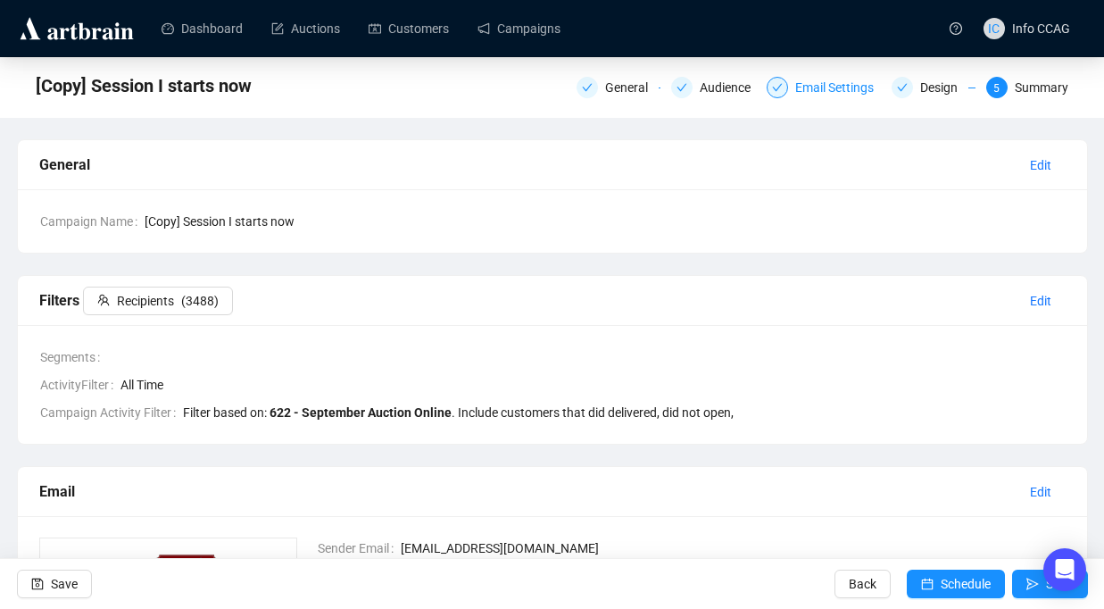
click at [795, 87] on div "Email Settings" at bounding box center [839, 87] width 89 height 21
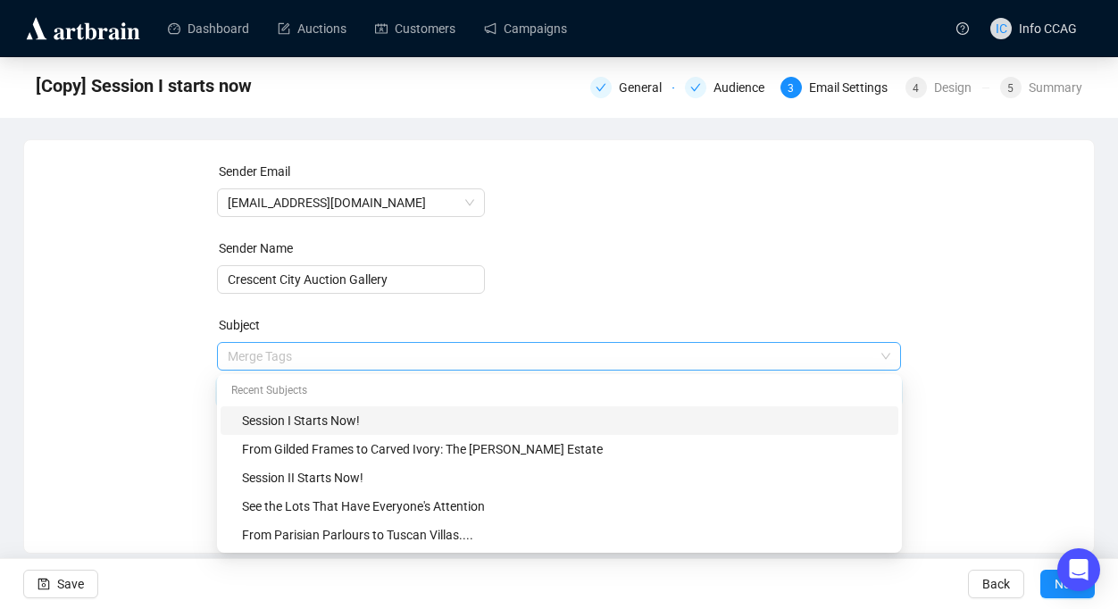
drag, startPoint x: 345, startPoint y: 356, endPoint x: 335, endPoint y: 356, distance: 9.8
click at [336, 356] on span "Merge Tags Session I Starts Now!" at bounding box center [559, 374] width 685 height 50
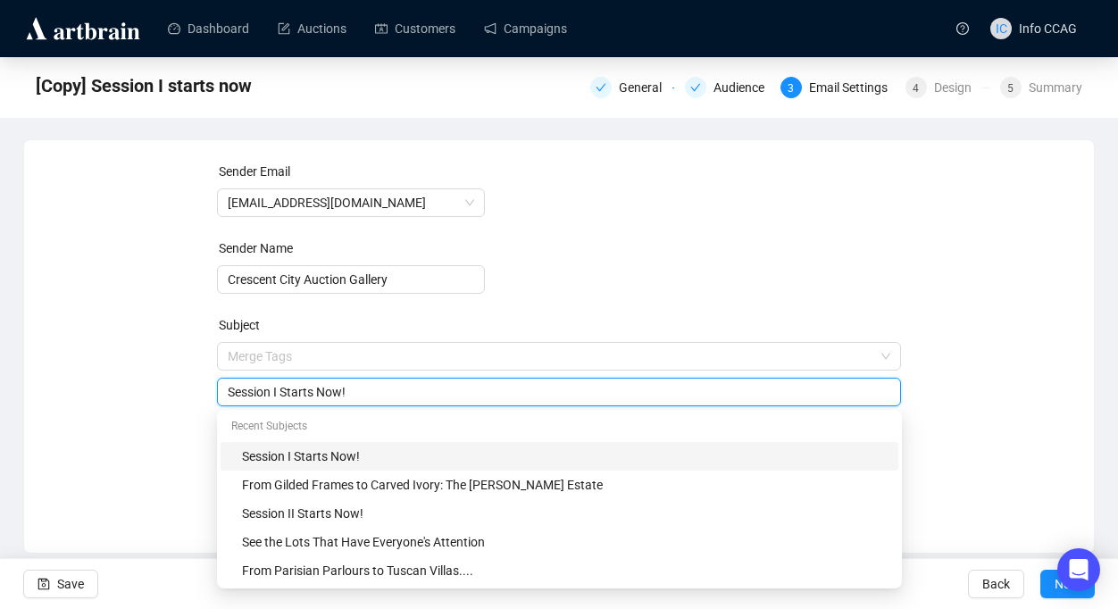
drag, startPoint x: 346, startPoint y: 391, endPoint x: 322, endPoint y: 391, distance: 24.1
click at [322, 391] on input "Session I Starts Now!" at bounding box center [559, 392] width 663 height 20
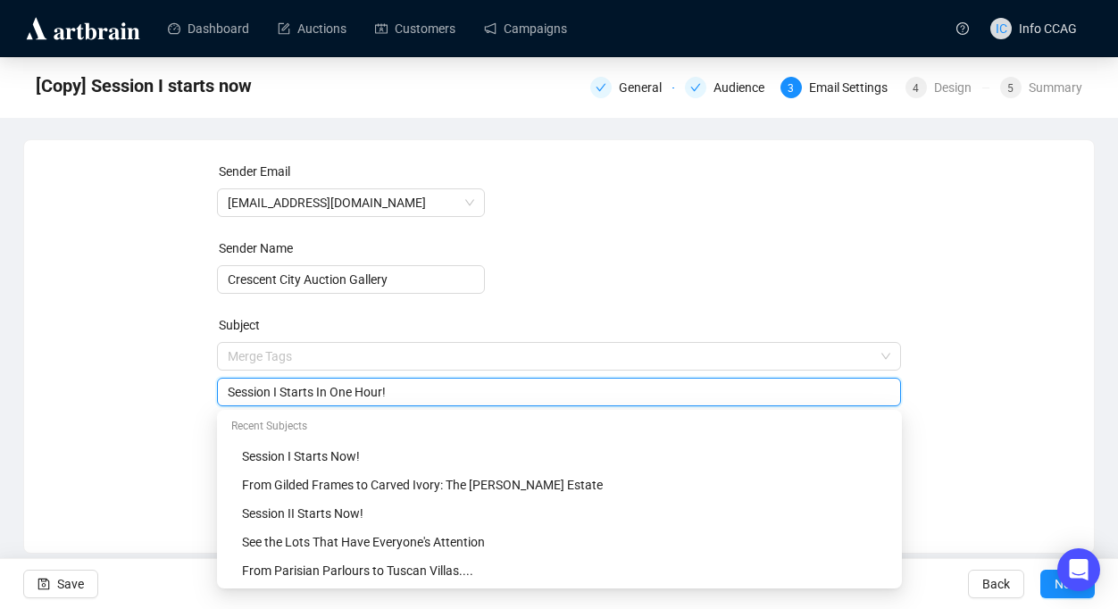
click at [440, 391] on input "Session I Starts In One Hour!" at bounding box center [559, 392] width 663 height 20
type input "Session I Starts In One Hour!"
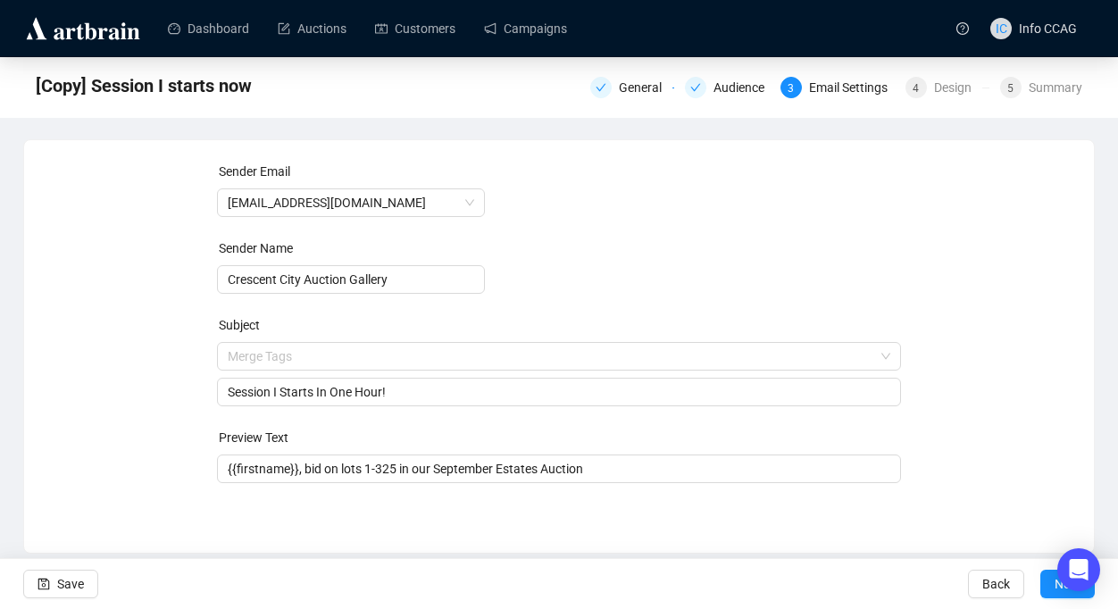
click at [515, 311] on form "Sender Email info@crescentcityauctiongallery.com Sender Name Crescent City Auct…" at bounding box center [559, 322] width 685 height 321
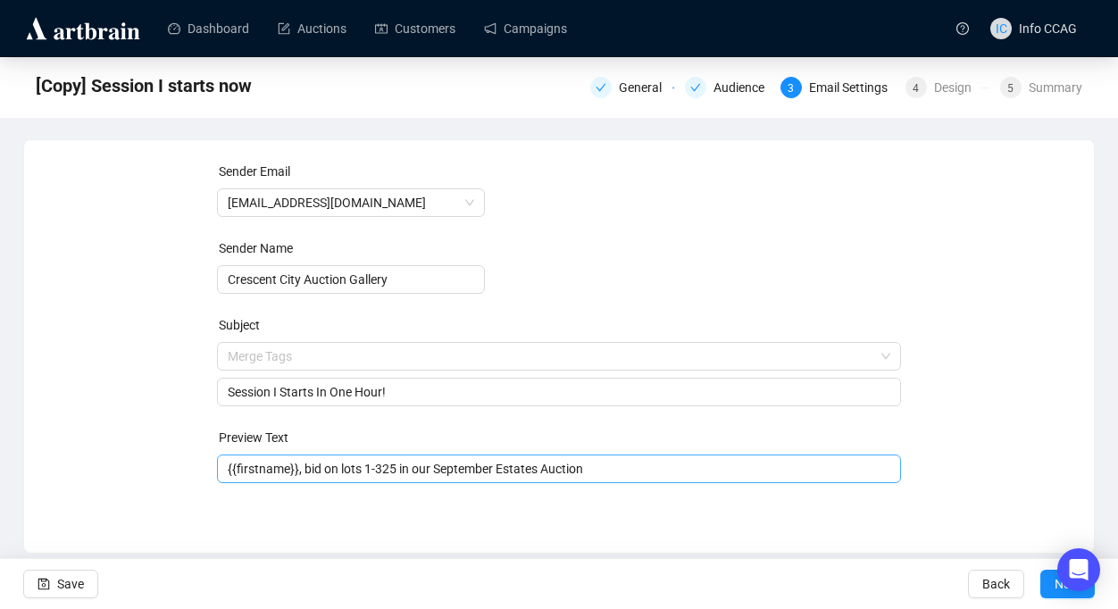
click at [639, 470] on input "{{firstname}}, bid on lots 1-325 in our September Estates Auction" at bounding box center [559, 469] width 663 height 20
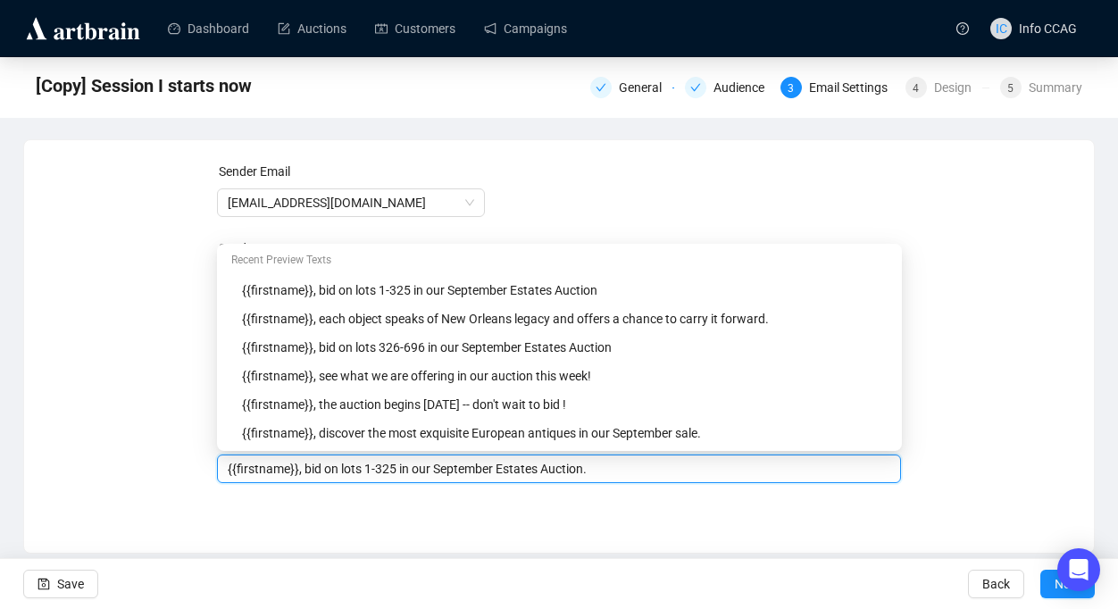
type input "{{firstname}}, bid on lots 1-325 in our September Estates Auction."
click at [984, 469] on div "Sender Email info@crescentcityauctiongallery.com Sender Name Crescent City Auct…" at bounding box center [559, 333] width 1027 height 343
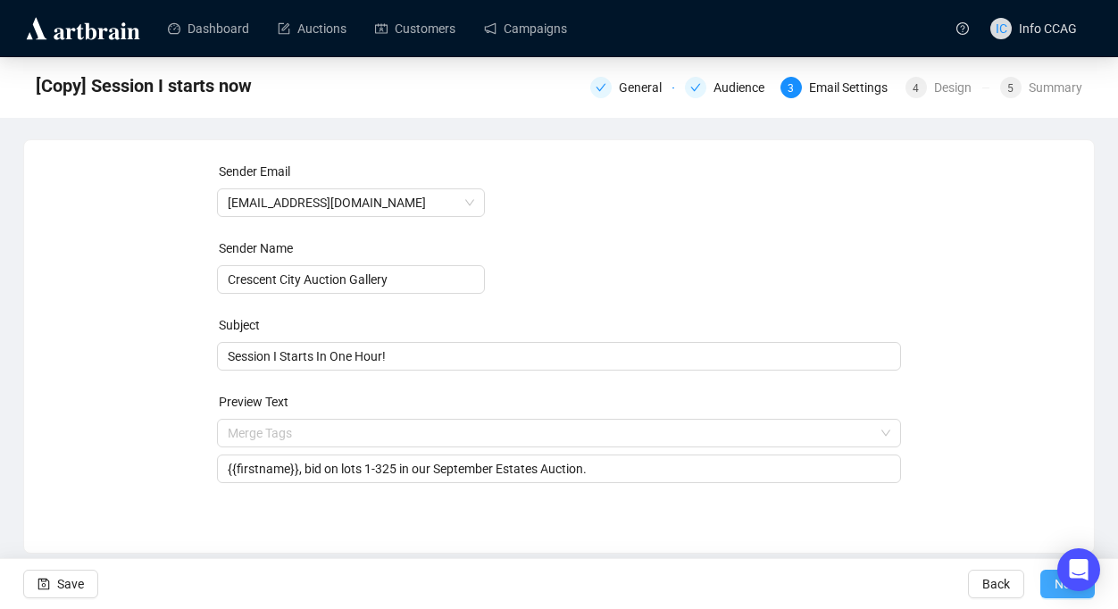
click at [1047, 594] on button "Next" at bounding box center [1067, 584] width 54 height 29
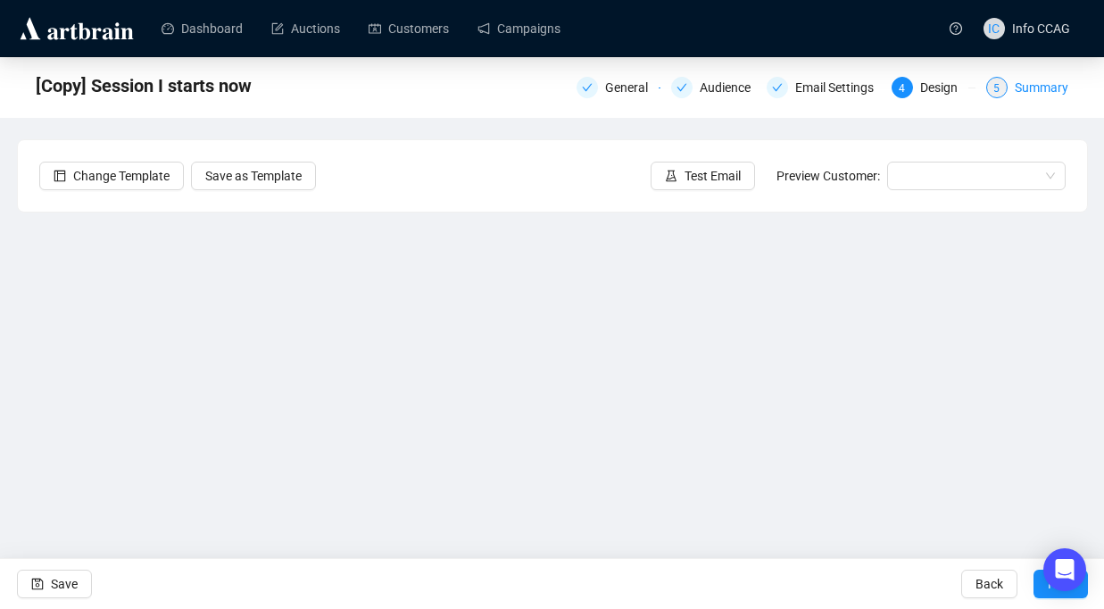
click at [990, 88] on div "5" at bounding box center [996, 87] width 21 height 21
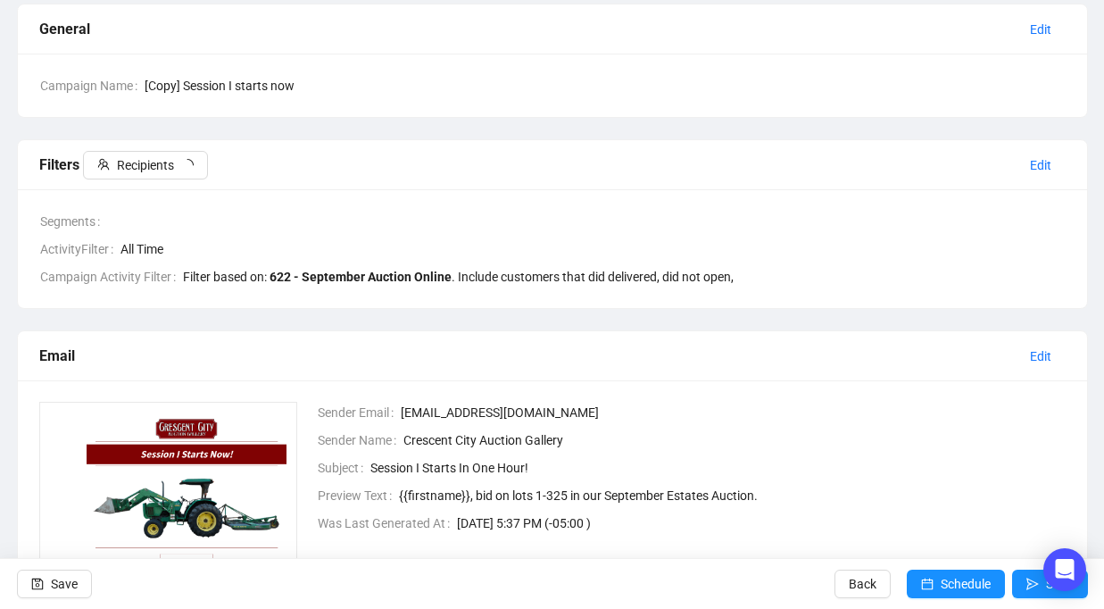
scroll to position [135, 0]
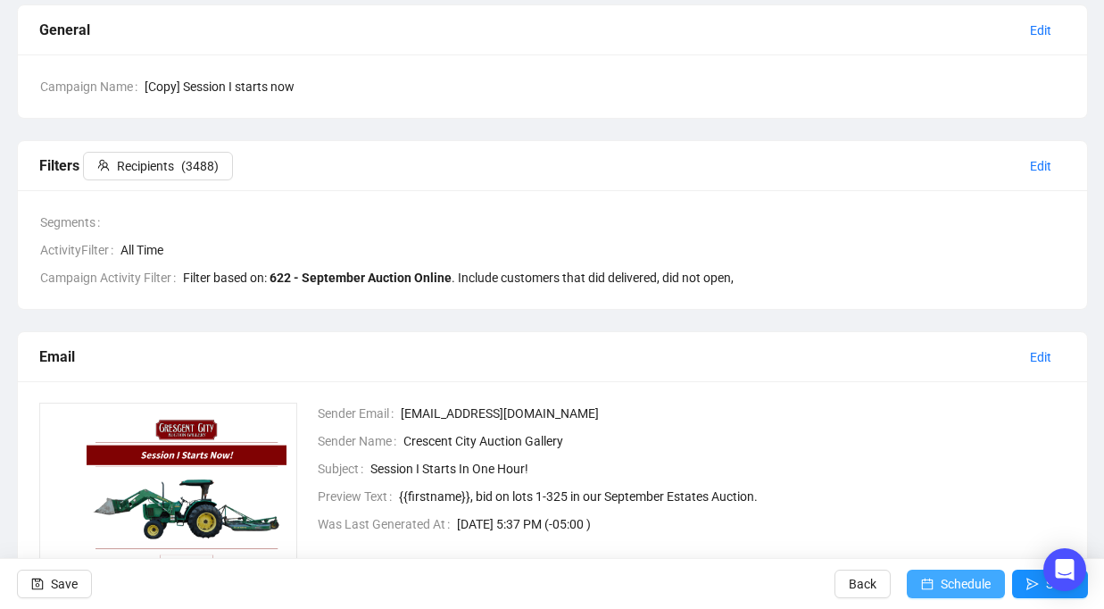
click at [923, 581] on icon "calendar" at bounding box center [927, 584] width 12 height 12
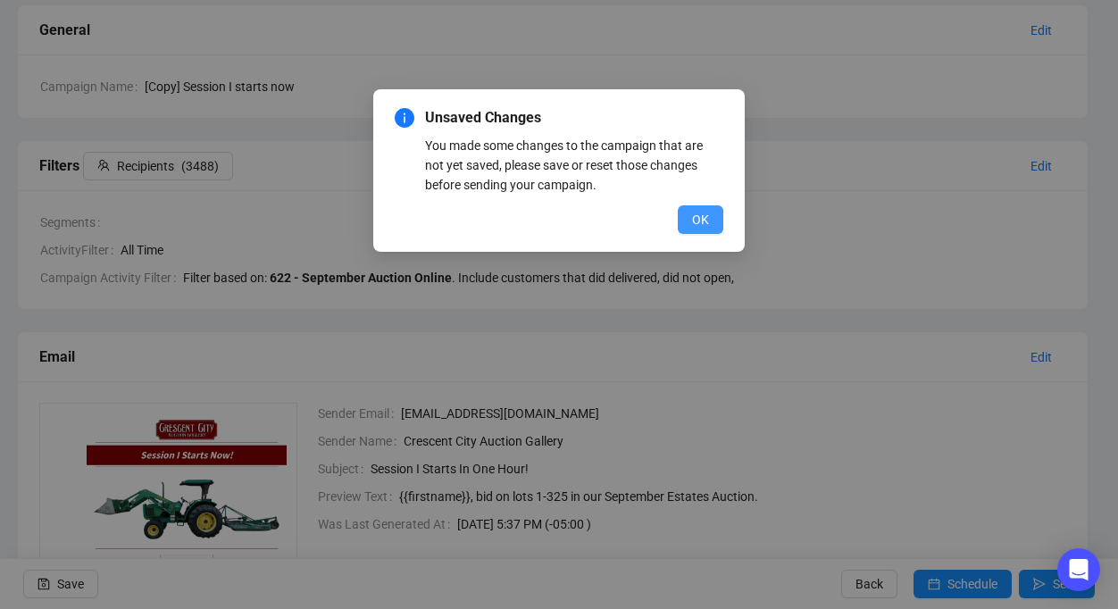
click at [684, 227] on button "OK" at bounding box center [701, 219] width 46 height 29
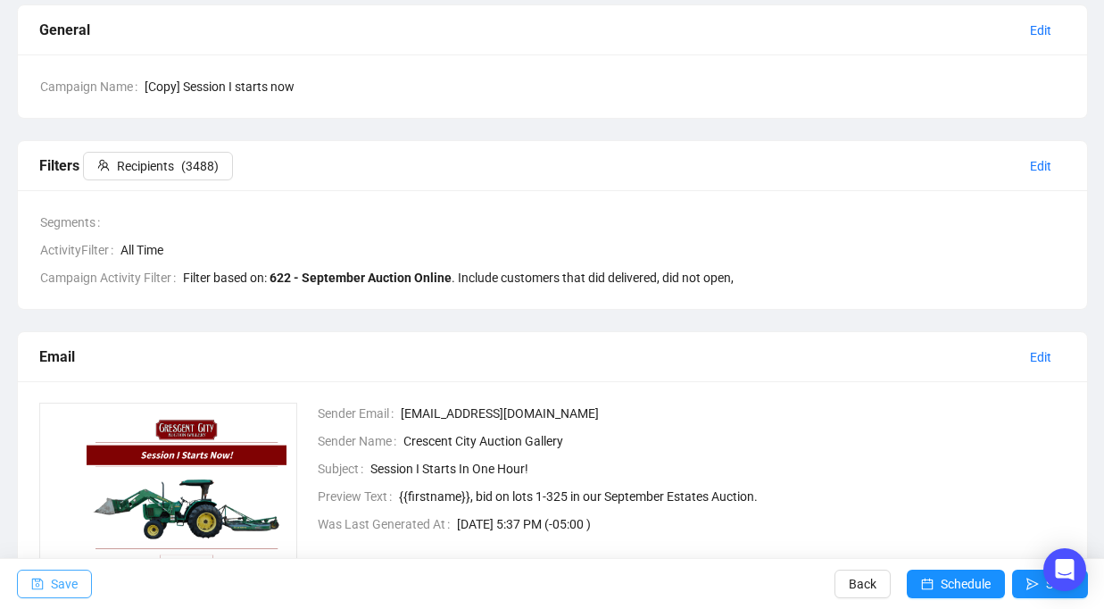
click at [71, 570] on span "Save" at bounding box center [64, 584] width 27 height 50
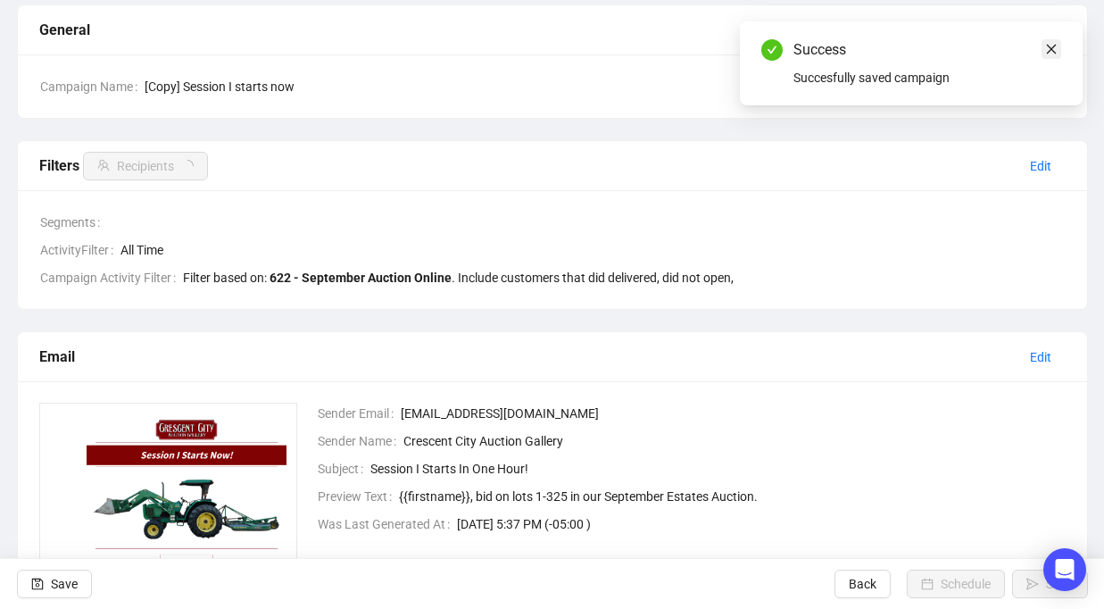
click at [1053, 47] on icon "close" at bounding box center [1051, 49] width 12 height 12
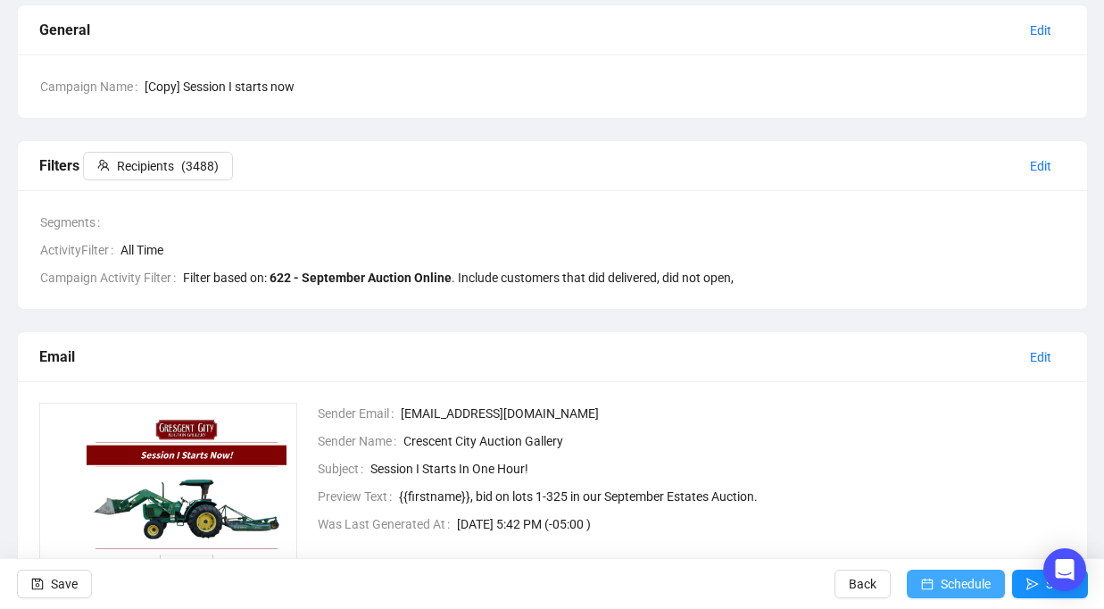
click at [923, 579] on icon "calendar" at bounding box center [927, 584] width 12 height 12
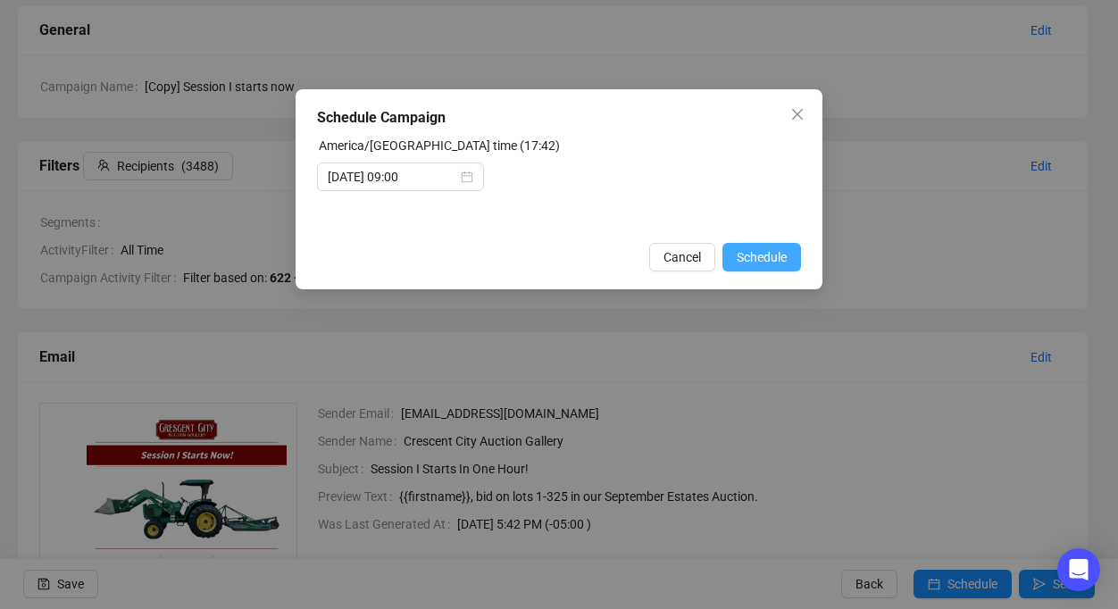
click at [767, 255] on span "Schedule" at bounding box center [762, 257] width 50 height 20
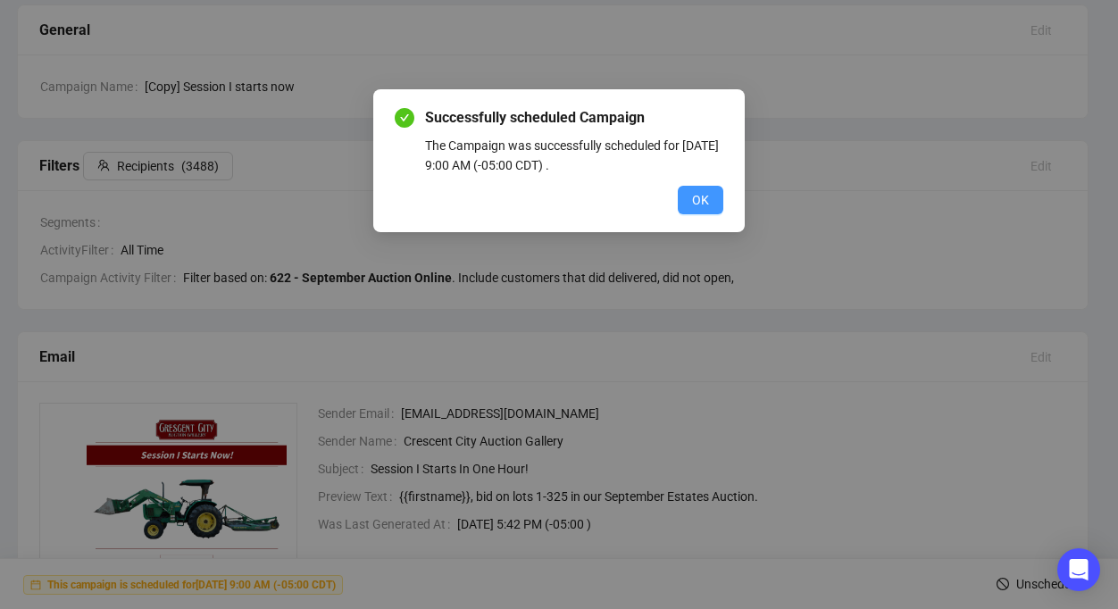
click at [705, 195] on span "OK" at bounding box center [700, 200] width 17 height 20
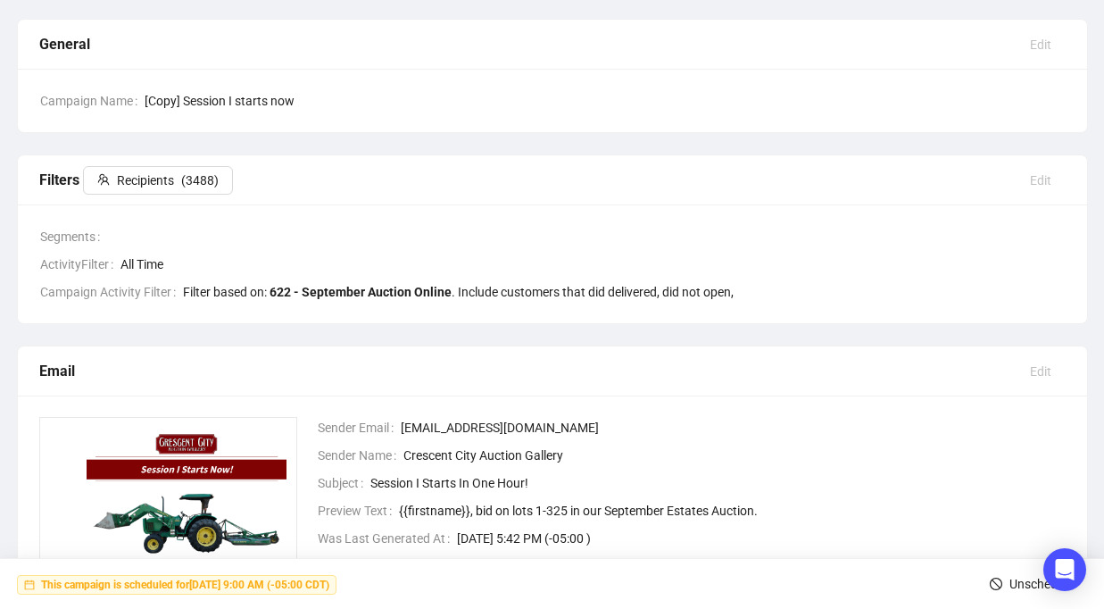
scroll to position [0, 0]
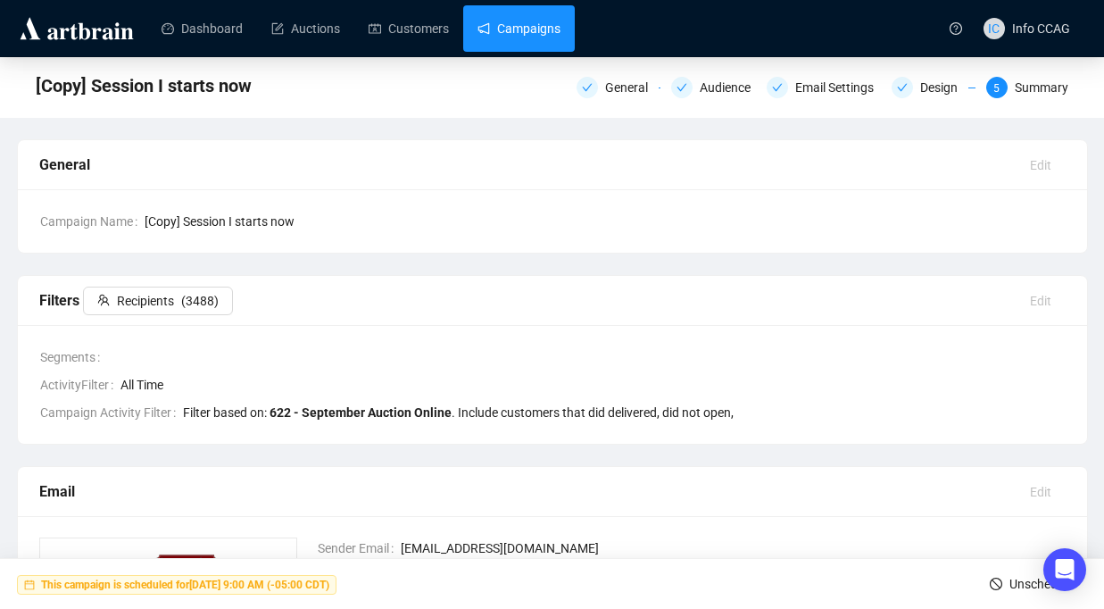
click at [533, 21] on link "Campaigns" at bounding box center [519, 28] width 83 height 46
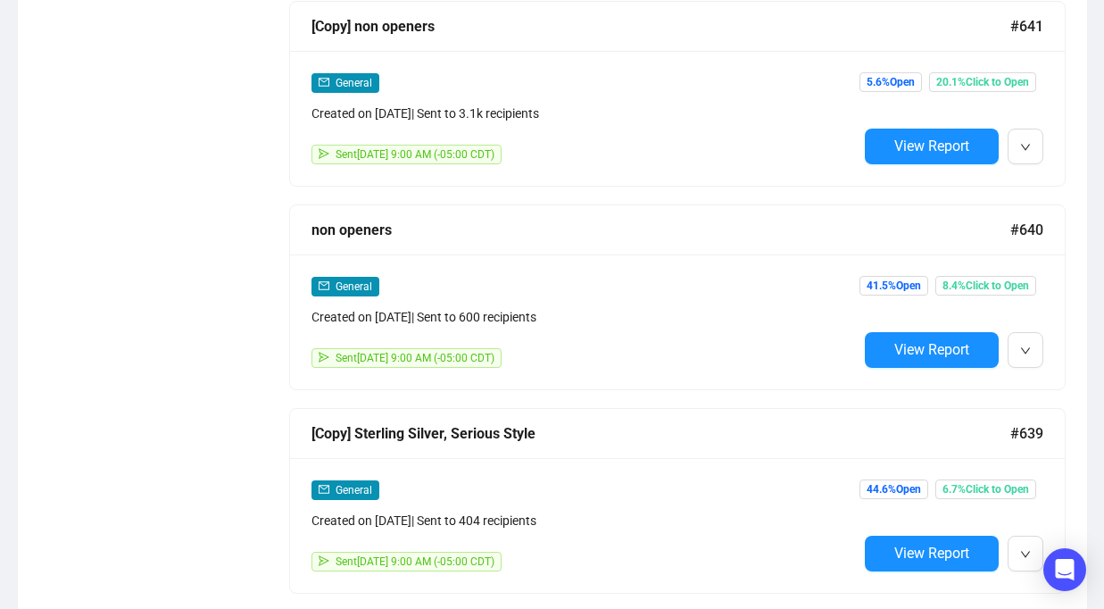
scroll to position [2572, 0]
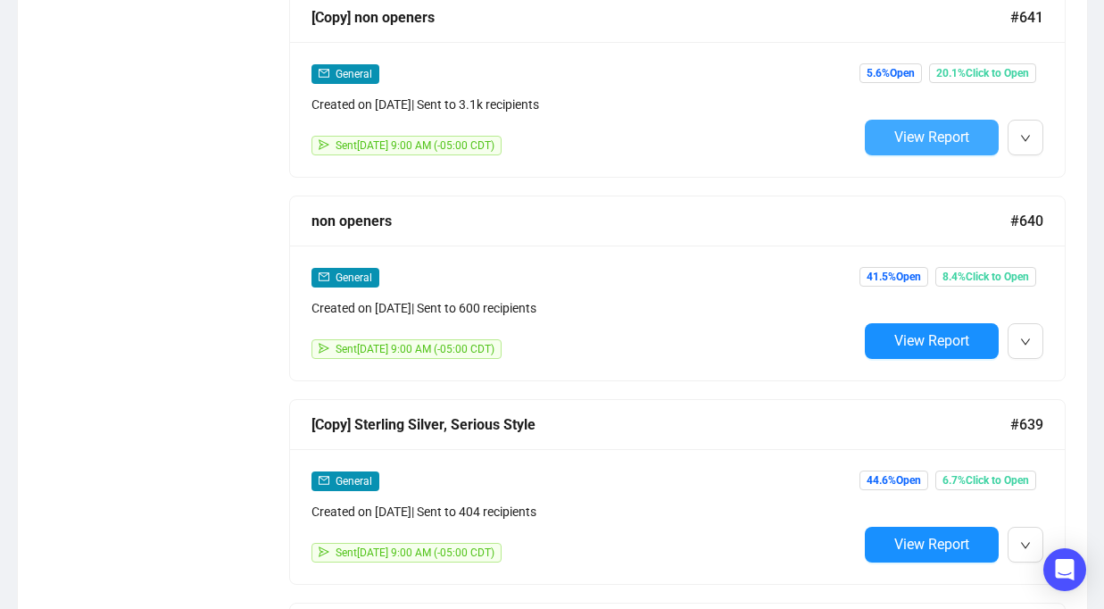
click at [911, 137] on span "View Report" at bounding box center [932, 137] width 75 height 17
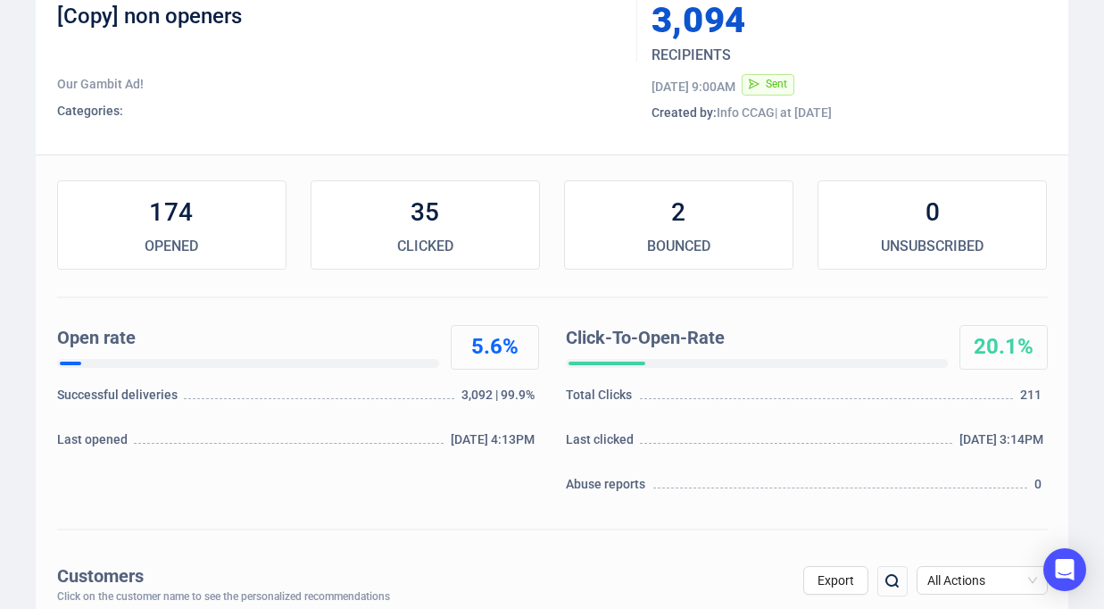
scroll to position [105, 0]
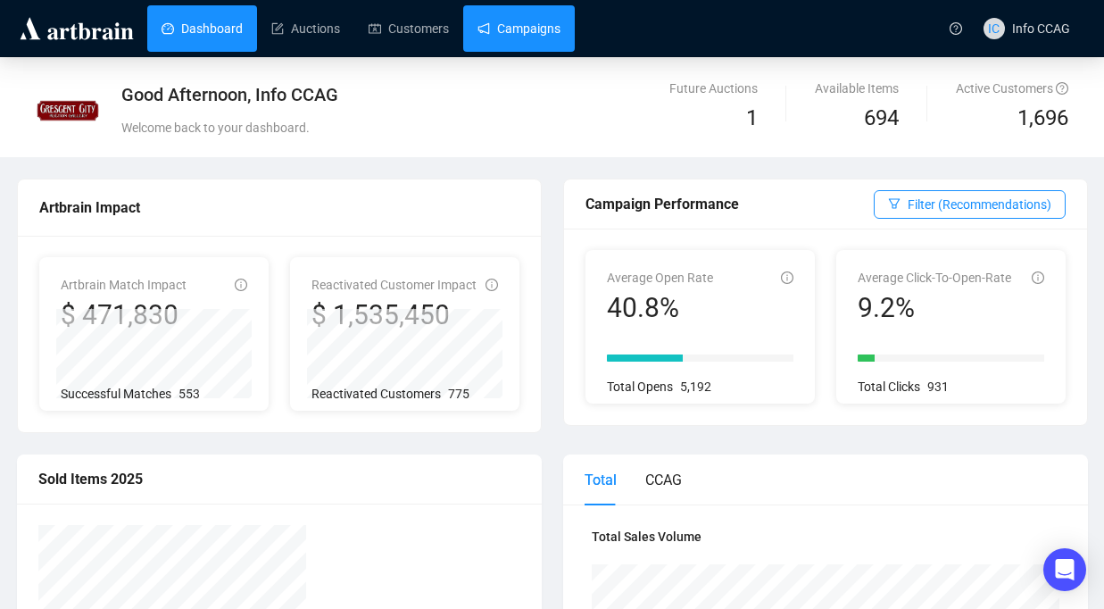
click at [528, 32] on link "Campaigns" at bounding box center [519, 28] width 83 height 46
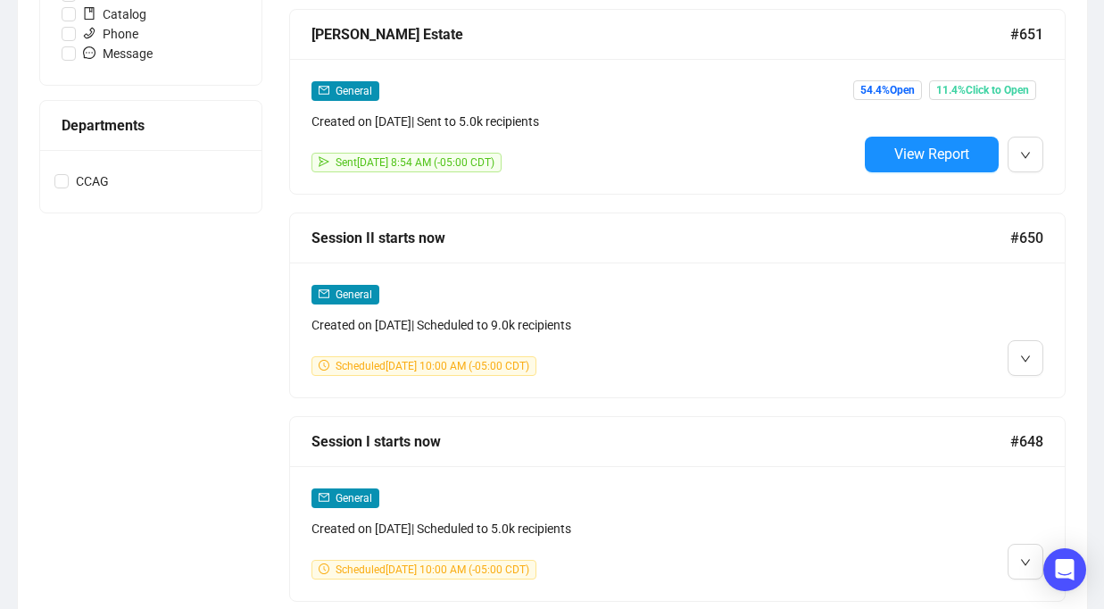
scroll to position [721, 0]
